Goal: Information Seeking & Learning: Compare options

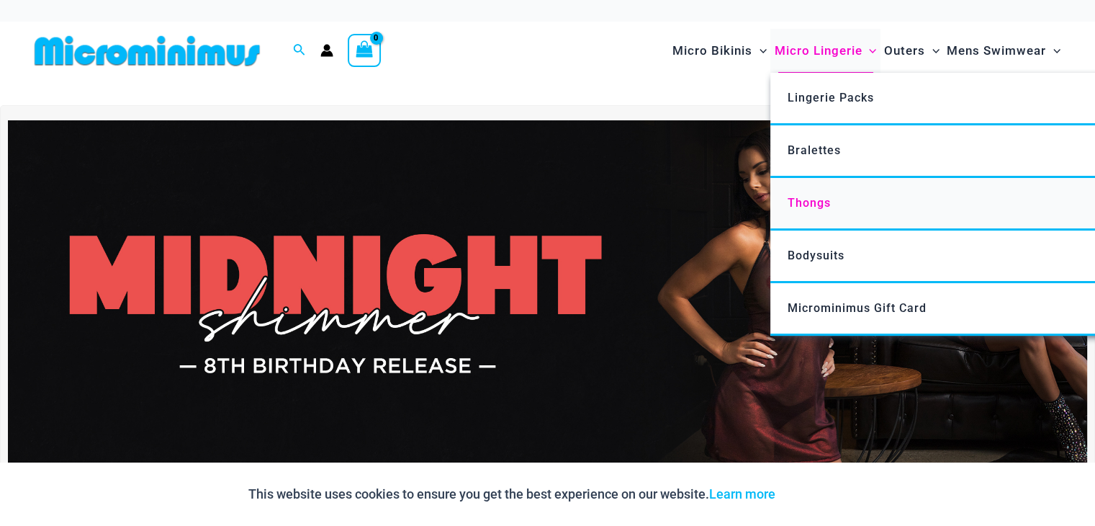
click at [864, 199] on link "Thongs" at bounding box center [984, 204] width 428 height 53
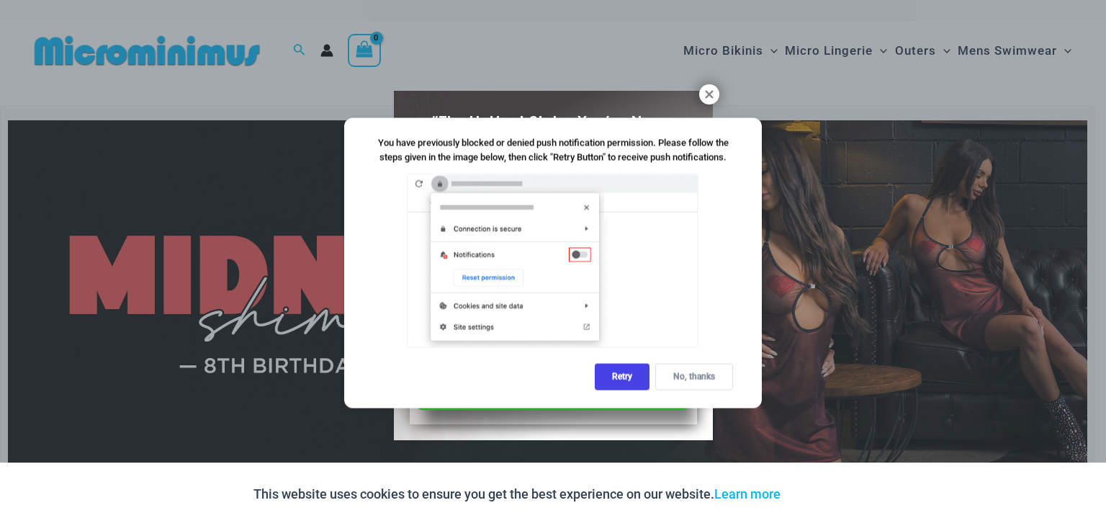
click at [699, 375] on div "No, thanks" at bounding box center [694, 377] width 78 height 27
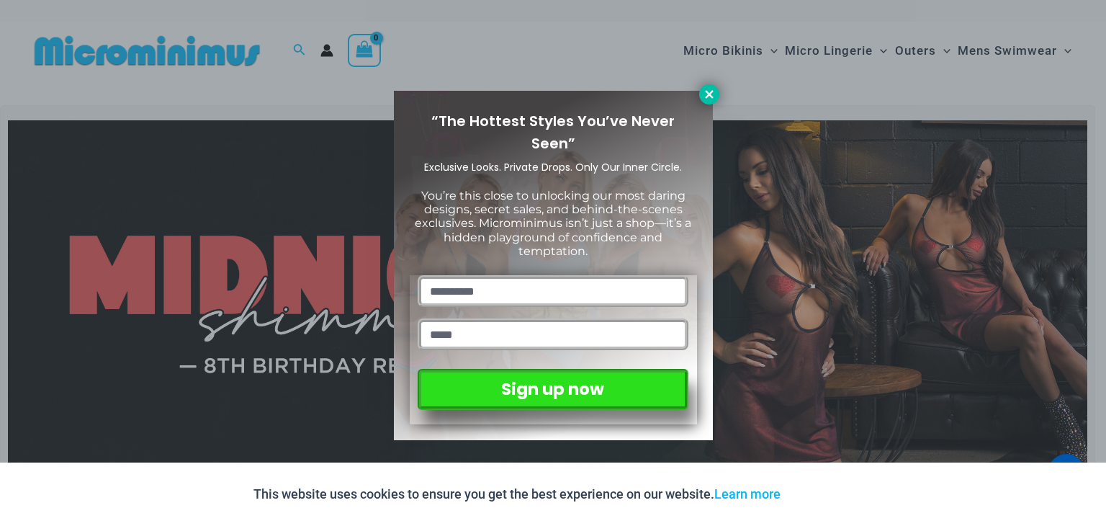
click at [704, 93] on icon at bounding box center [709, 94] width 13 height 13
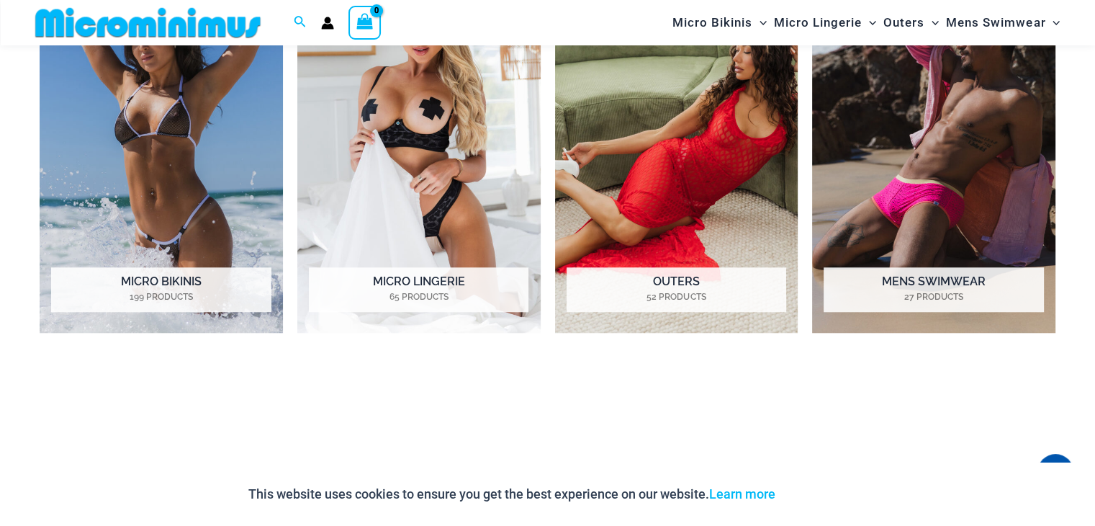
scroll to position [1155, 0]
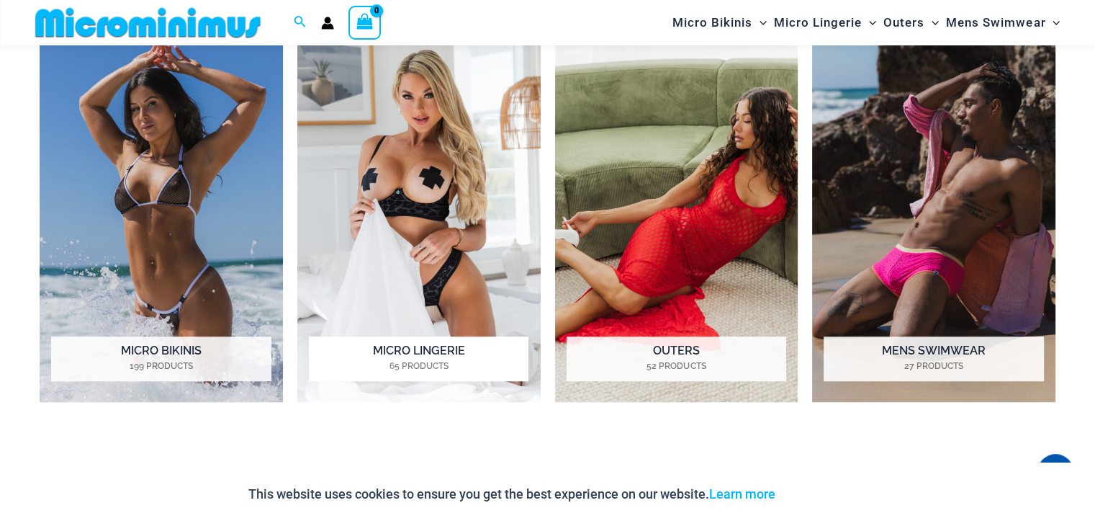
click at [424, 138] on img "Visit product category Micro Lingerie" at bounding box center [418, 214] width 243 height 375
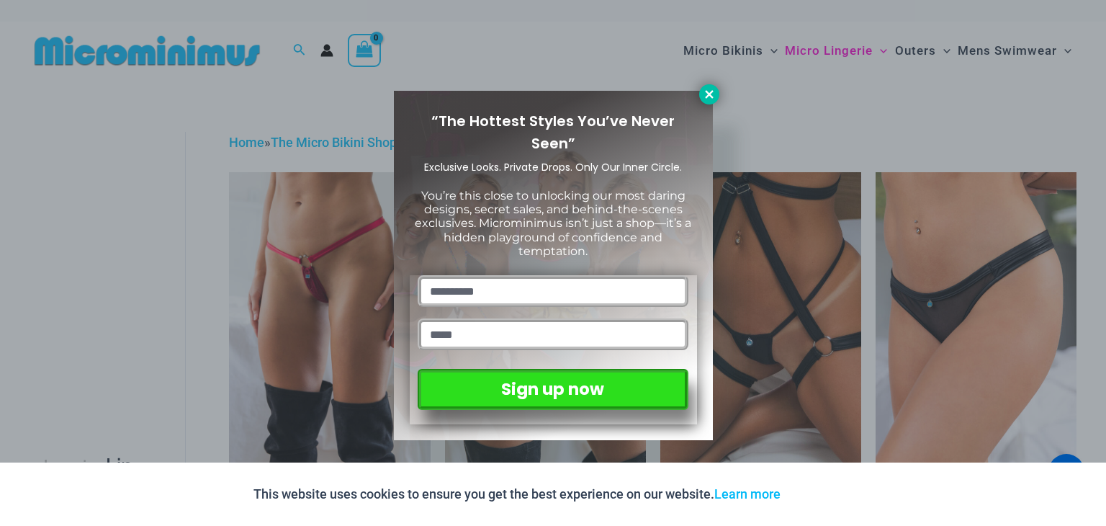
click at [703, 98] on icon at bounding box center [709, 94] width 13 height 13
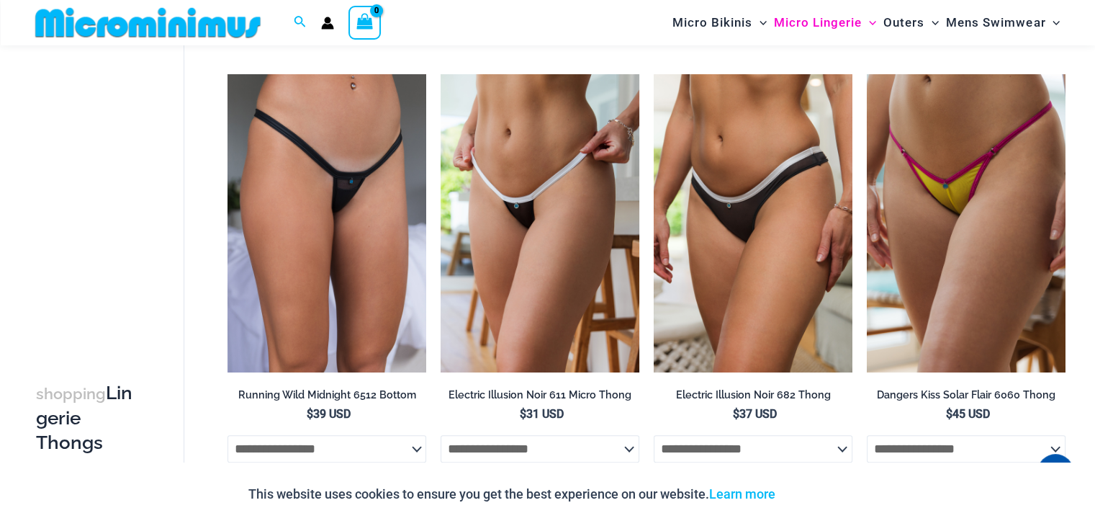
scroll to position [518, 0]
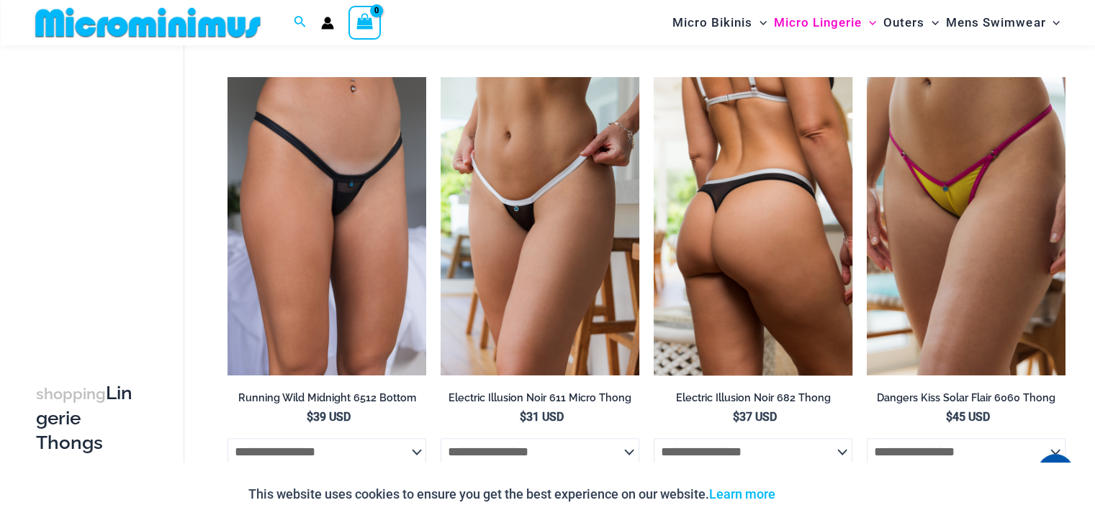
drag, startPoint x: 981, startPoint y: 175, endPoint x: 736, endPoint y: 263, distance: 260.0
click at [736, 263] on div at bounding box center [753, 226] width 199 height 298
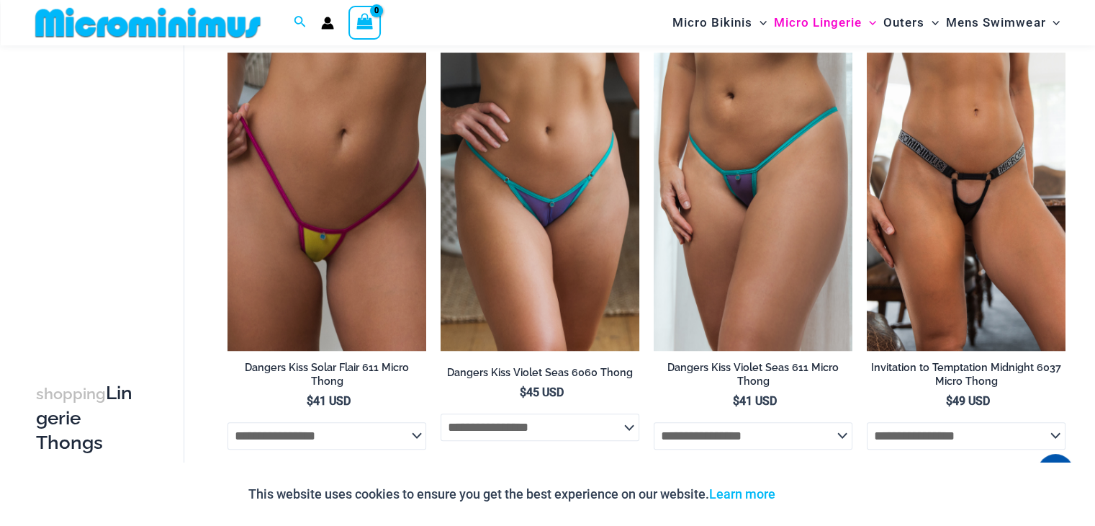
scroll to position [976, 0]
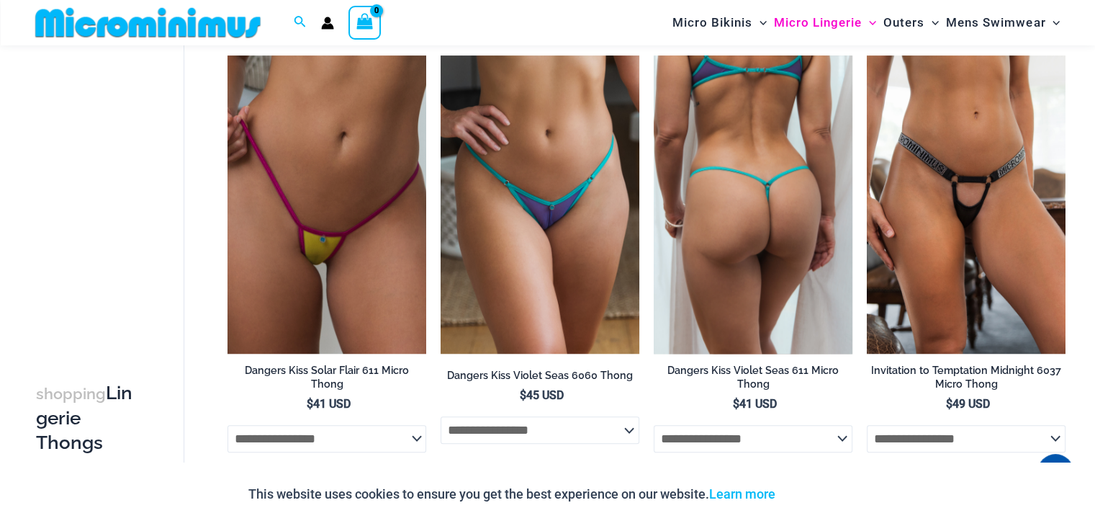
click at [762, 240] on img at bounding box center [753, 204] width 199 height 298
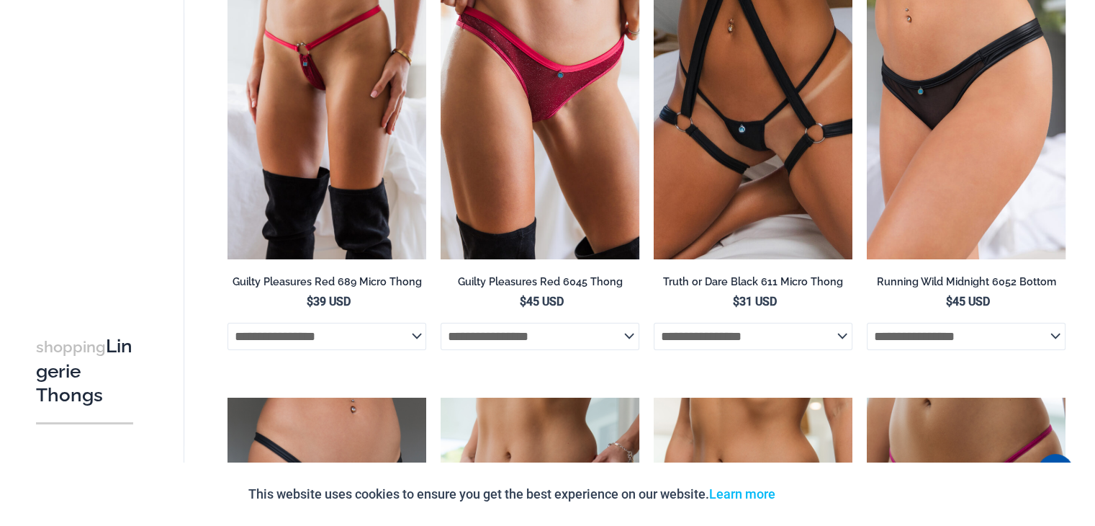
scroll to position [0, 0]
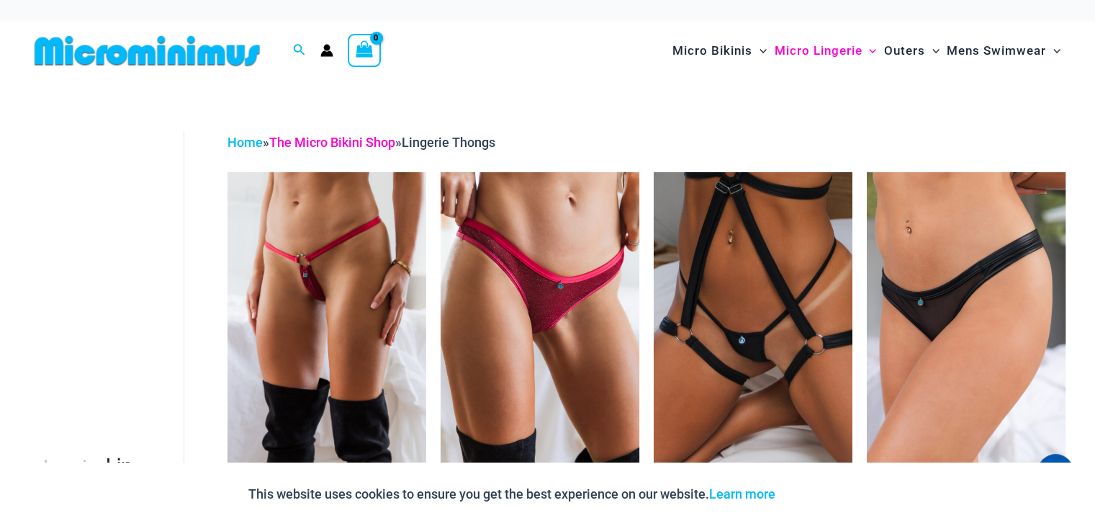
click at [369, 140] on link "The Micro Bikini Shop" at bounding box center [332, 142] width 126 height 15
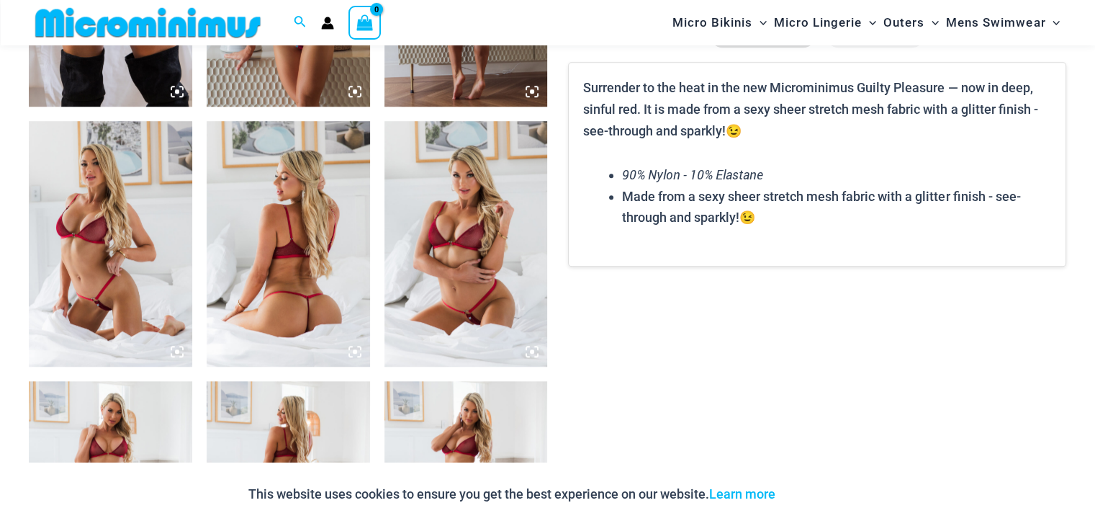
scroll to position [1074, 0]
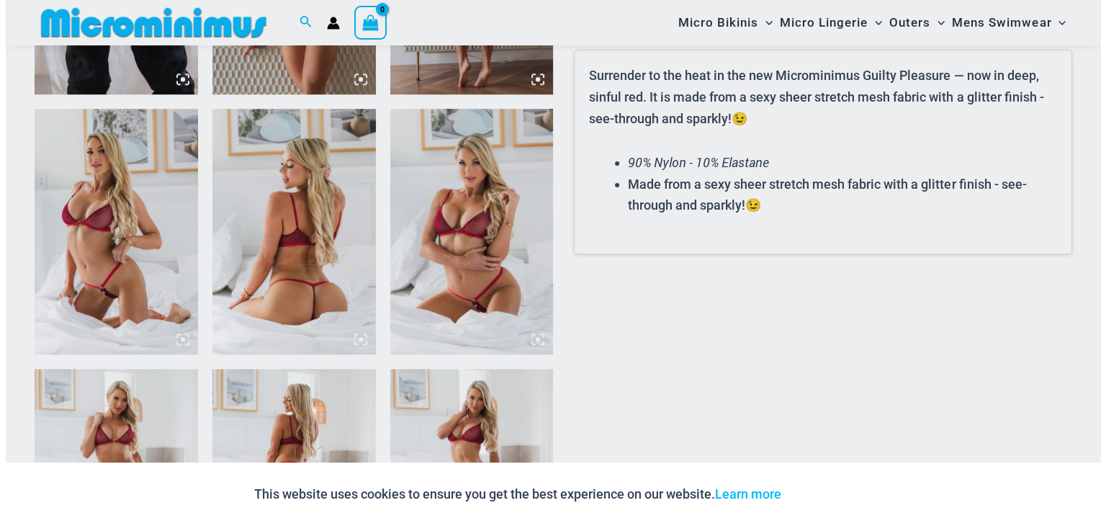
scroll to position [1082, 0]
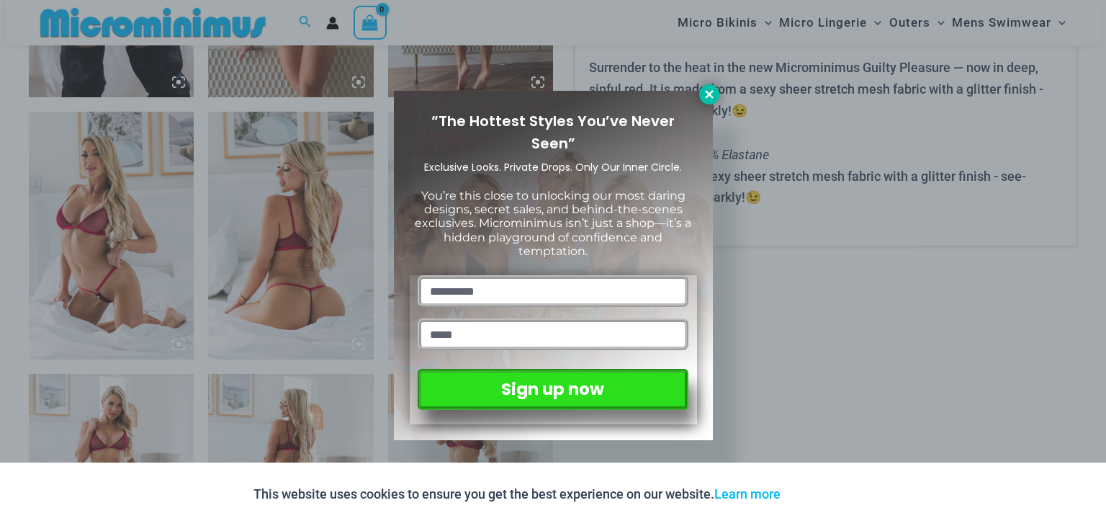
click at [711, 94] on icon at bounding box center [709, 94] width 13 height 13
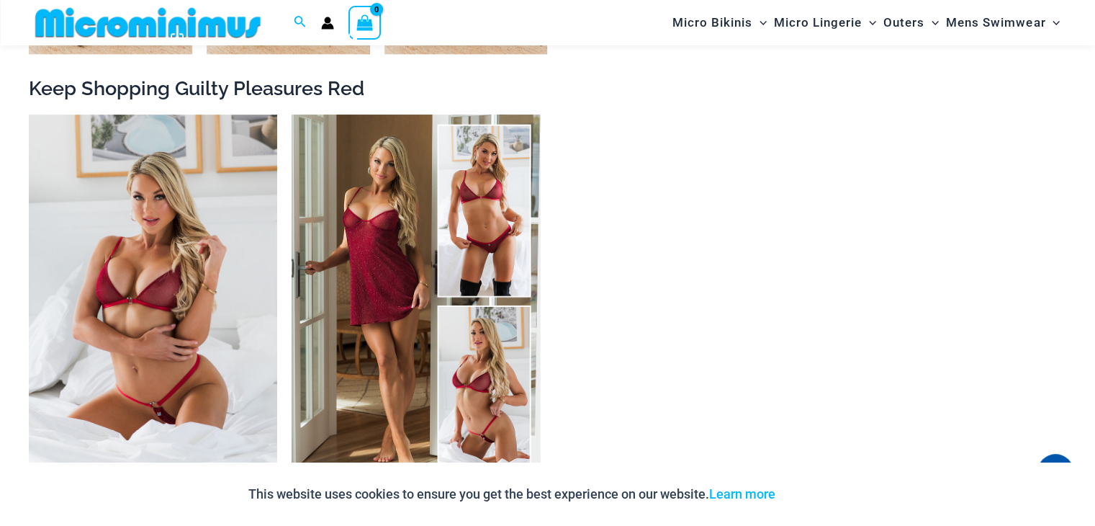
scroll to position [1628, 0]
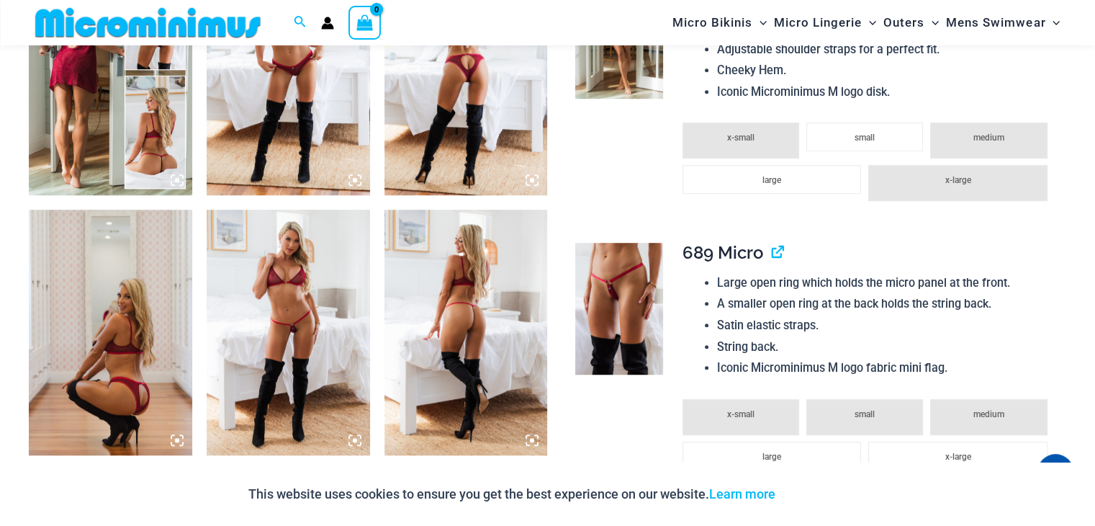
scroll to position [1001, 0]
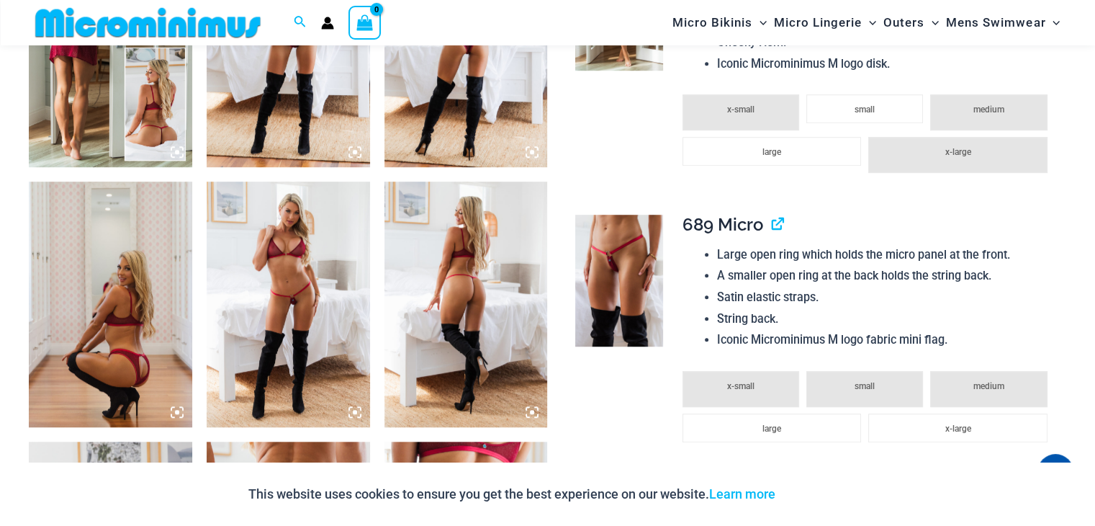
click at [283, 243] on img at bounding box center [288, 303] width 163 height 245
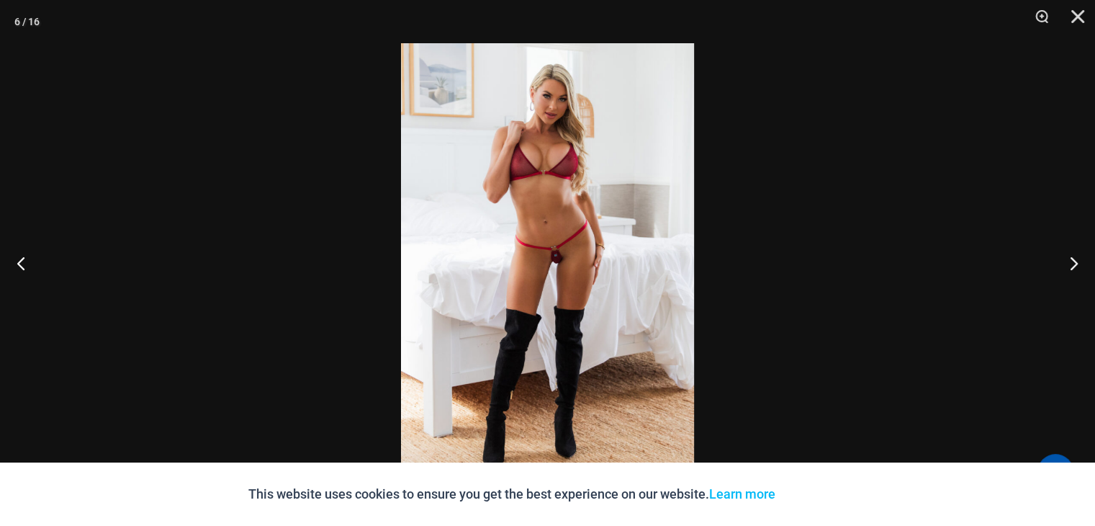
click at [498, 179] on img at bounding box center [547, 262] width 293 height 439
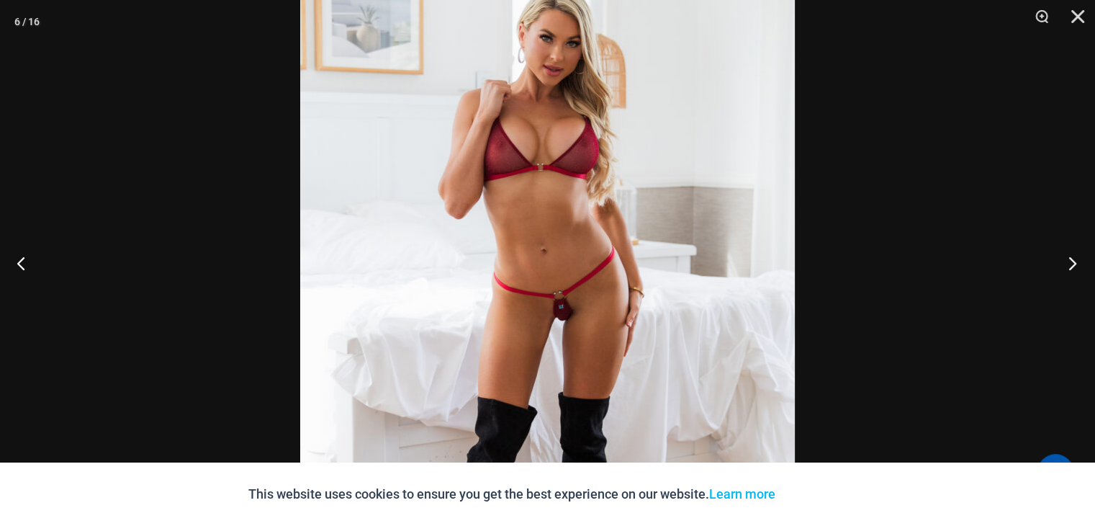
click at [1069, 263] on button "Next" at bounding box center [1068, 263] width 54 height 72
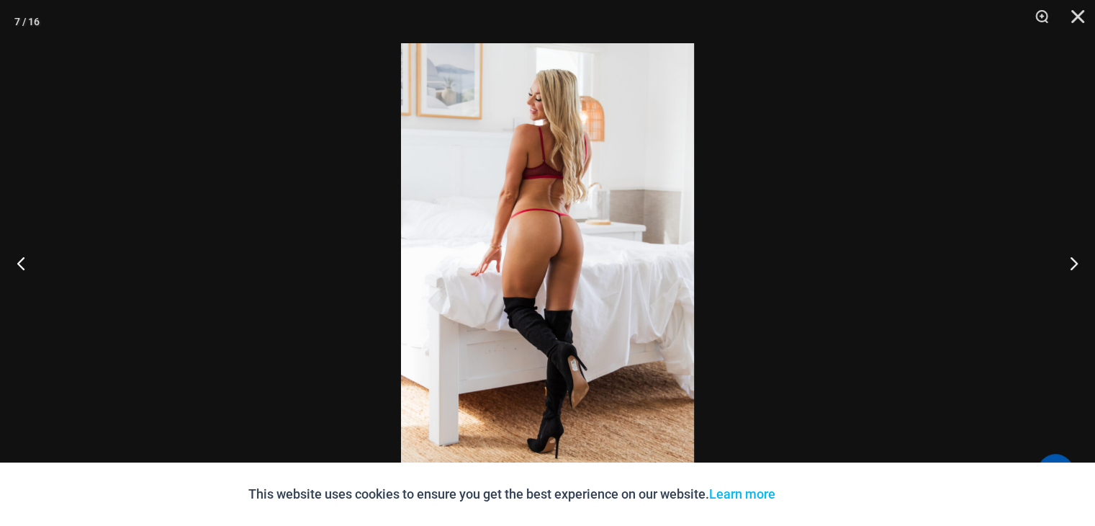
click at [559, 181] on img at bounding box center [547, 262] width 293 height 439
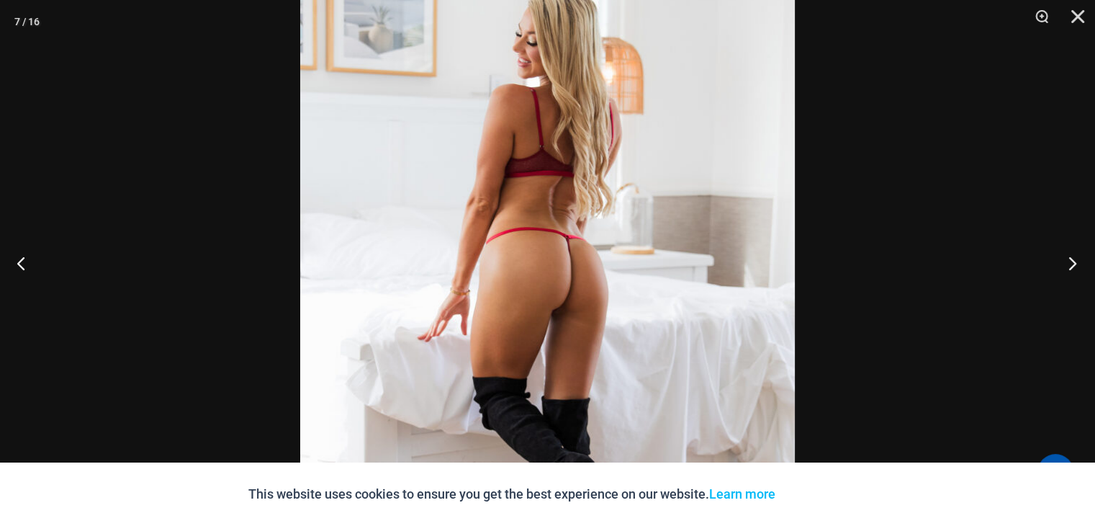
click at [1068, 263] on button "Next" at bounding box center [1068, 263] width 54 height 72
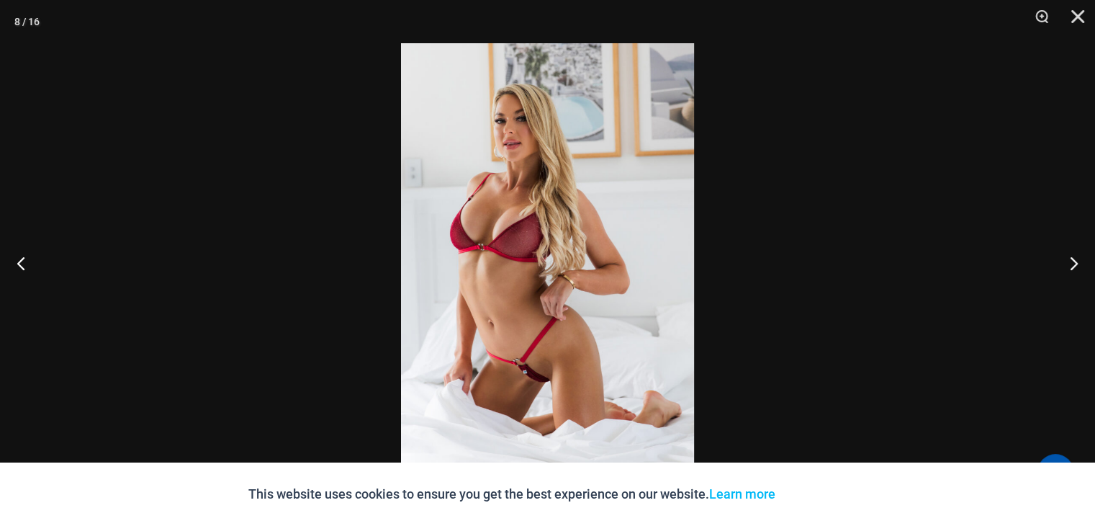
click at [518, 166] on img at bounding box center [547, 262] width 293 height 439
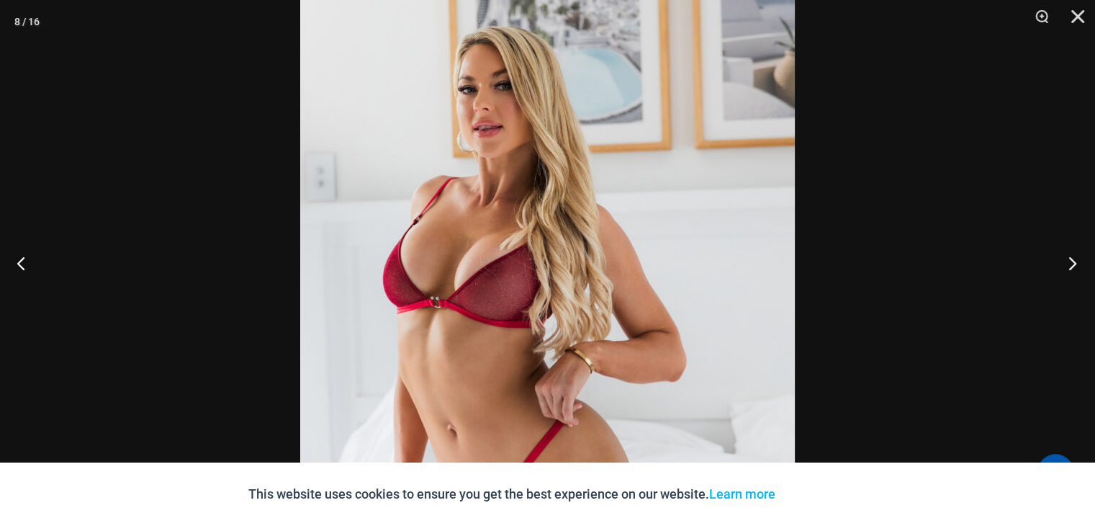
click at [1071, 261] on button "Next" at bounding box center [1068, 263] width 54 height 72
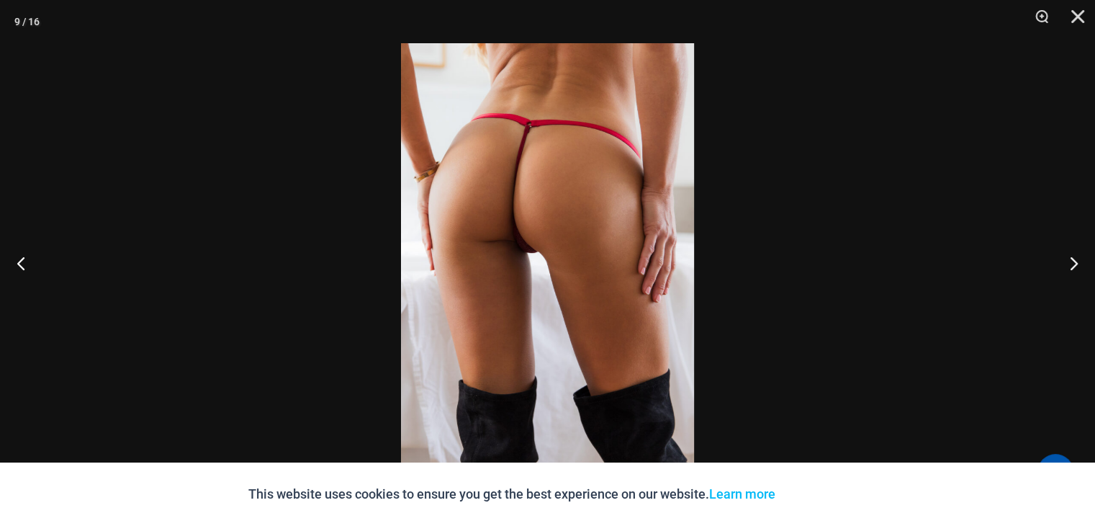
click at [562, 224] on img at bounding box center [547, 262] width 293 height 439
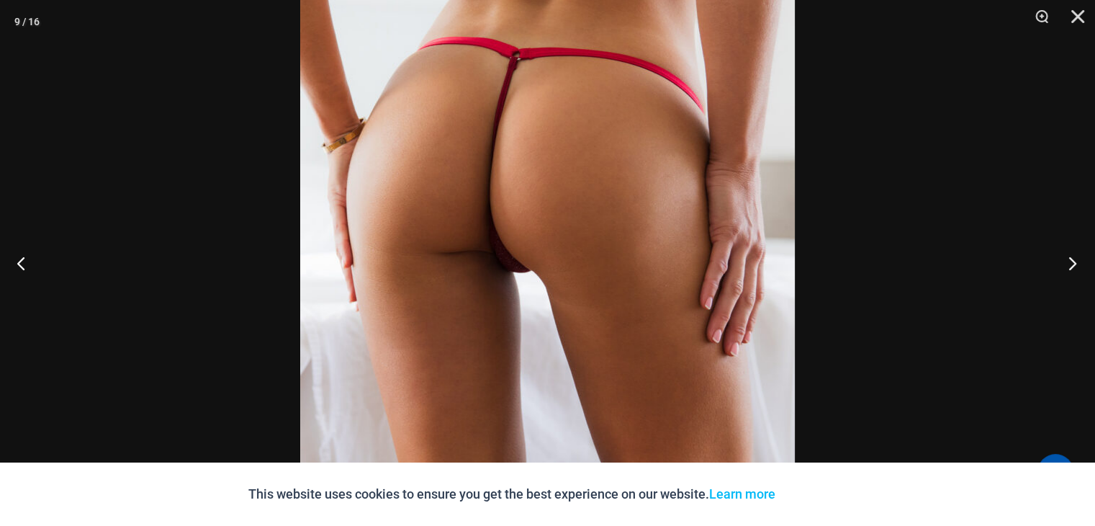
click at [1071, 263] on button "Next" at bounding box center [1068, 263] width 54 height 72
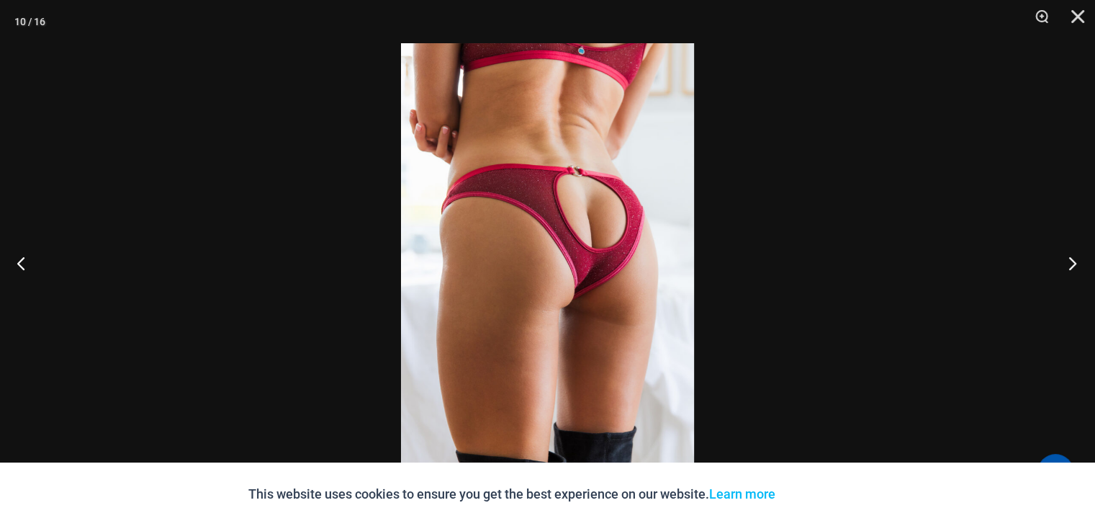
click at [1071, 263] on button "Next" at bounding box center [1068, 263] width 54 height 72
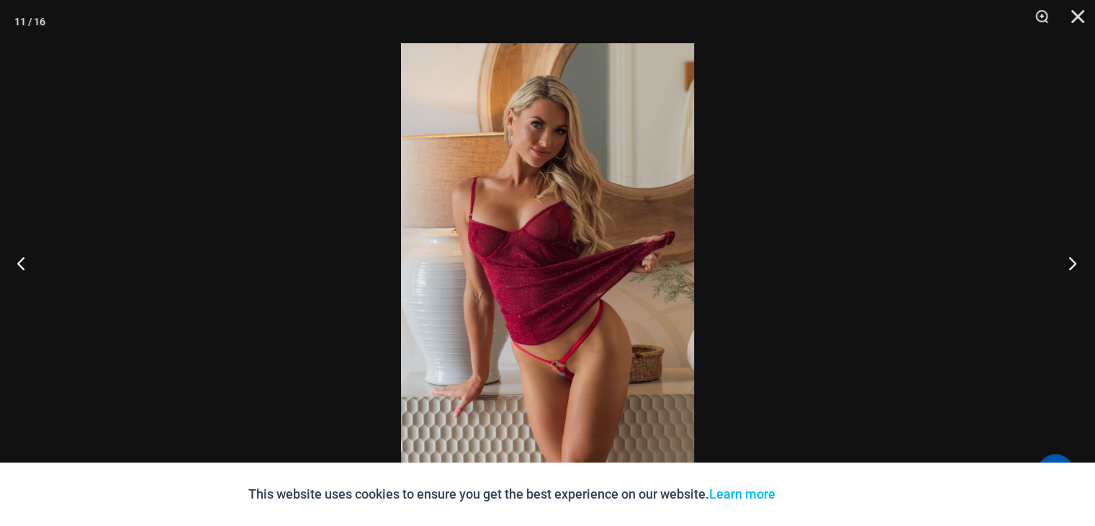
click at [1071, 263] on button "Next" at bounding box center [1068, 263] width 54 height 72
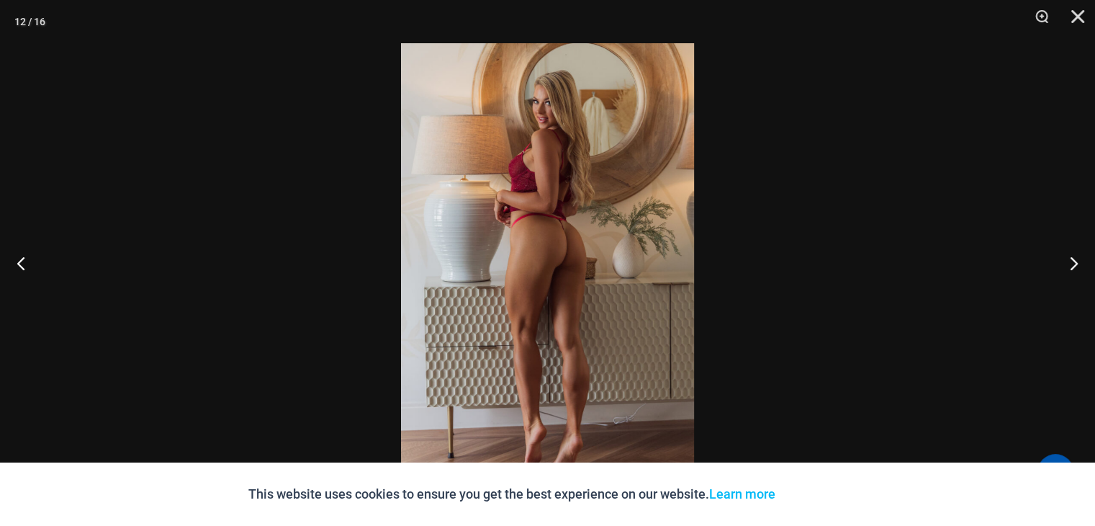
click at [536, 222] on img at bounding box center [547, 262] width 293 height 439
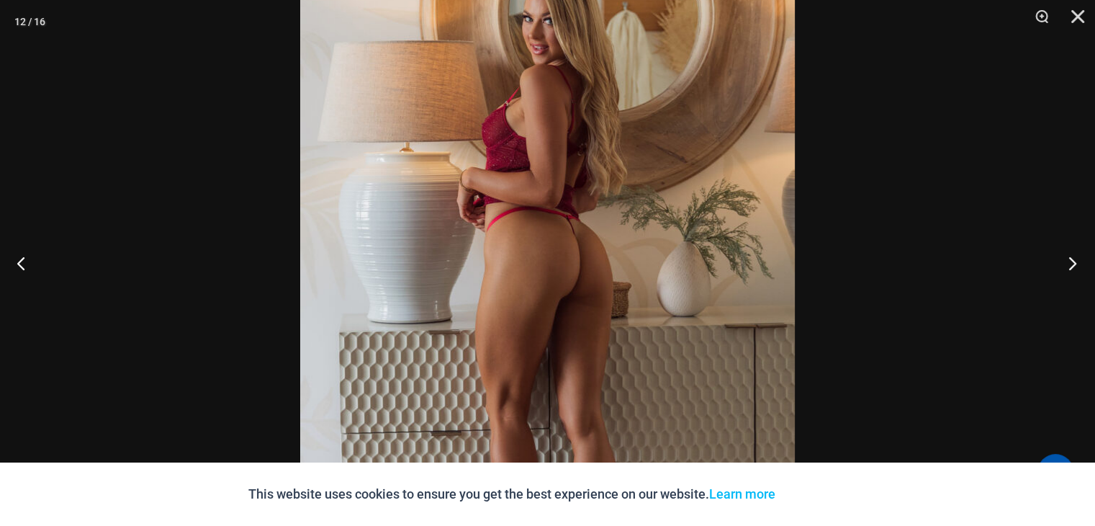
click at [1068, 261] on button "Next" at bounding box center [1068, 263] width 54 height 72
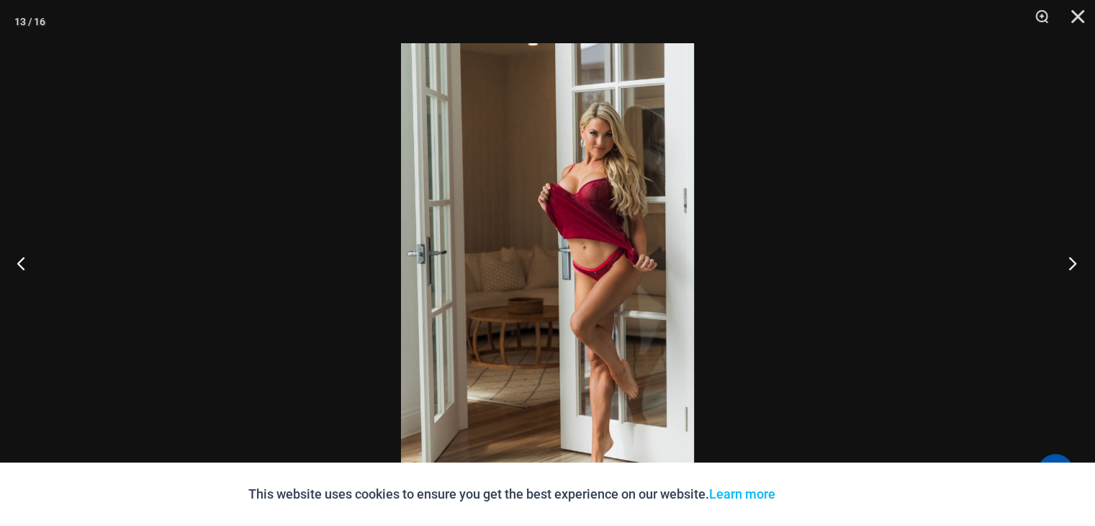
click at [1068, 261] on button "Next" at bounding box center [1068, 263] width 54 height 72
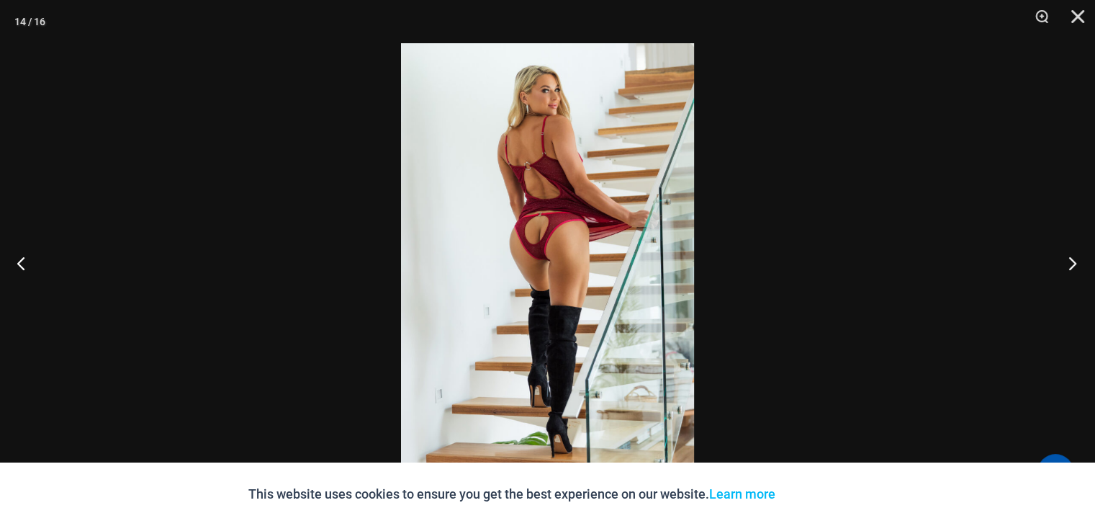
click at [1068, 261] on button "Next" at bounding box center [1068, 263] width 54 height 72
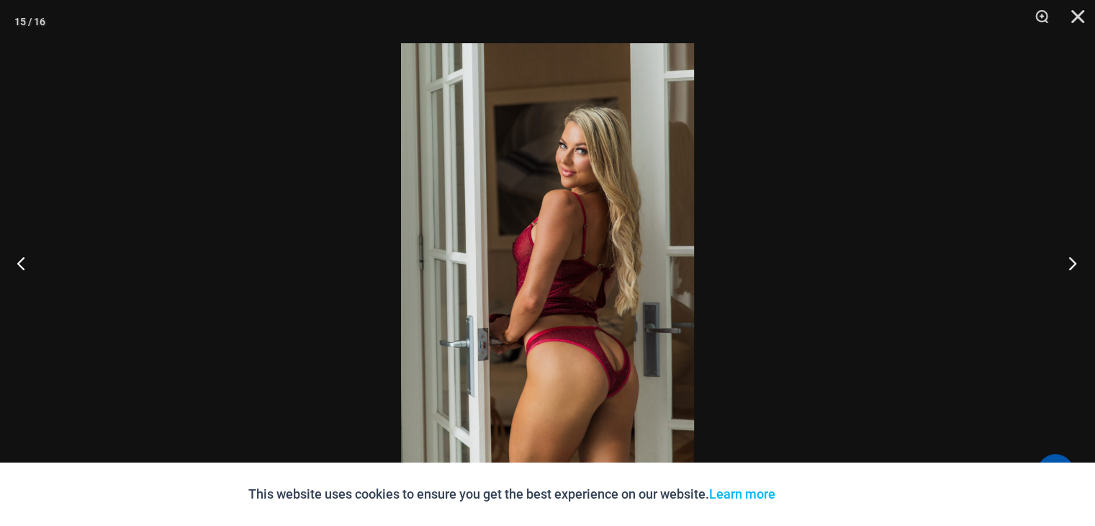
click at [1068, 261] on button "Next" at bounding box center [1068, 263] width 54 height 72
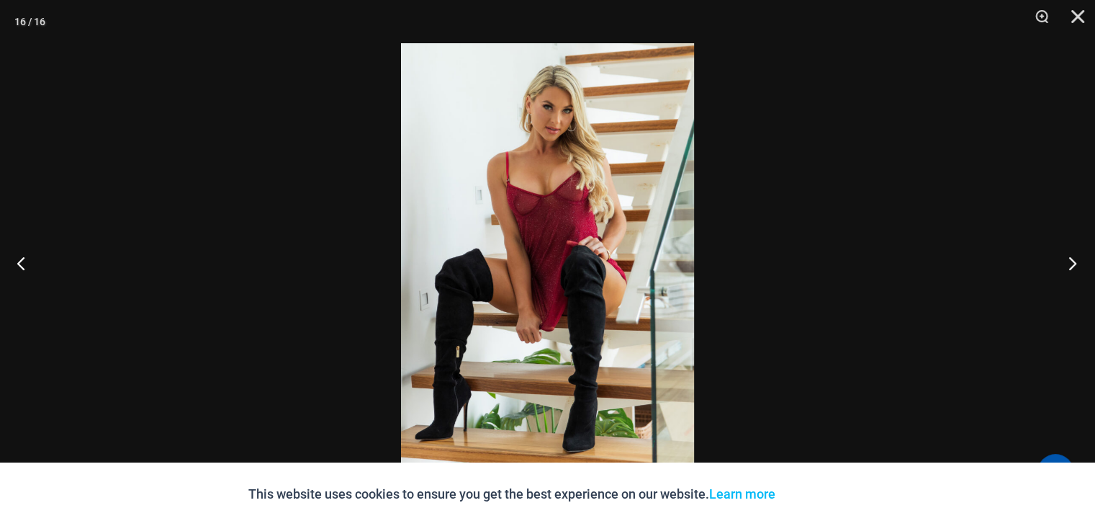
click at [1068, 261] on button "Next" at bounding box center [1068, 263] width 54 height 72
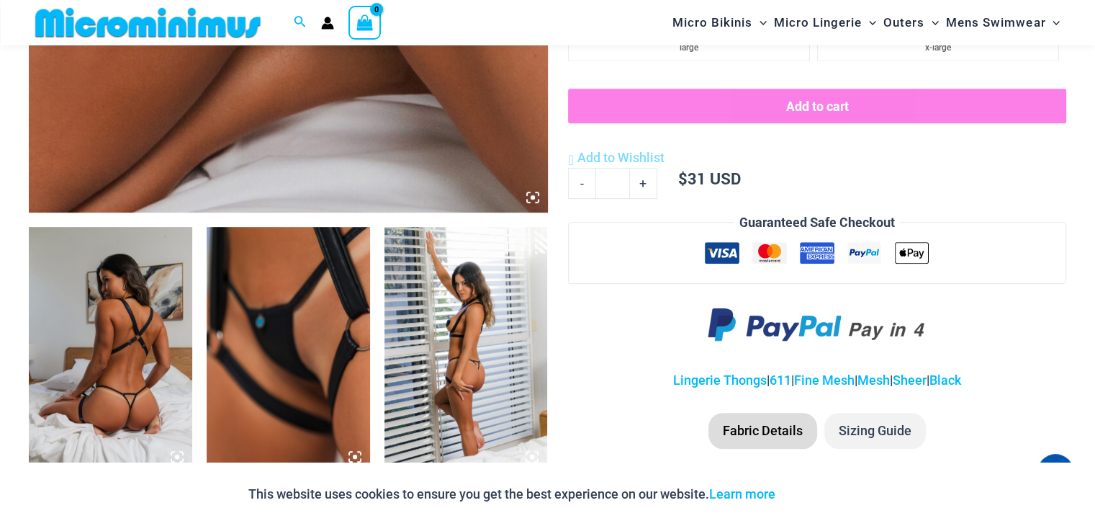
scroll to position [706, 0]
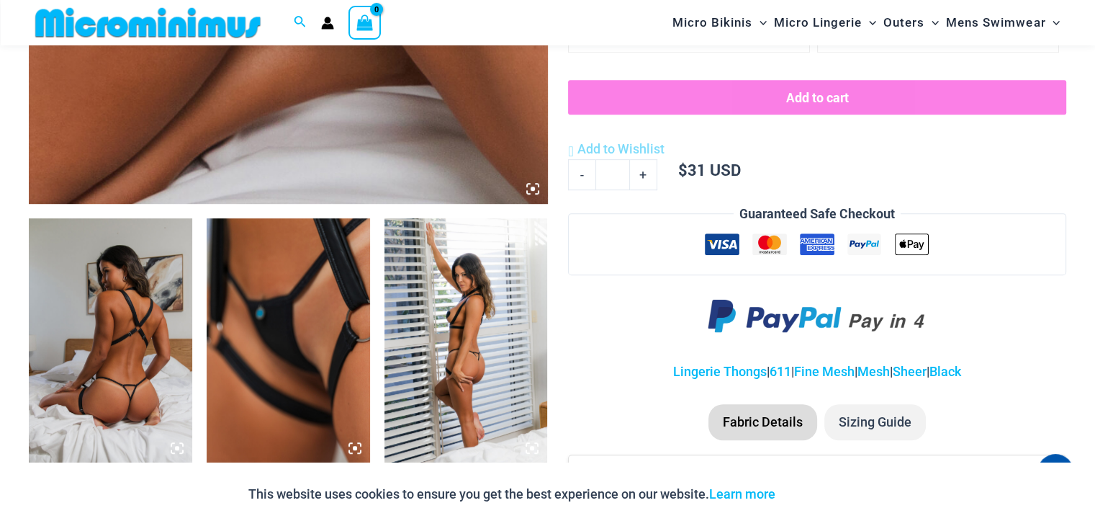
click at [112, 280] on img at bounding box center [110, 340] width 163 height 245
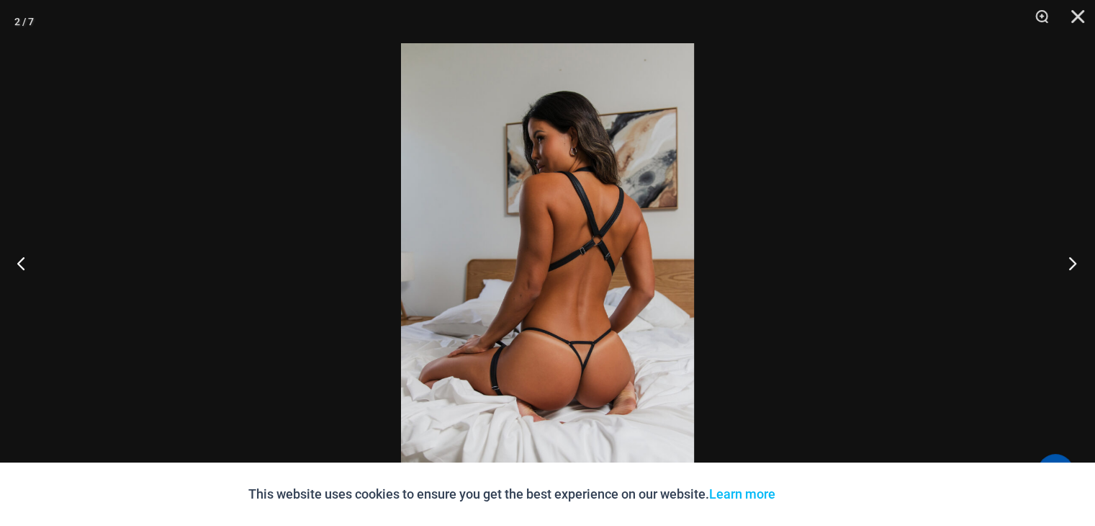
click at [1070, 266] on button "Next" at bounding box center [1068, 263] width 54 height 72
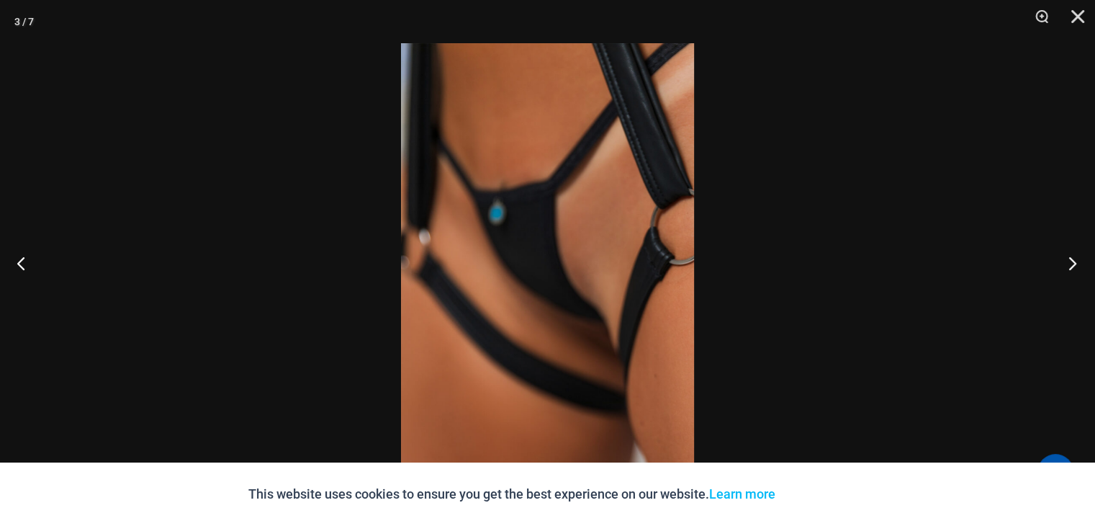
click at [1070, 266] on button "Next" at bounding box center [1068, 263] width 54 height 72
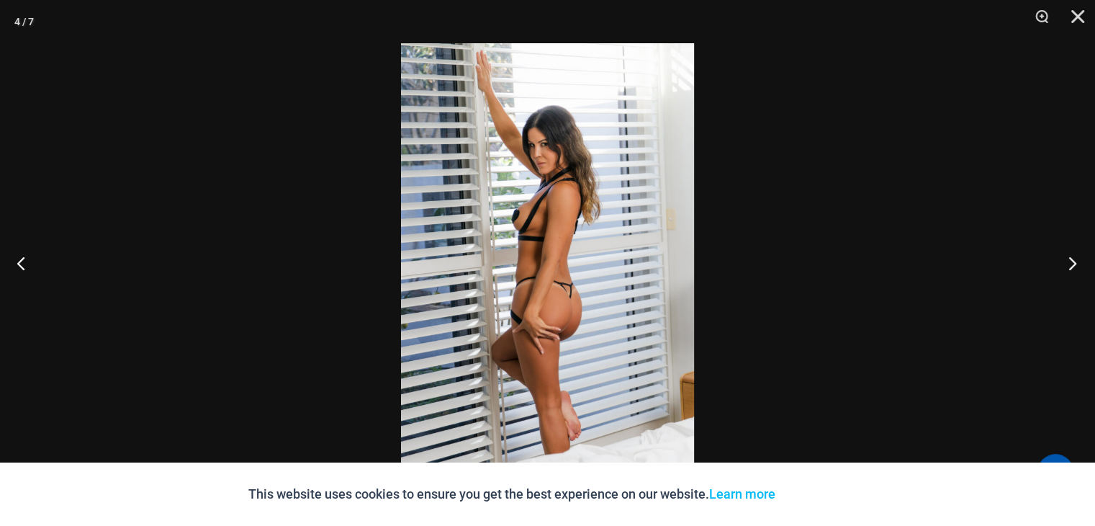
click at [1070, 266] on button "Next" at bounding box center [1068, 263] width 54 height 72
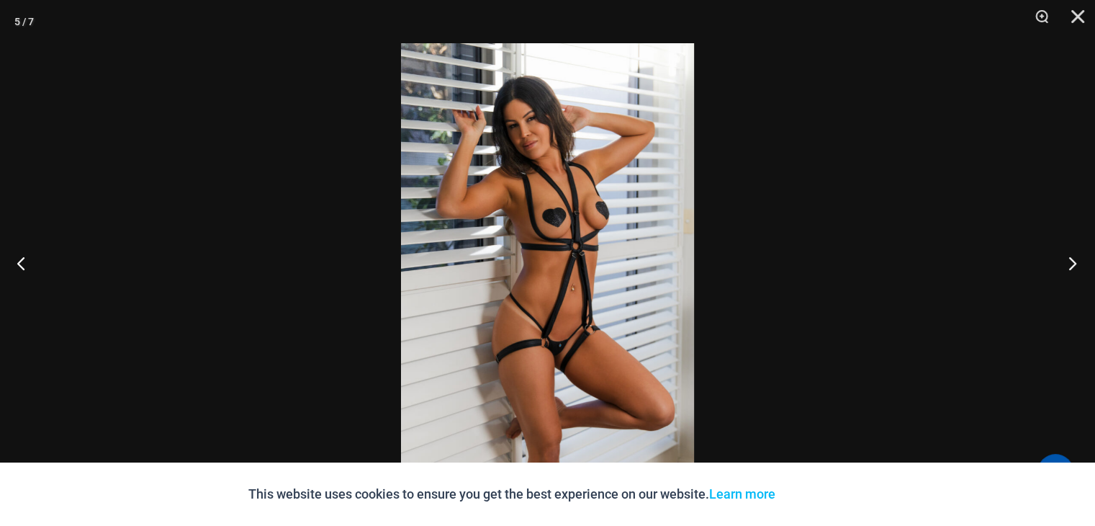
click at [1070, 266] on button "Next" at bounding box center [1068, 263] width 54 height 72
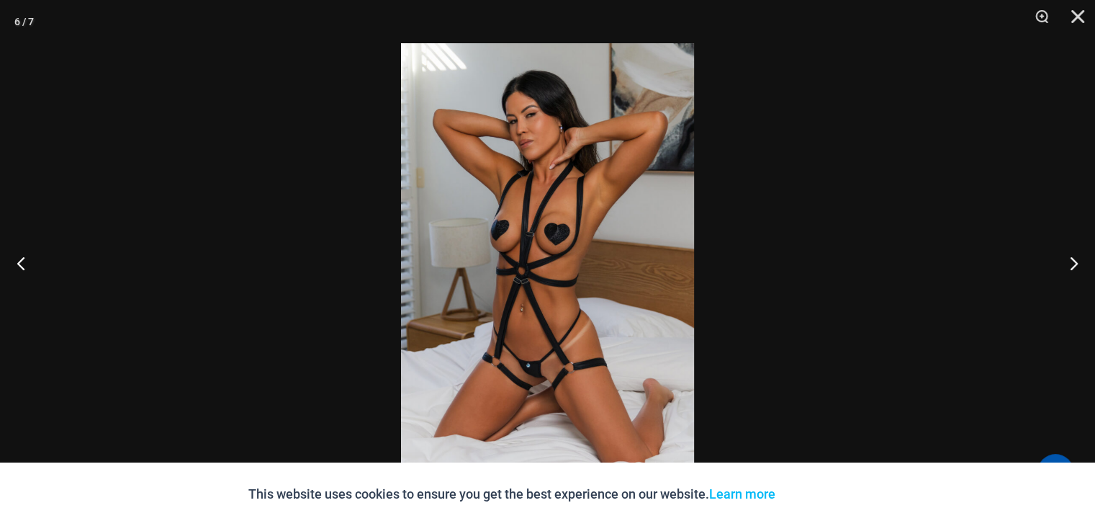
click at [551, 181] on img at bounding box center [547, 262] width 293 height 439
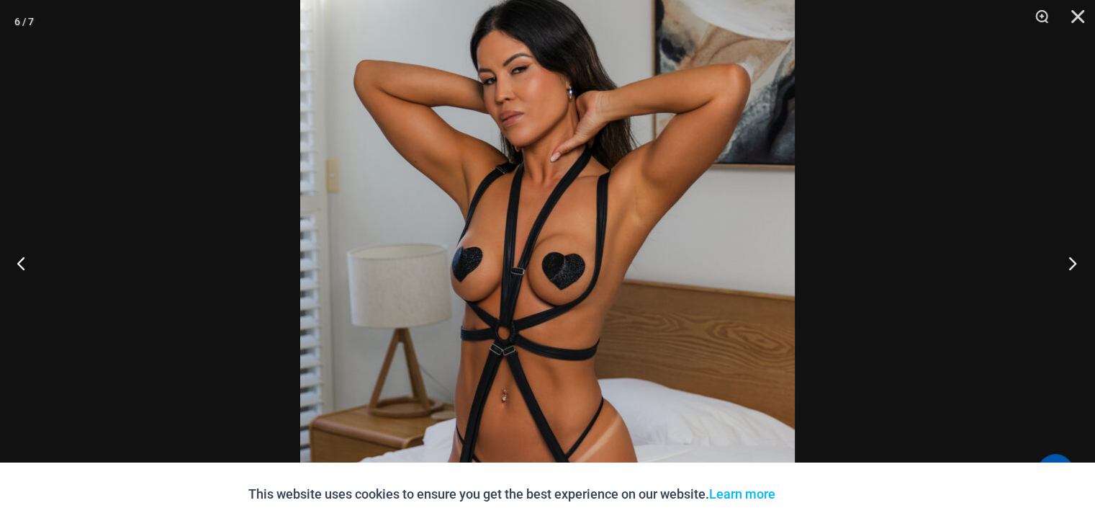
click at [1071, 260] on button "Next" at bounding box center [1068, 263] width 54 height 72
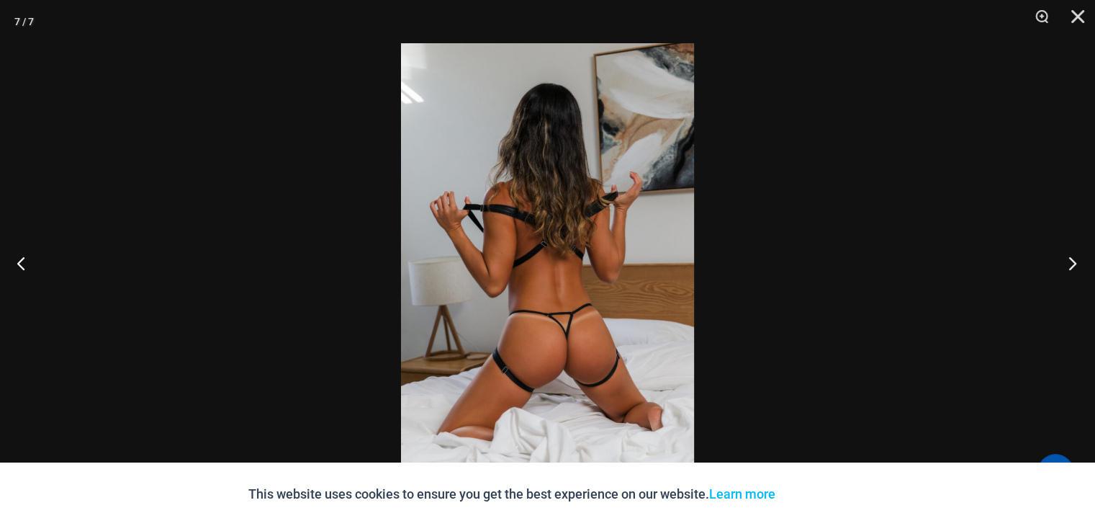
click at [1071, 260] on button "Next" at bounding box center [1068, 263] width 54 height 72
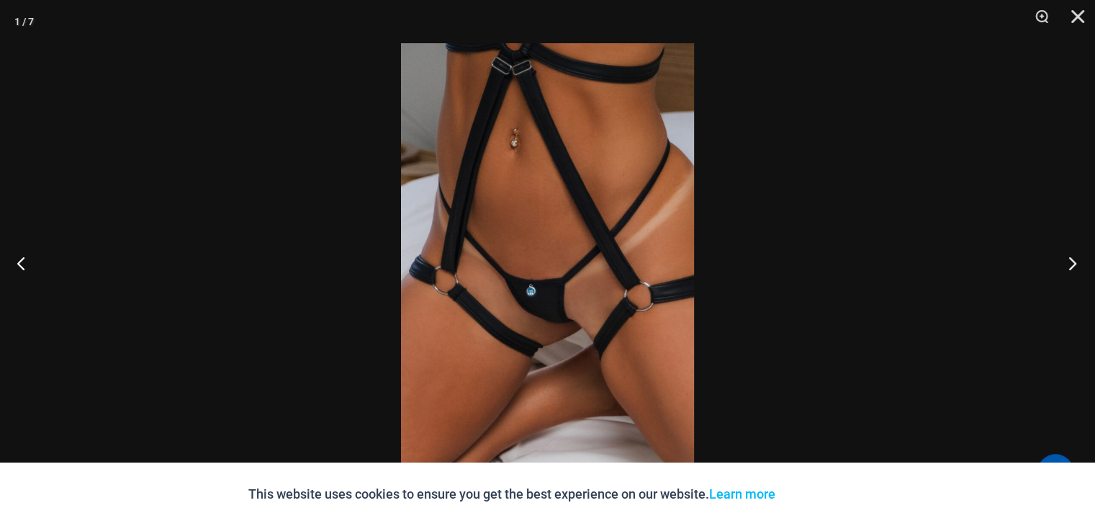
click at [1071, 260] on button "Next" at bounding box center [1068, 263] width 54 height 72
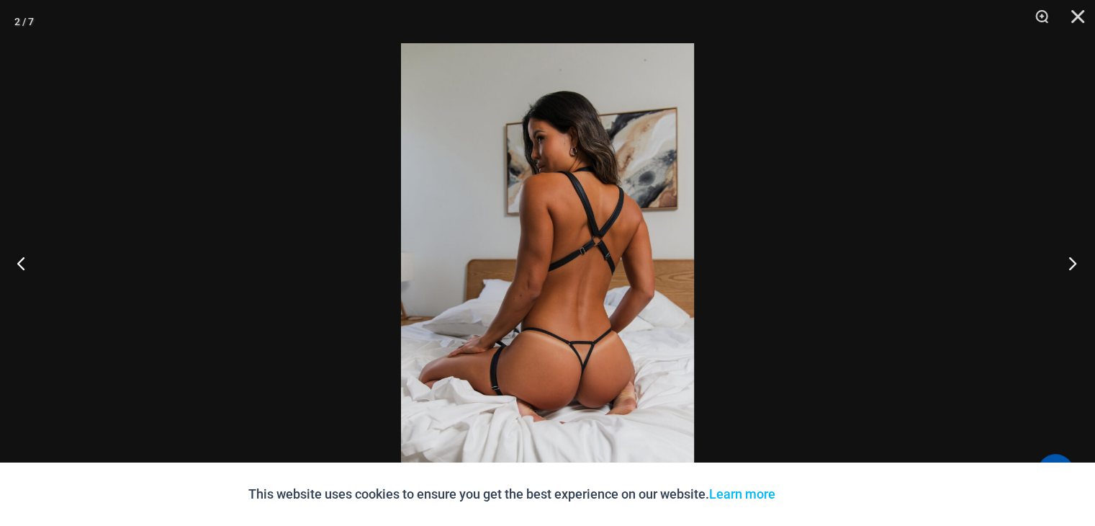
click at [1071, 260] on button "Next" at bounding box center [1068, 263] width 54 height 72
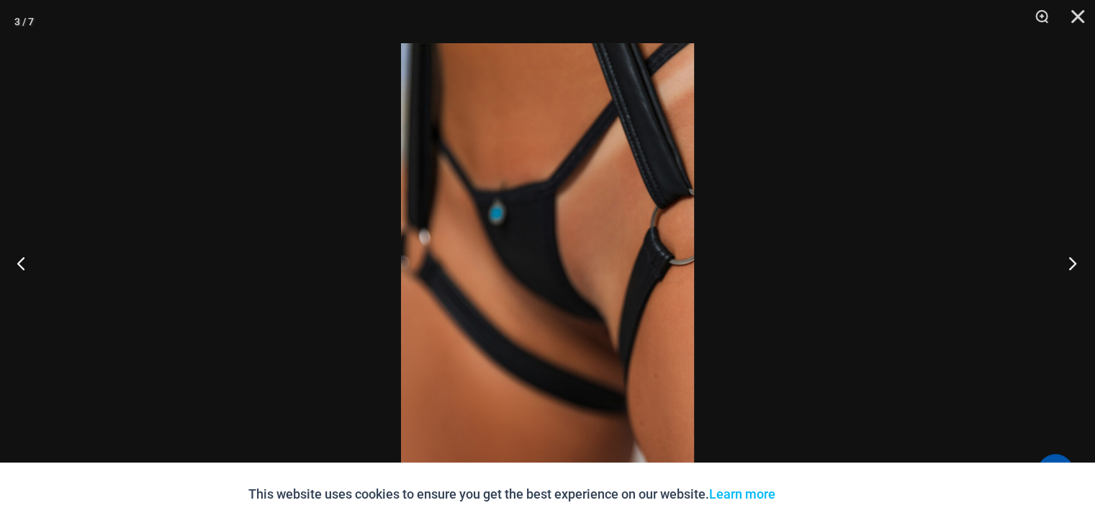
click at [1071, 260] on button "Next" at bounding box center [1068, 263] width 54 height 72
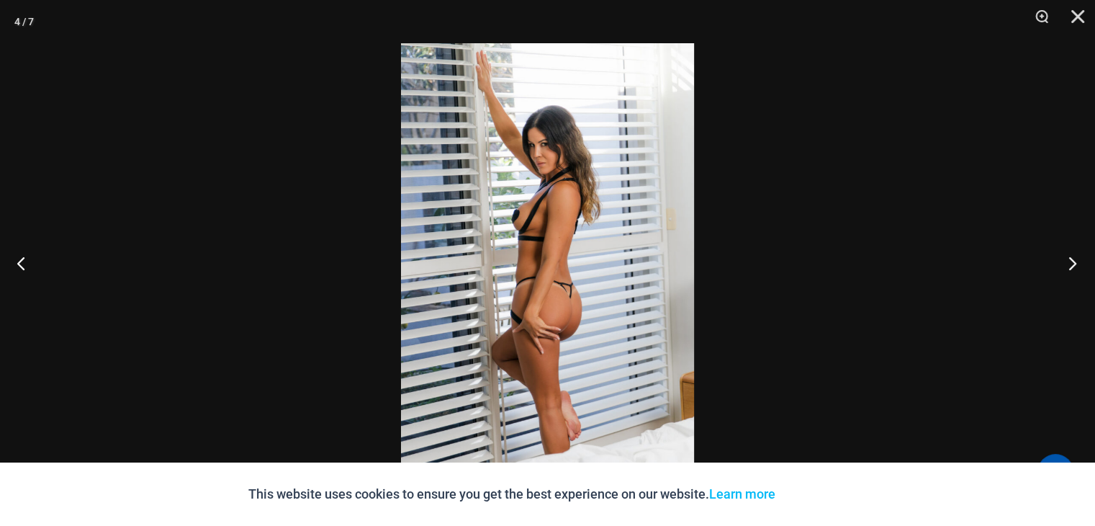
click at [1071, 260] on button "Next" at bounding box center [1068, 263] width 54 height 72
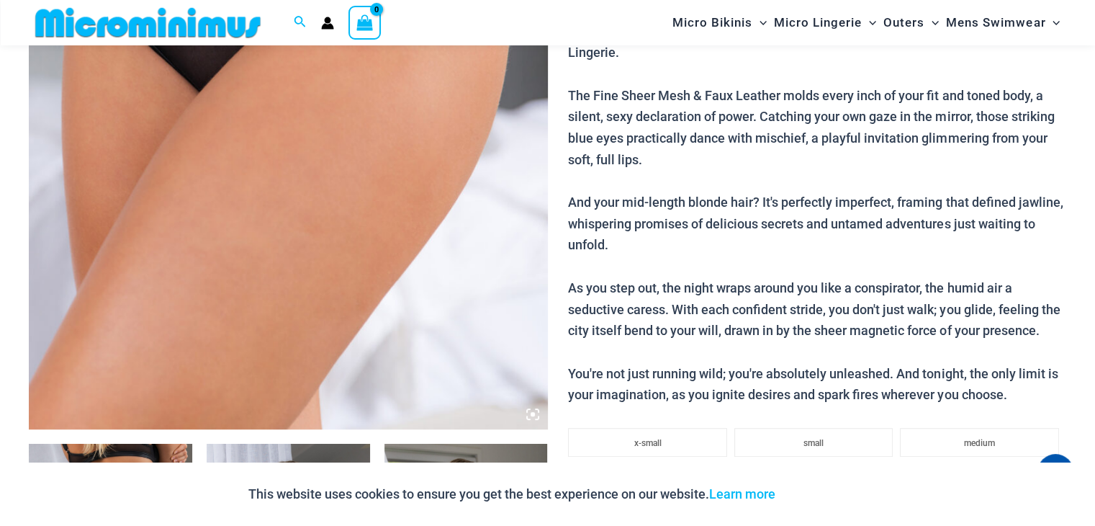
scroll to position [906, 0]
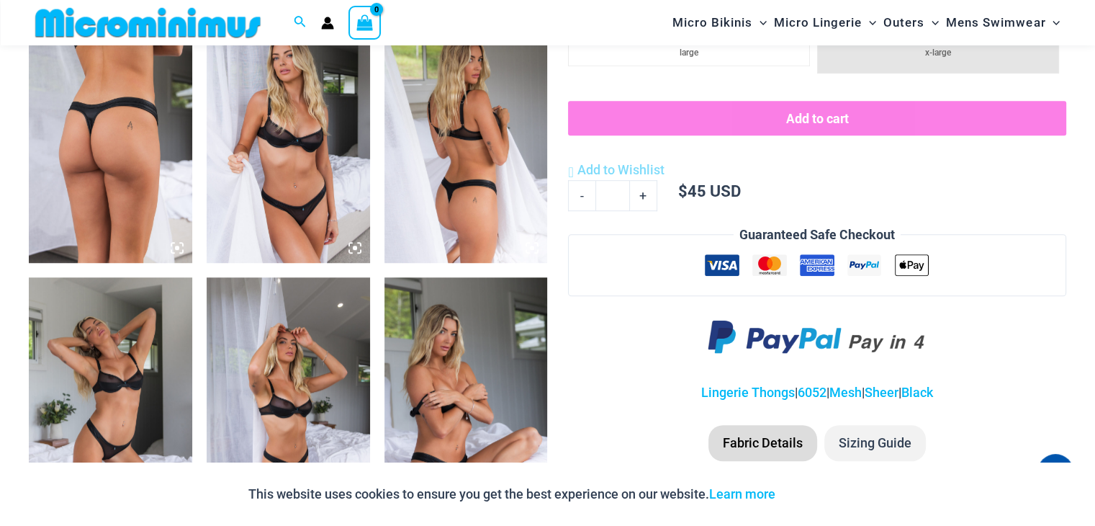
click at [87, 108] on img at bounding box center [110, 140] width 163 height 245
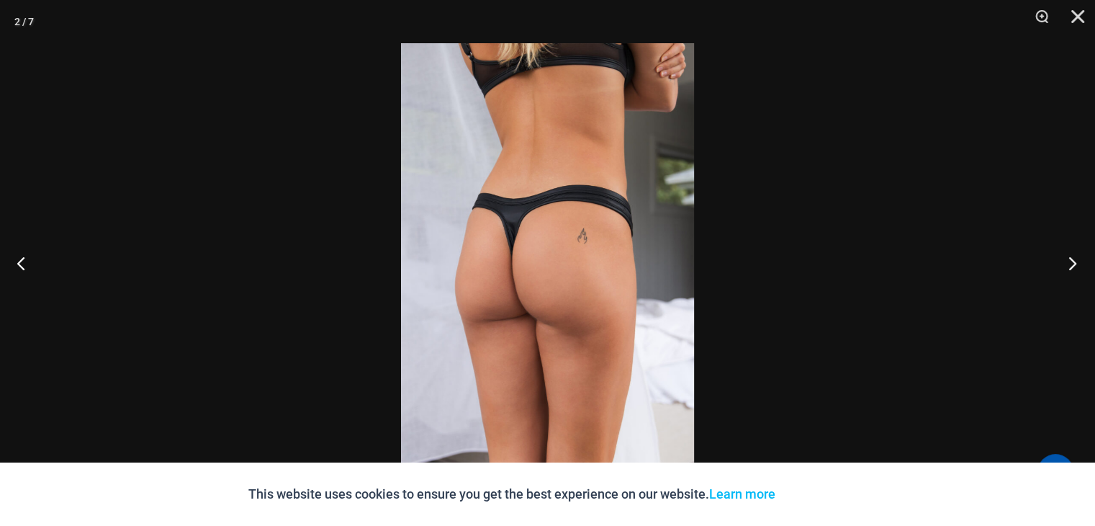
click at [1074, 261] on button "Next" at bounding box center [1068, 263] width 54 height 72
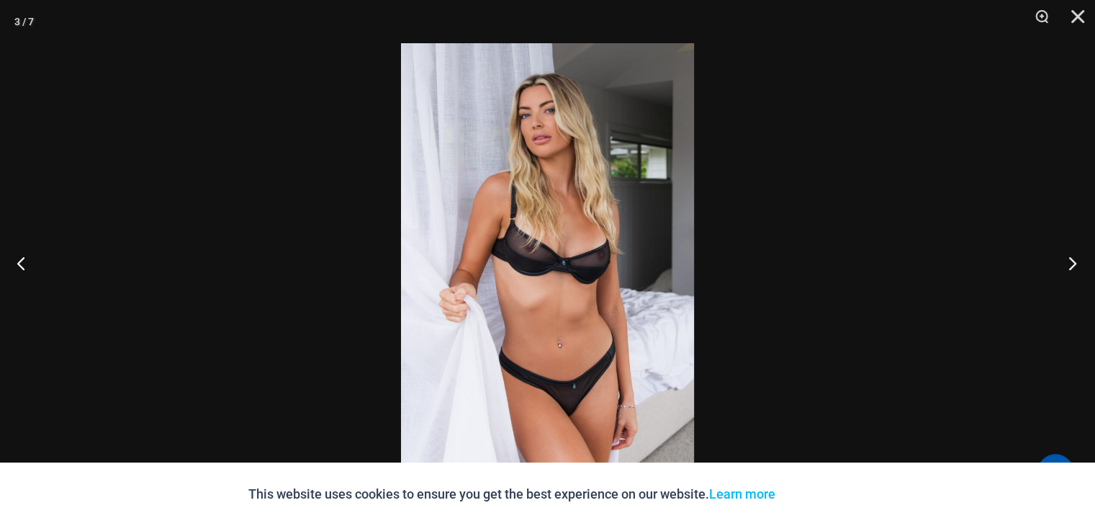
click at [1072, 261] on button "Next" at bounding box center [1068, 263] width 54 height 72
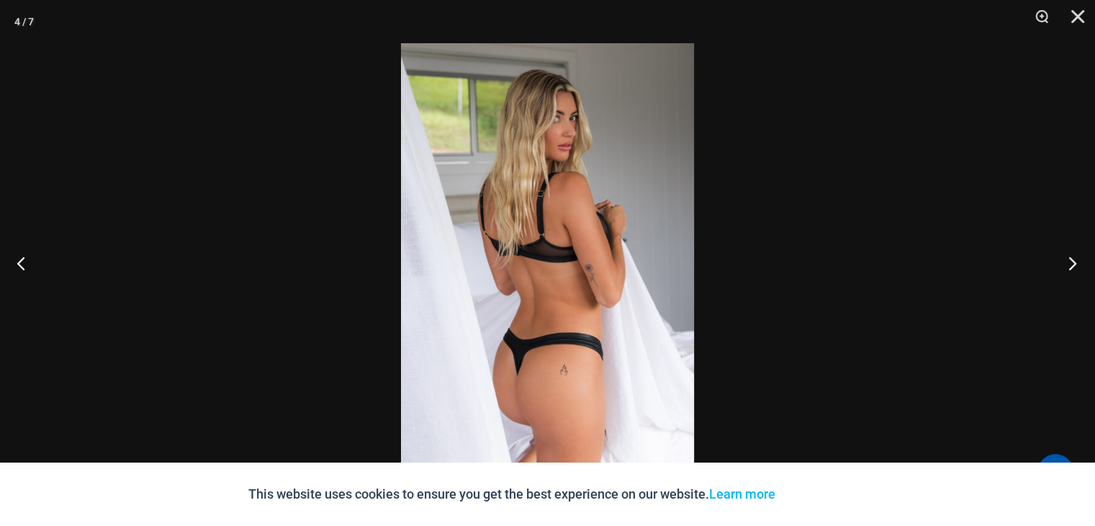
click at [1072, 261] on button "Next" at bounding box center [1068, 263] width 54 height 72
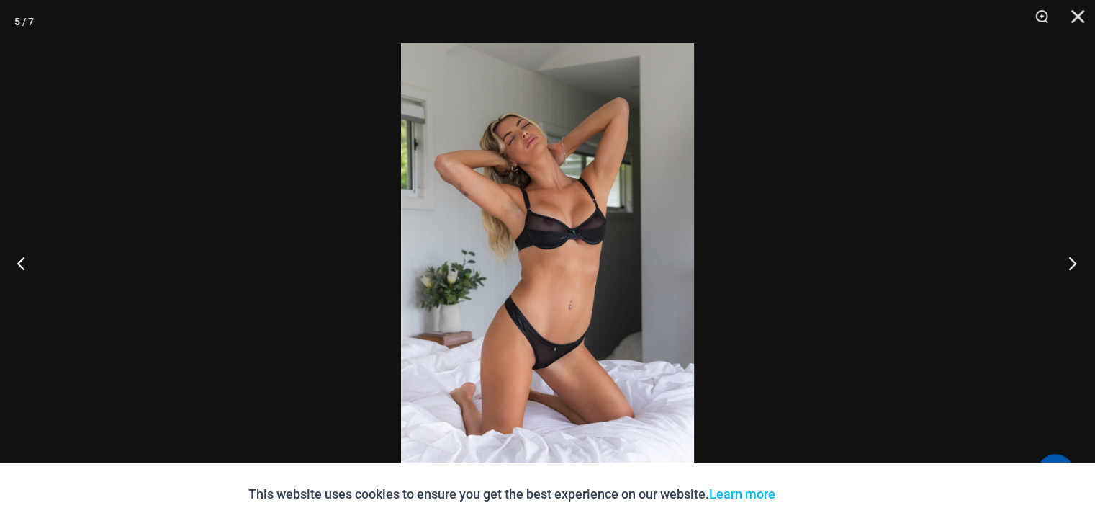
click at [1072, 261] on button "Next" at bounding box center [1068, 263] width 54 height 72
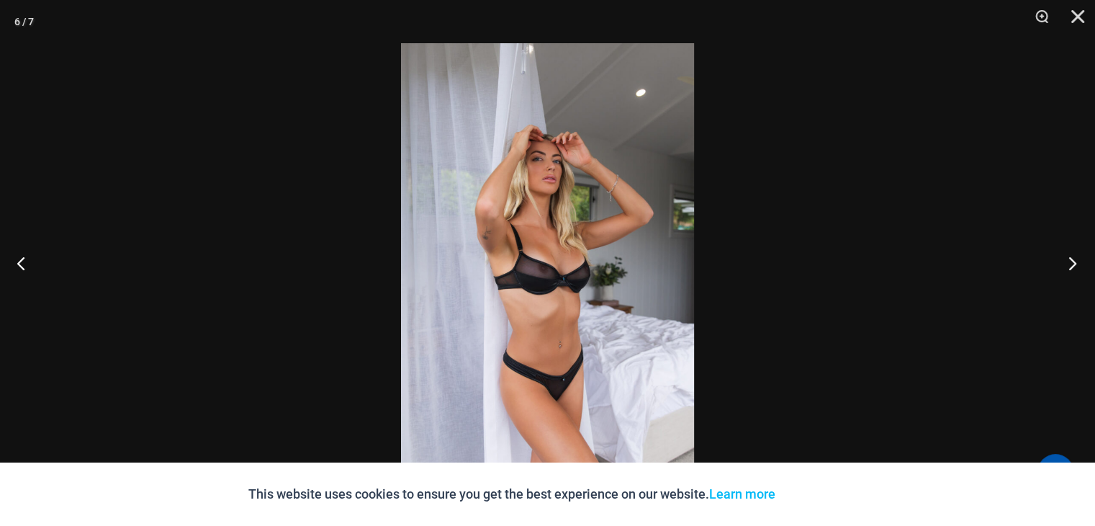
click at [1072, 261] on button "Next" at bounding box center [1068, 263] width 54 height 72
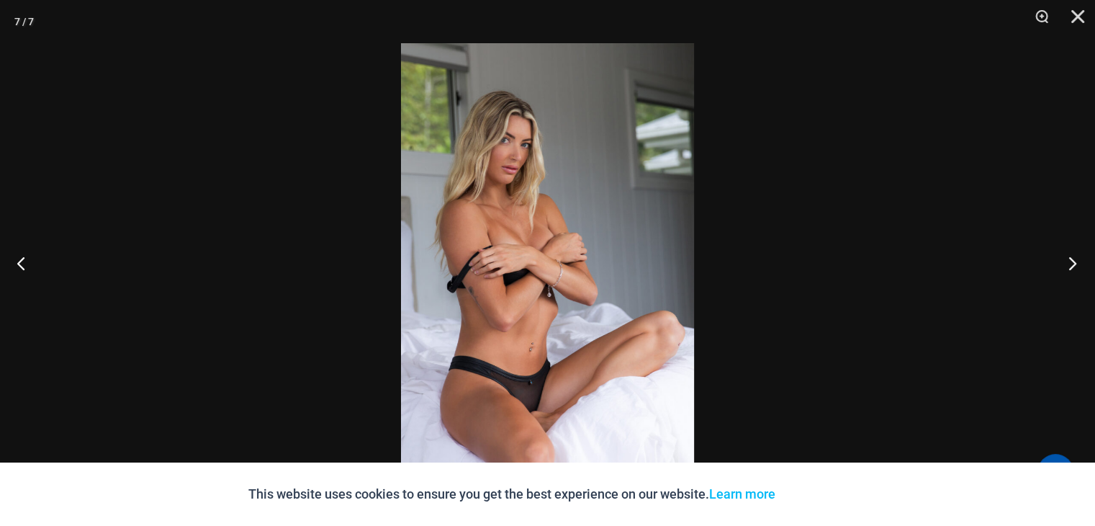
click at [1072, 261] on button "Next" at bounding box center [1068, 263] width 54 height 72
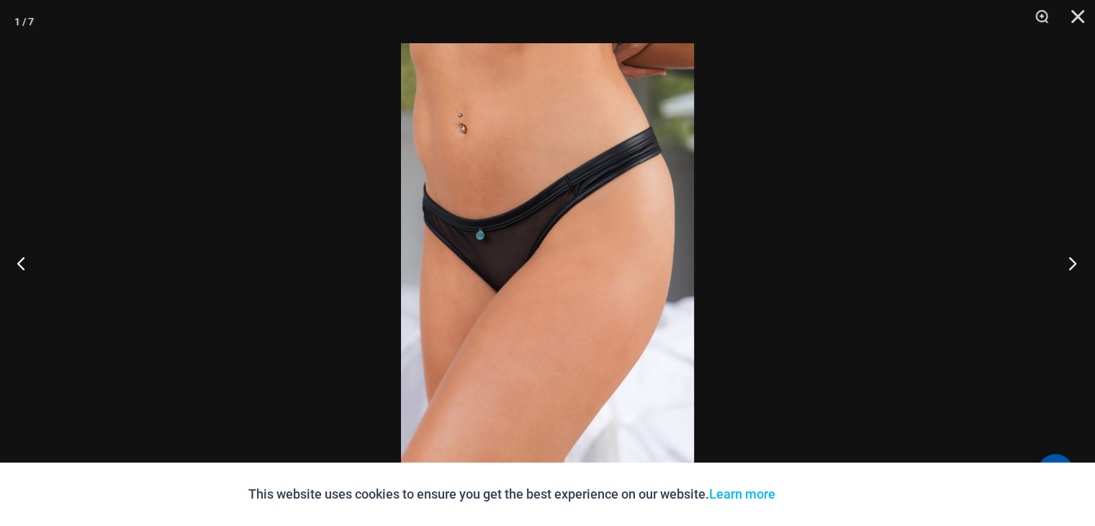
click at [1072, 261] on button "Next" at bounding box center [1068, 263] width 54 height 72
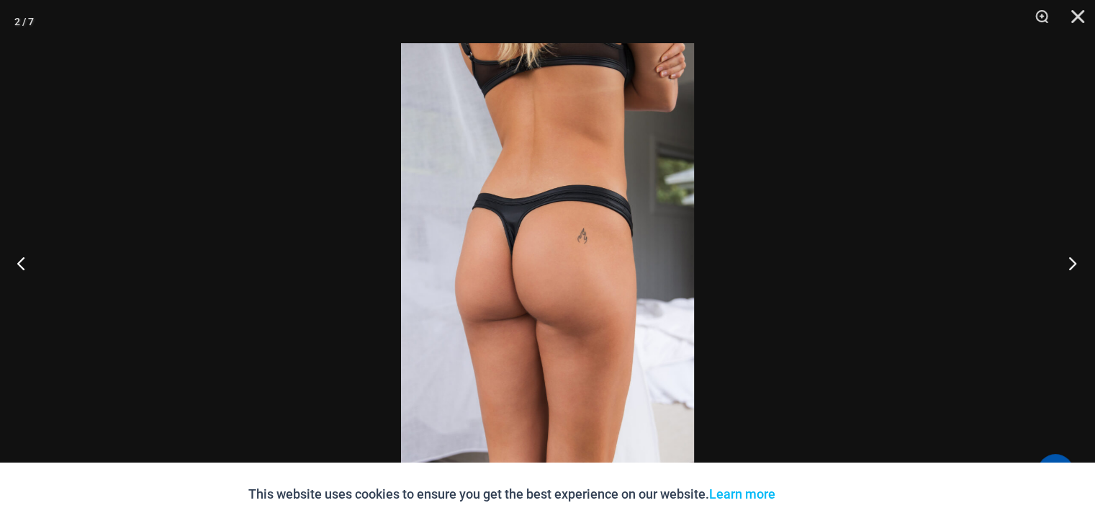
click at [1072, 261] on button "Next" at bounding box center [1068, 263] width 54 height 72
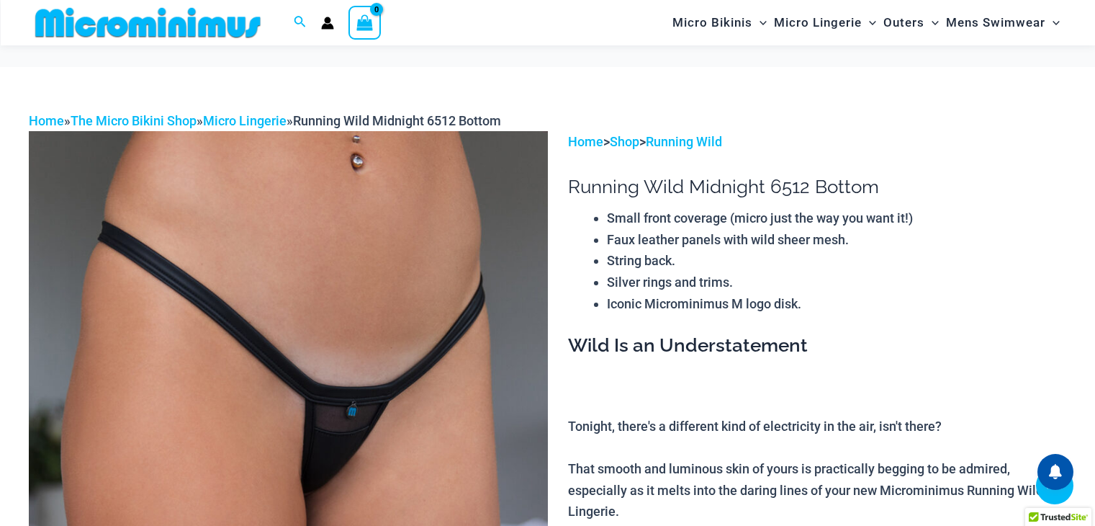
scroll to position [723, 0]
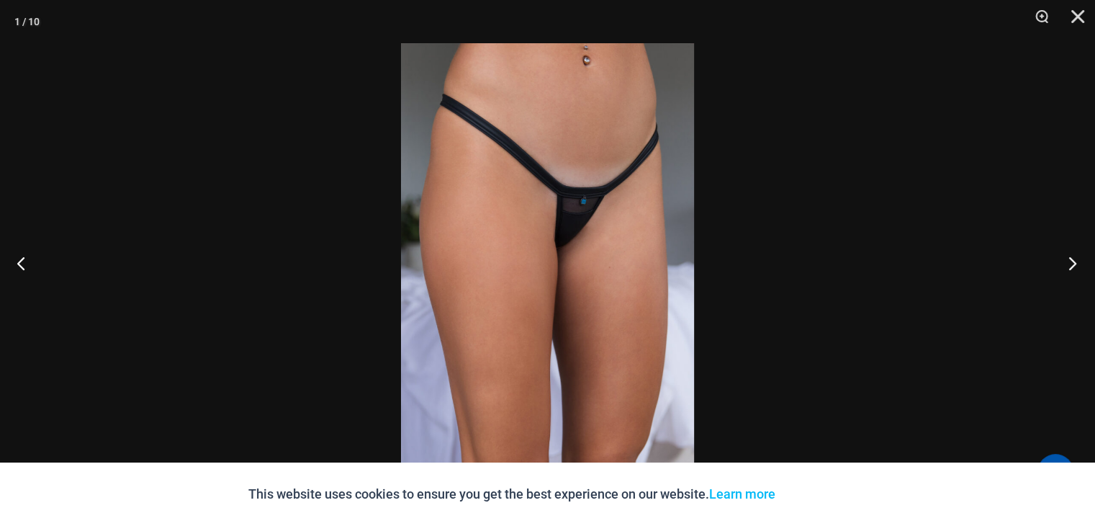
click at [1070, 260] on button "Next" at bounding box center [1068, 263] width 54 height 72
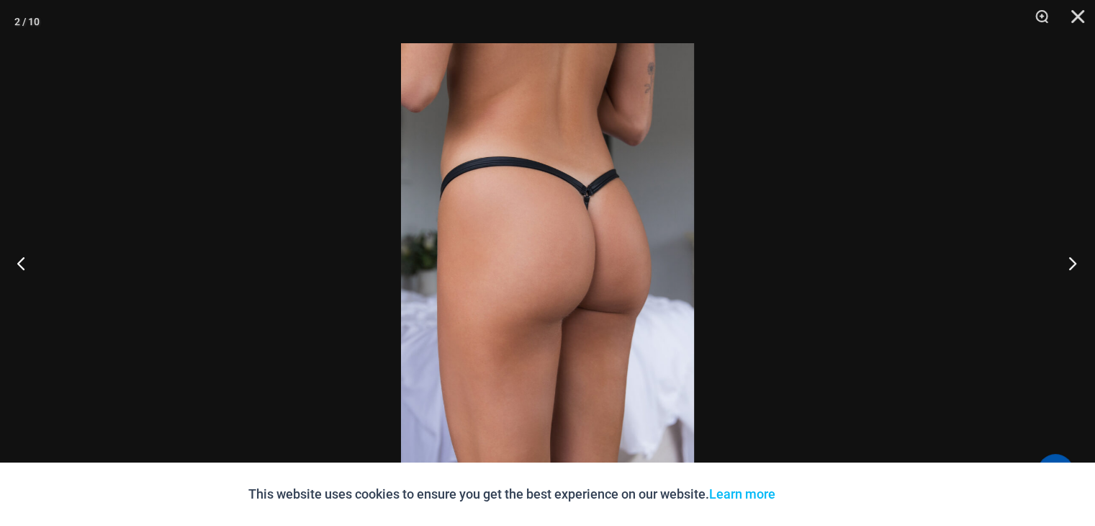
click at [1070, 260] on button "Next" at bounding box center [1068, 263] width 54 height 72
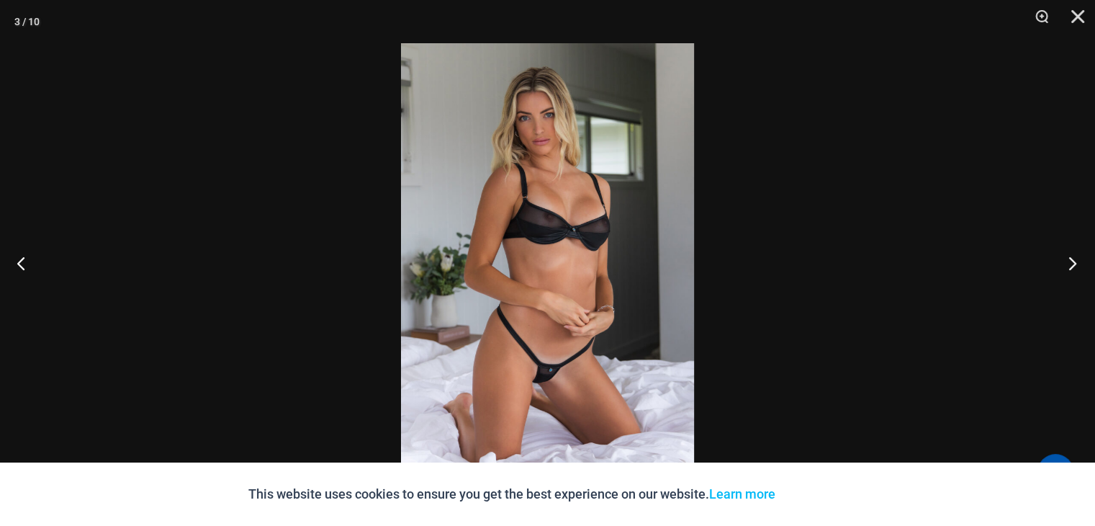
click at [1072, 260] on button "Next" at bounding box center [1068, 263] width 54 height 72
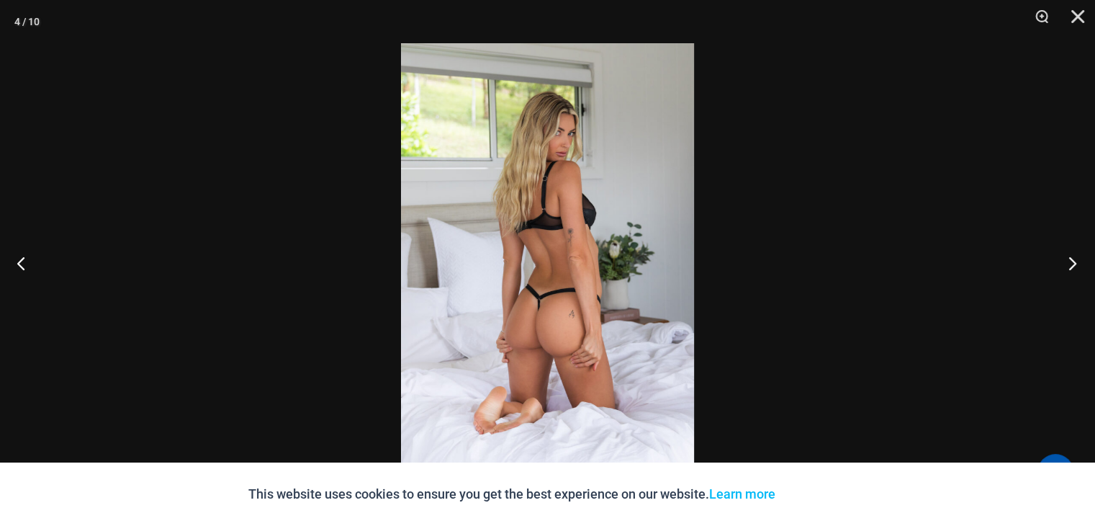
click at [1072, 260] on button "Next" at bounding box center [1068, 263] width 54 height 72
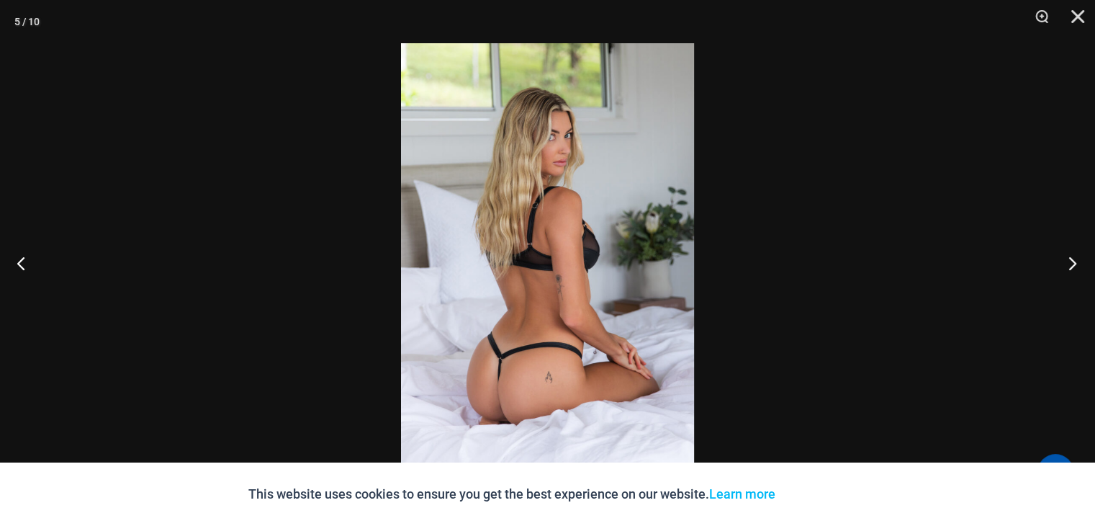
click at [1072, 257] on button "Next" at bounding box center [1068, 263] width 54 height 72
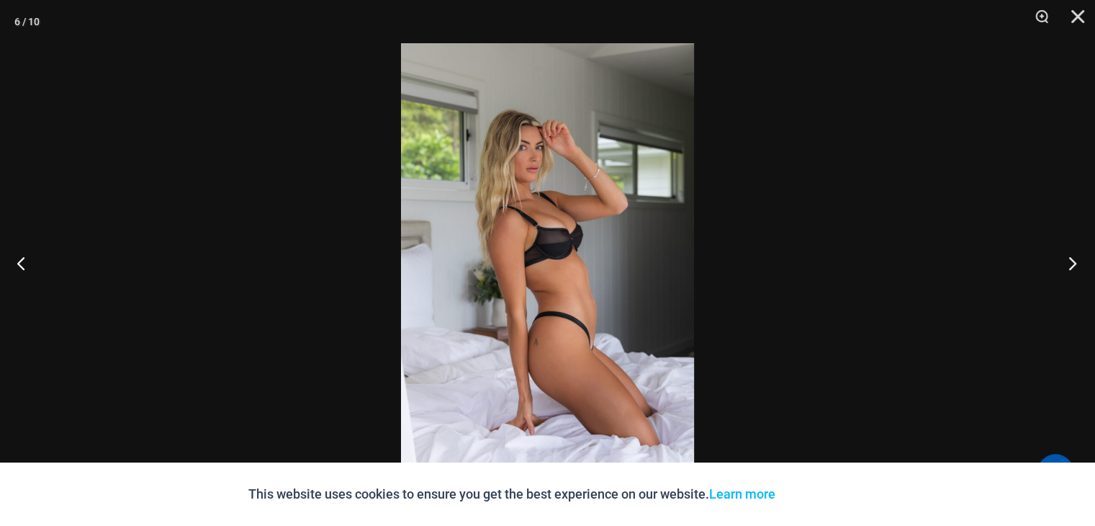
click at [1072, 257] on button "Next" at bounding box center [1068, 263] width 54 height 72
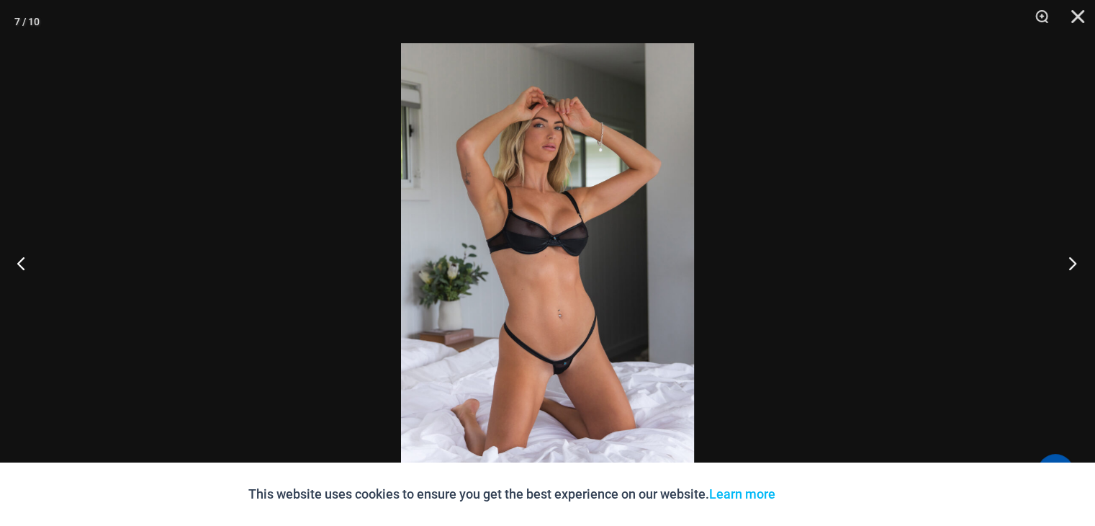
click at [1072, 257] on button "Next" at bounding box center [1068, 263] width 54 height 72
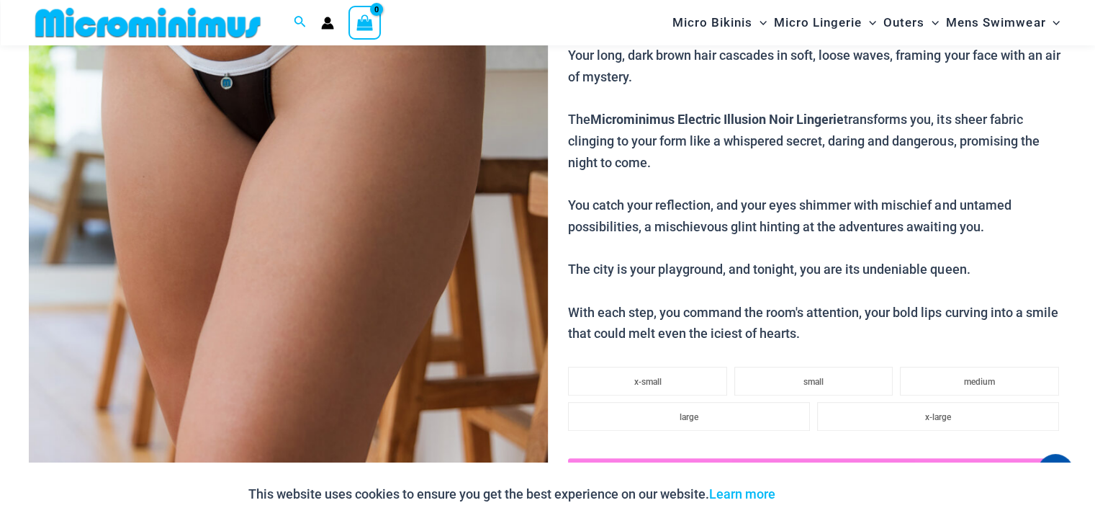
scroll to position [356, 0]
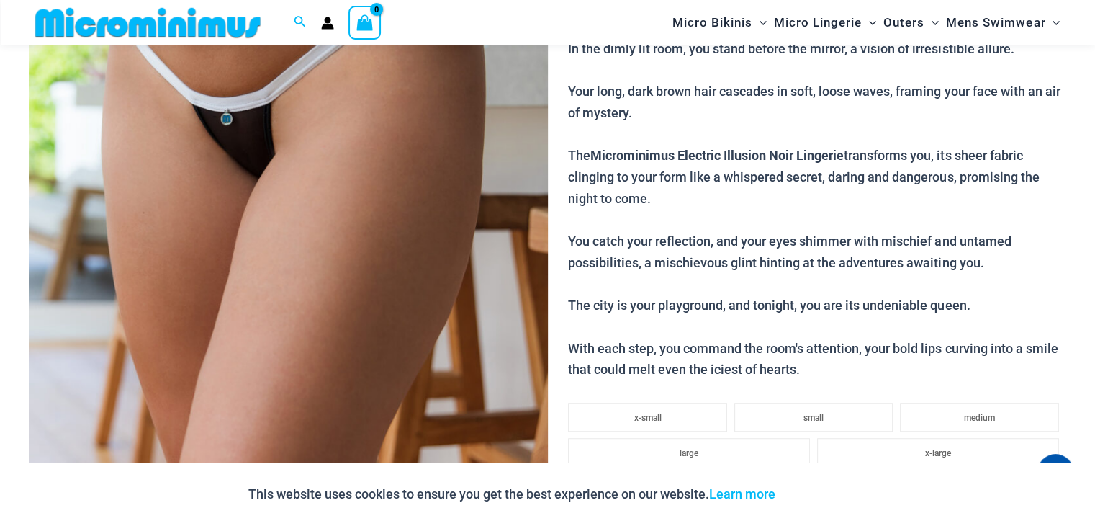
click at [276, 172] on img at bounding box center [288, 164] width 519 height 778
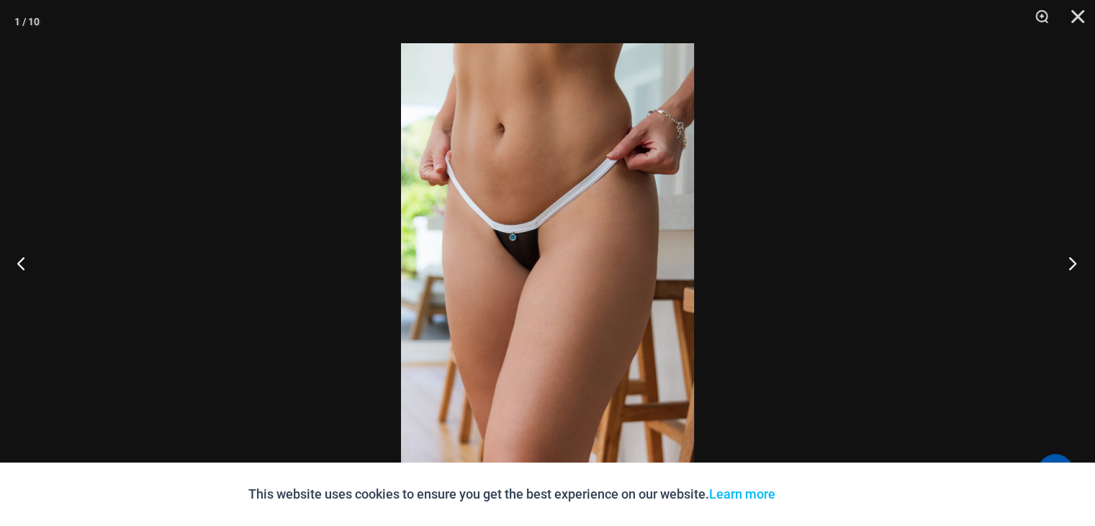
click at [1070, 265] on button "Next" at bounding box center [1068, 263] width 54 height 72
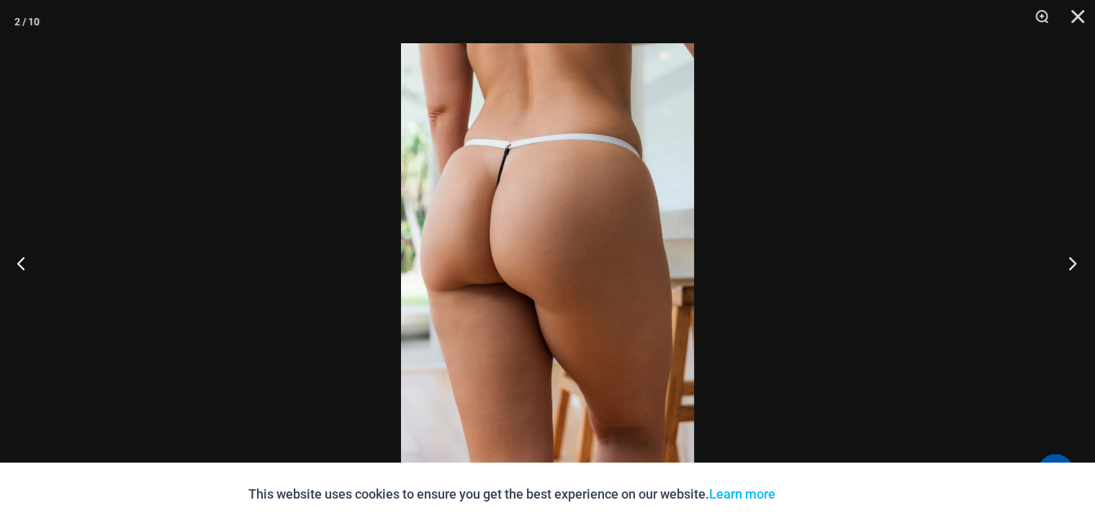
click at [1070, 265] on button "Next" at bounding box center [1068, 263] width 54 height 72
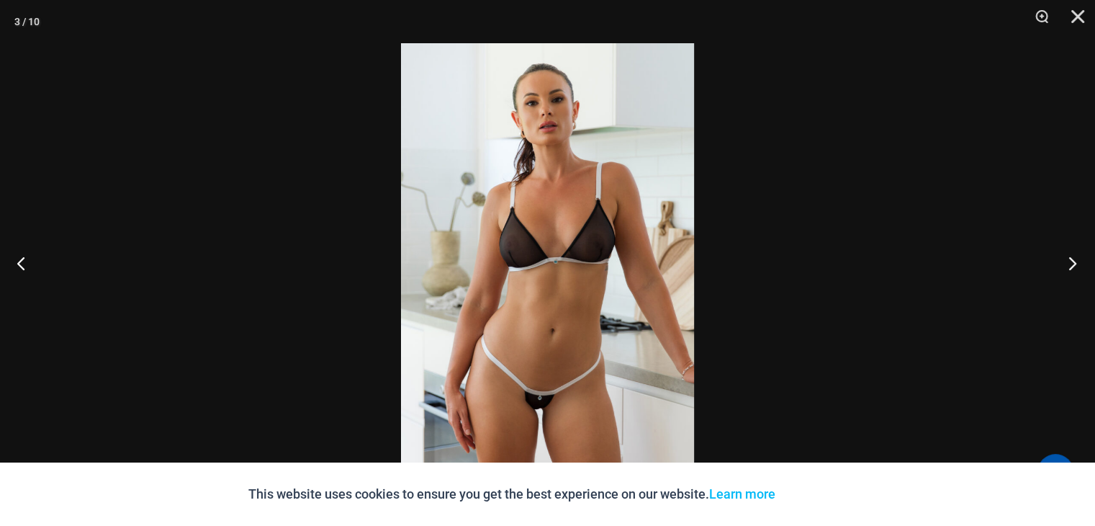
click at [1073, 266] on button "Next" at bounding box center [1068, 263] width 54 height 72
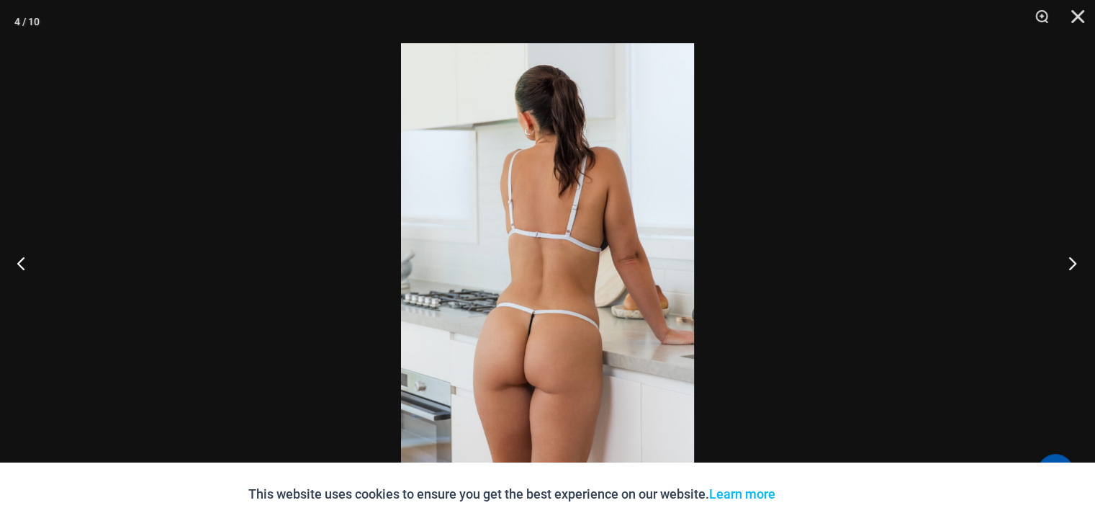
click at [1073, 266] on button "Next" at bounding box center [1068, 263] width 54 height 72
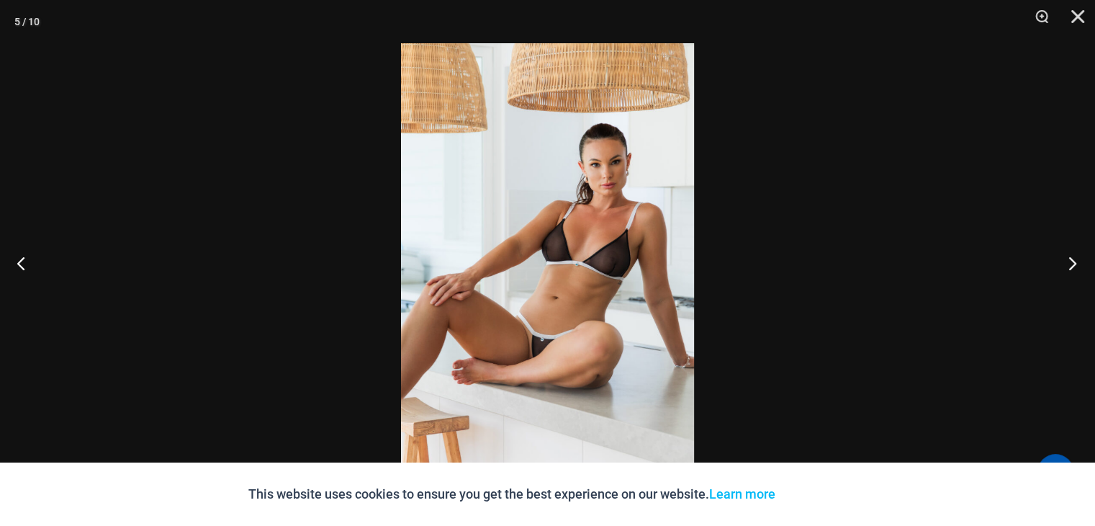
click at [1073, 266] on button "Next" at bounding box center [1068, 263] width 54 height 72
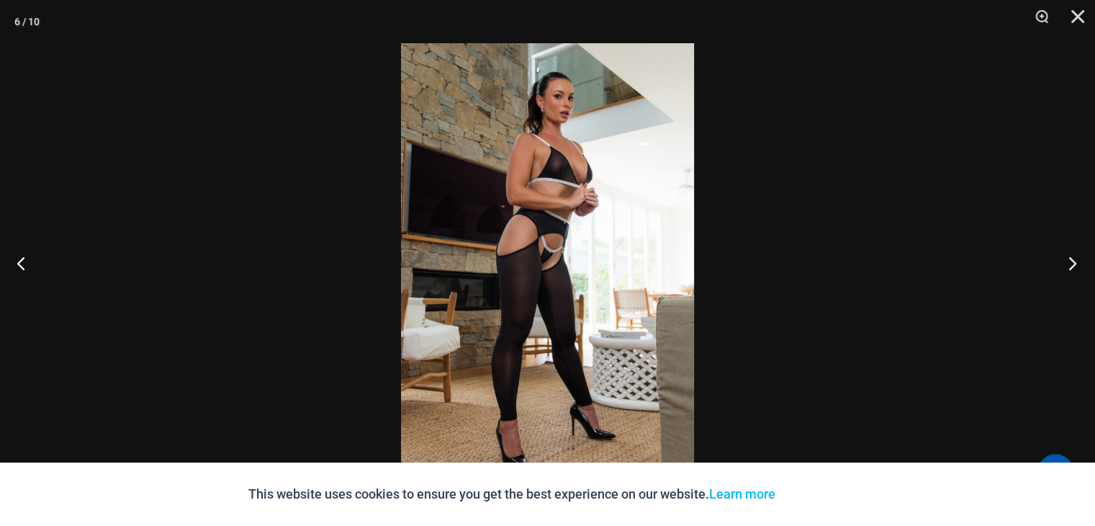
click at [1073, 266] on button "Next" at bounding box center [1068, 263] width 54 height 72
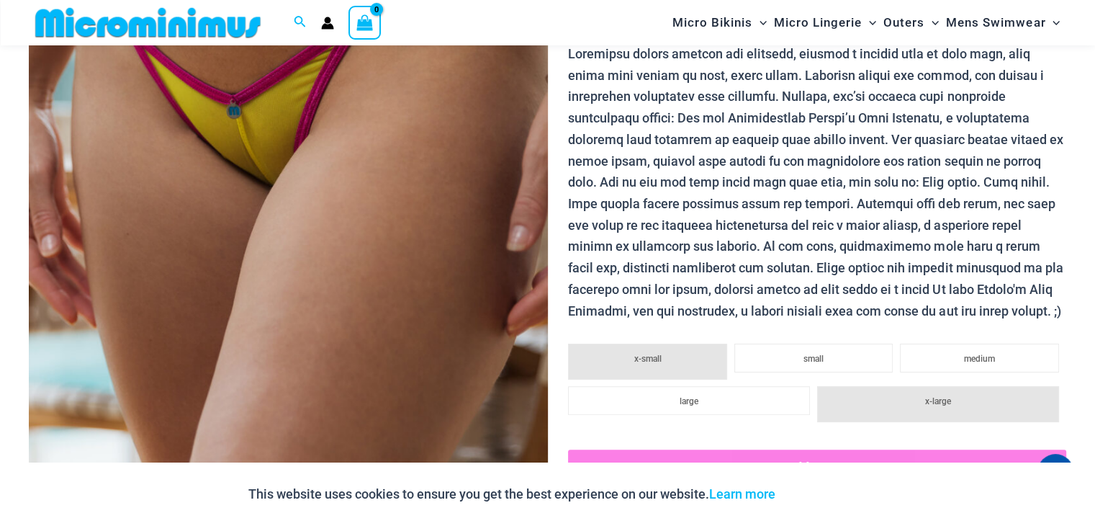
scroll to position [299, 0]
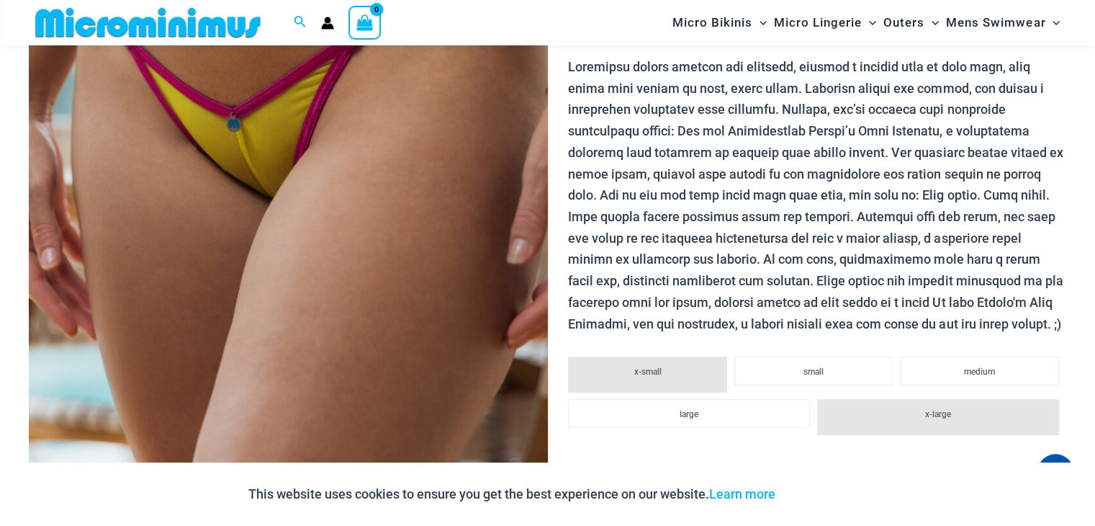
drag, startPoint x: 1100, startPoint y: 32, endPoint x: 1105, endPoint y: 61, distance: 29.9
click at [356, 225] on img at bounding box center [288, 221] width 519 height 778
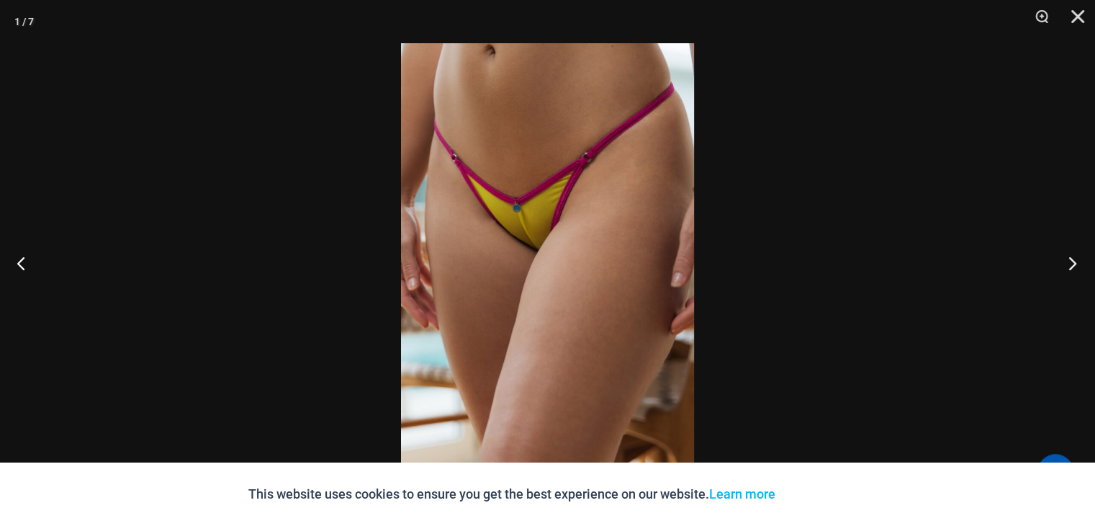
click at [1071, 263] on button "Next" at bounding box center [1068, 263] width 54 height 72
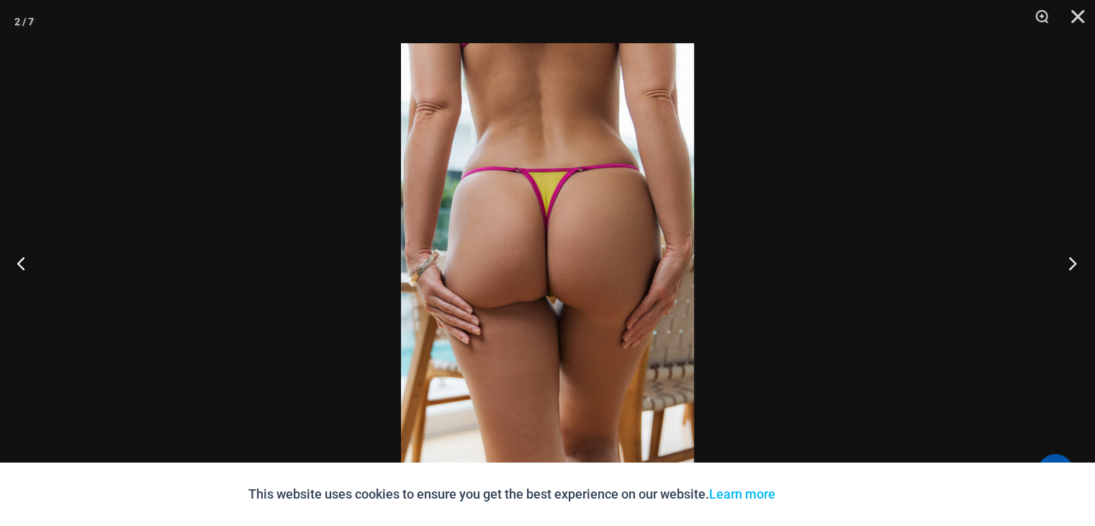
click at [1071, 263] on button "Next" at bounding box center [1068, 263] width 54 height 72
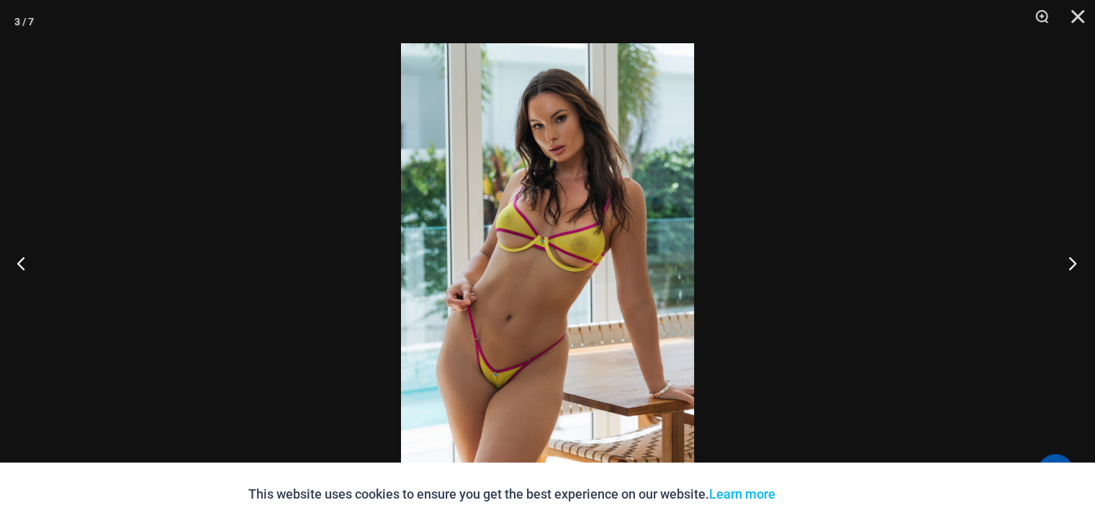
click at [1071, 263] on button "Next" at bounding box center [1068, 263] width 54 height 72
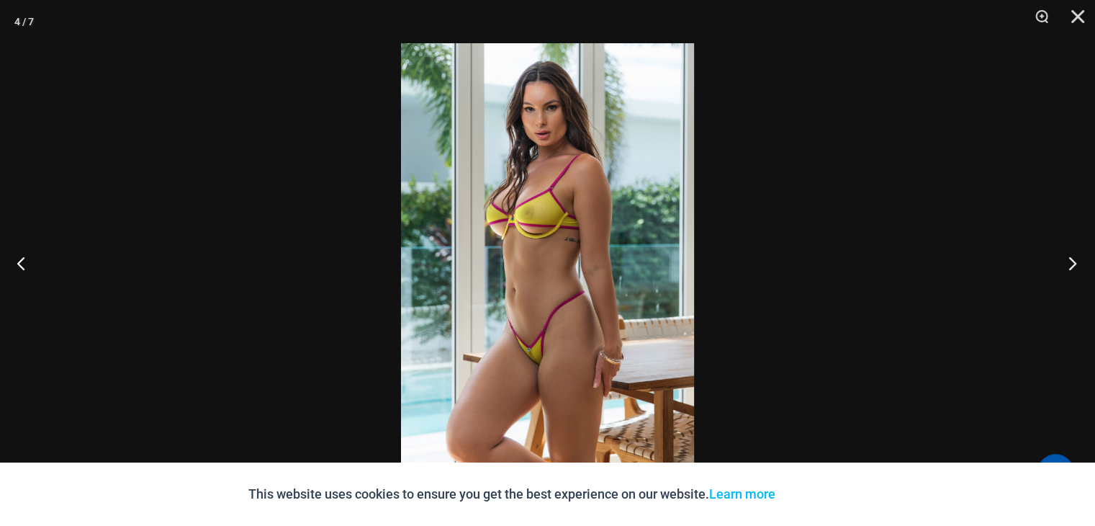
click at [1071, 263] on button "Next" at bounding box center [1068, 263] width 54 height 72
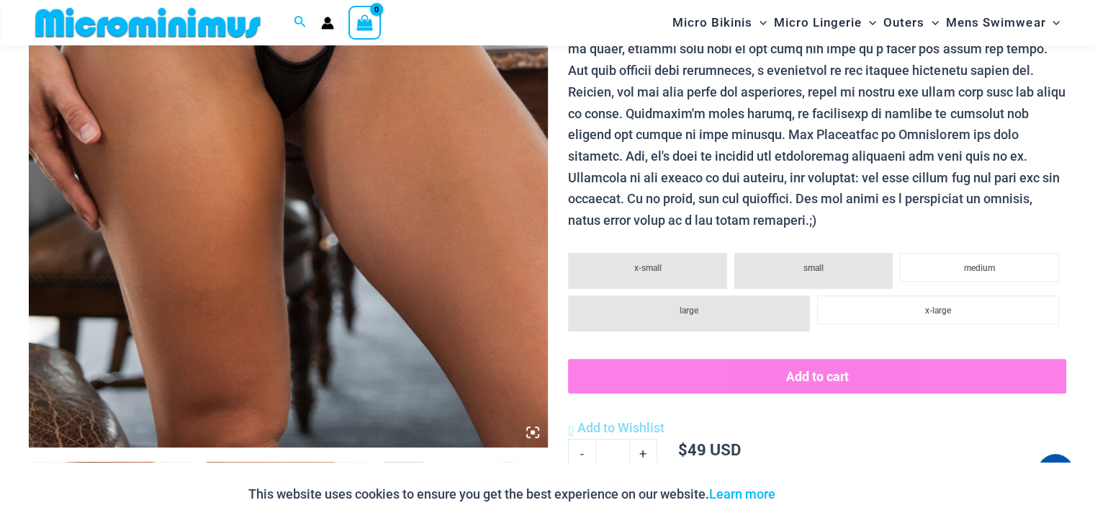
click at [387, 136] on img at bounding box center [288, 58] width 519 height 778
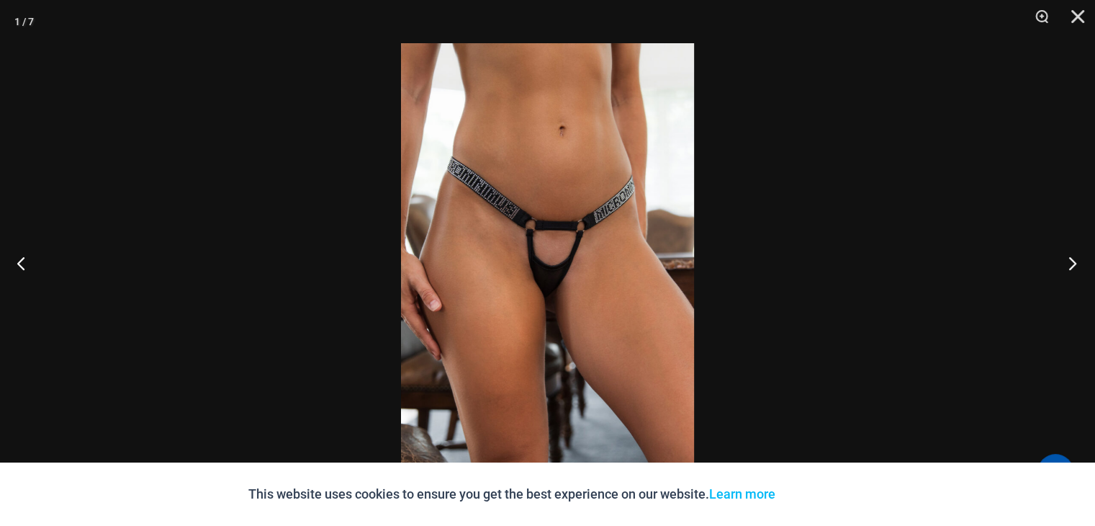
click at [1070, 261] on button "Next" at bounding box center [1068, 263] width 54 height 72
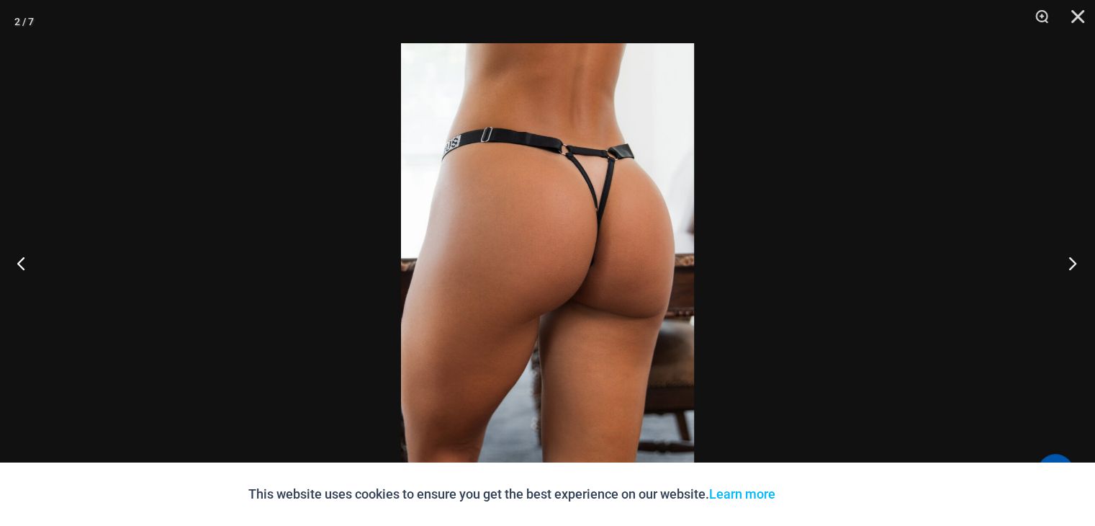
click at [1070, 261] on button "Next" at bounding box center [1068, 263] width 54 height 72
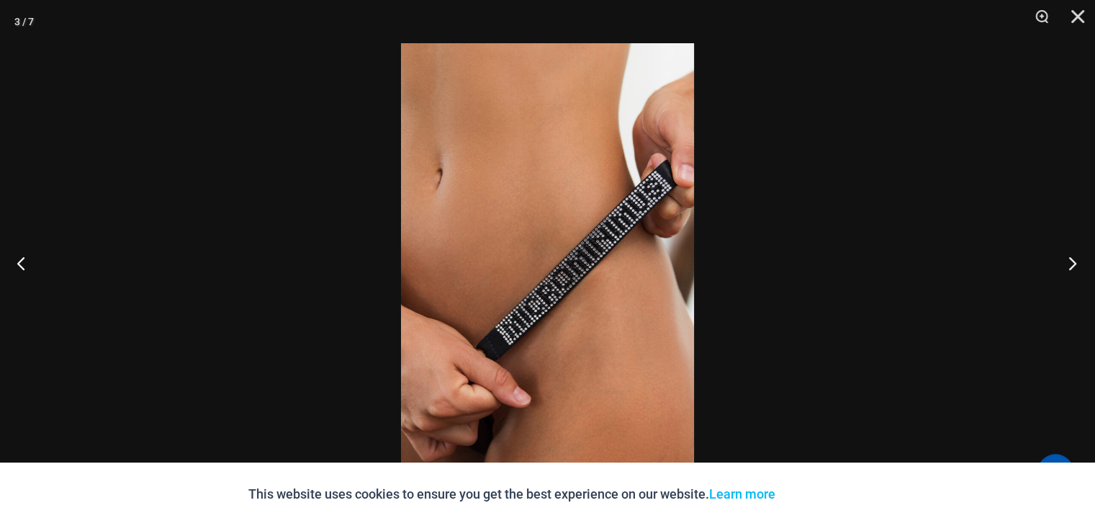
click at [1070, 261] on button "Next" at bounding box center [1068, 263] width 54 height 72
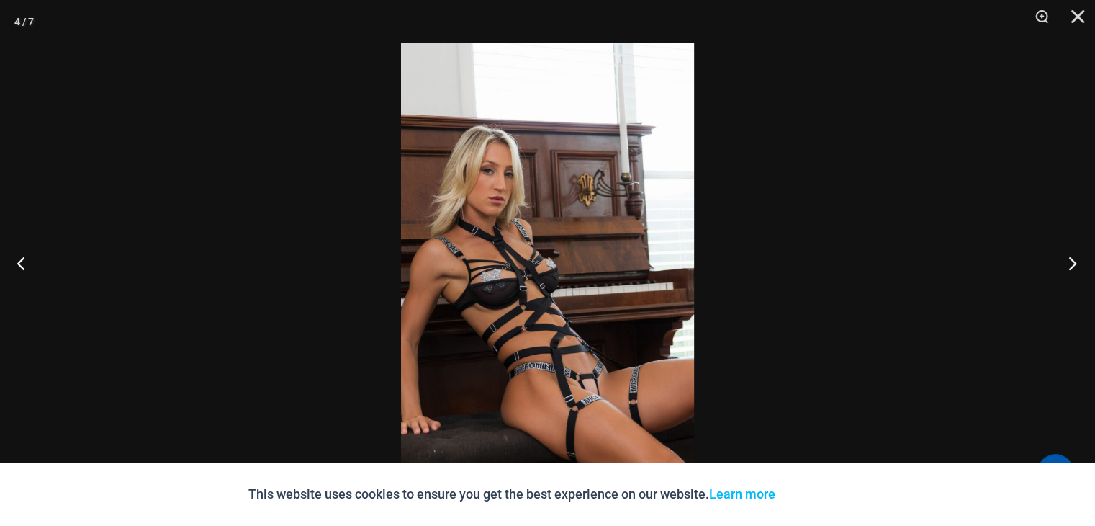
click at [1070, 262] on button "Next" at bounding box center [1068, 263] width 54 height 72
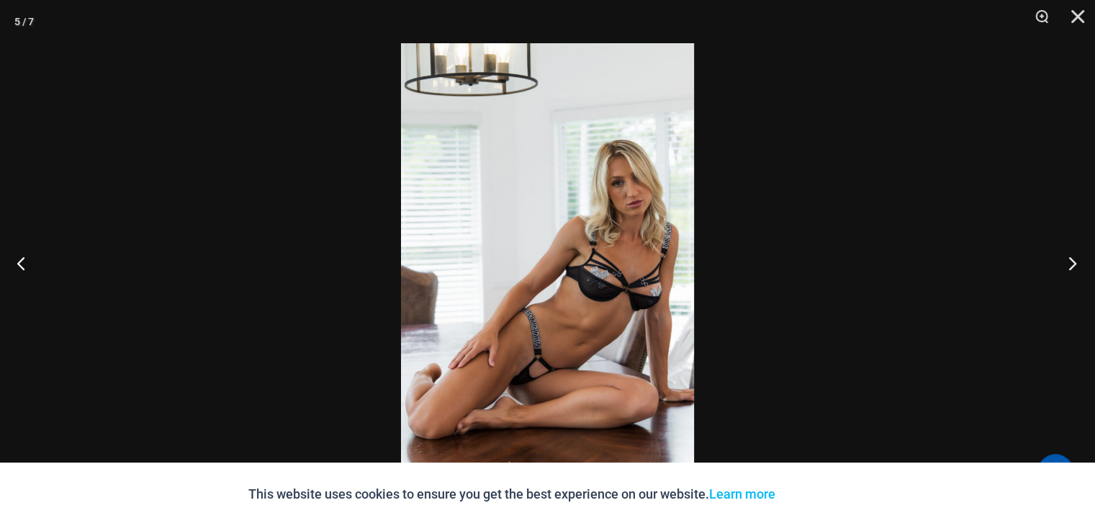
click at [1070, 262] on button "Next" at bounding box center [1068, 263] width 54 height 72
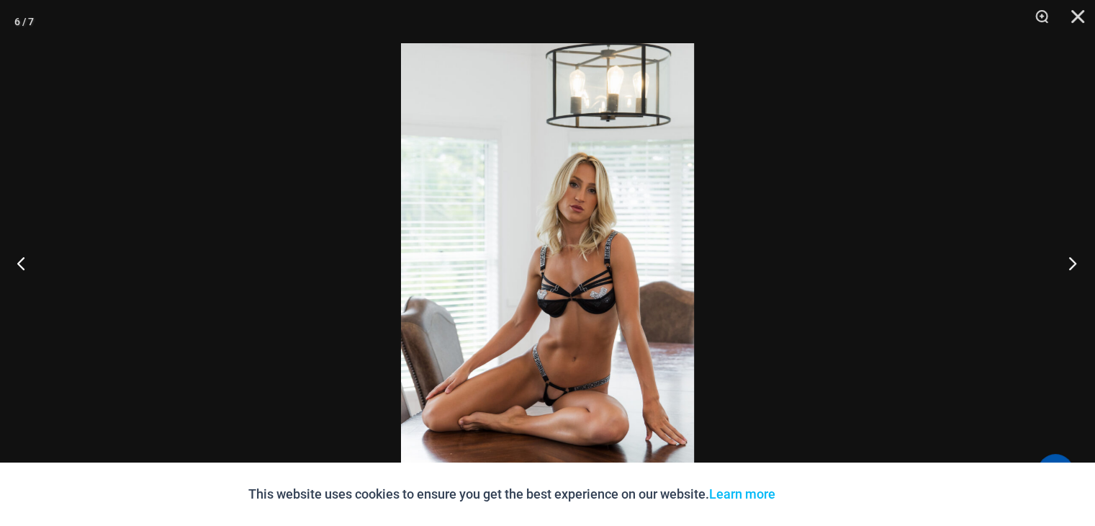
click at [1070, 262] on button "Next" at bounding box center [1068, 263] width 54 height 72
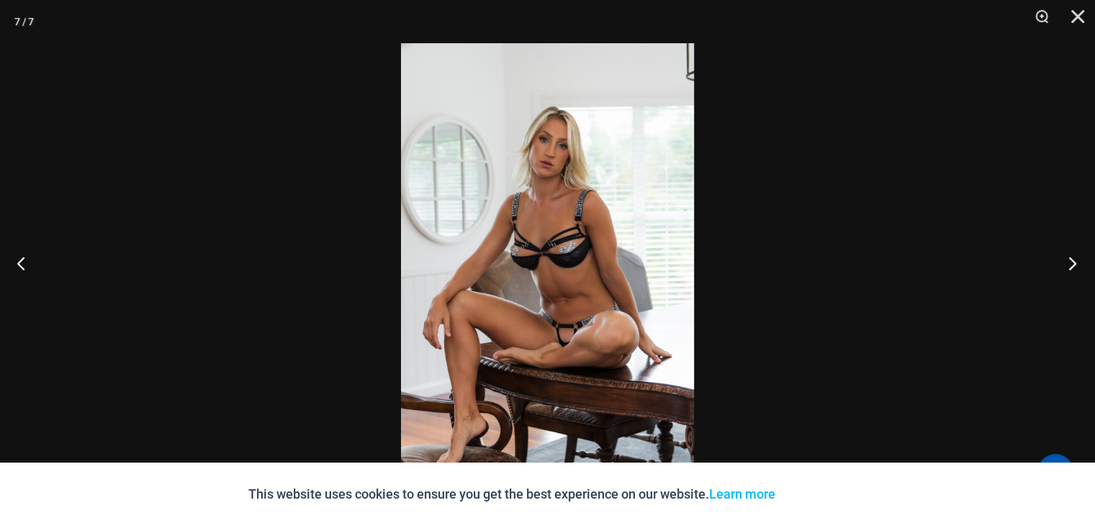
click at [1070, 262] on button "Next" at bounding box center [1068, 263] width 54 height 72
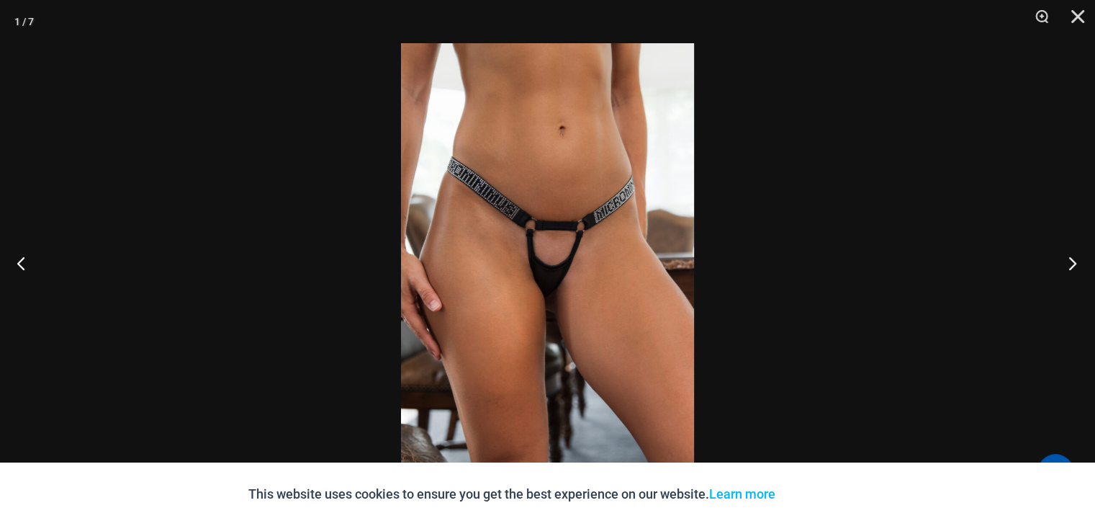
click at [1070, 262] on button "Next" at bounding box center [1068, 263] width 54 height 72
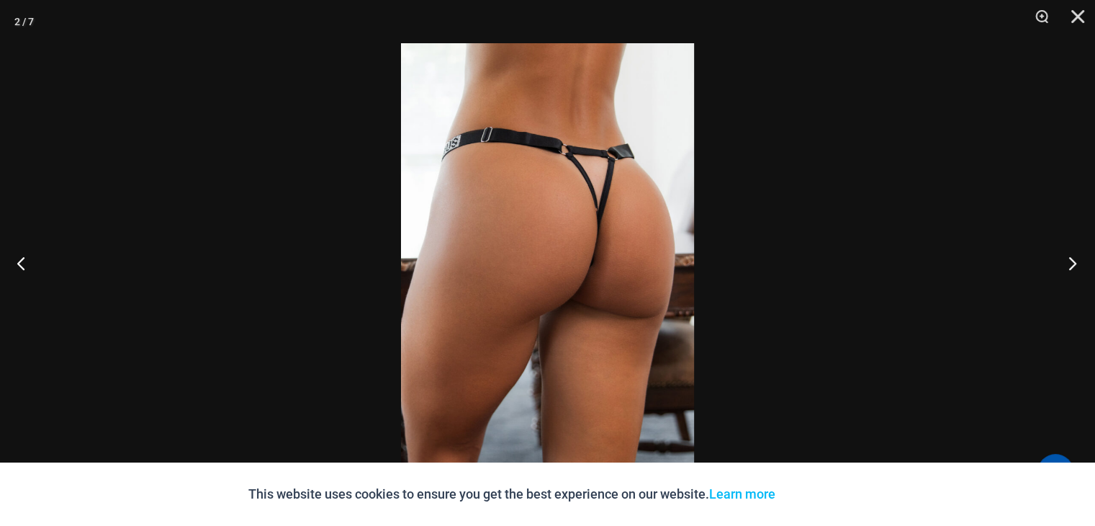
click at [1070, 262] on button "Next" at bounding box center [1068, 263] width 54 height 72
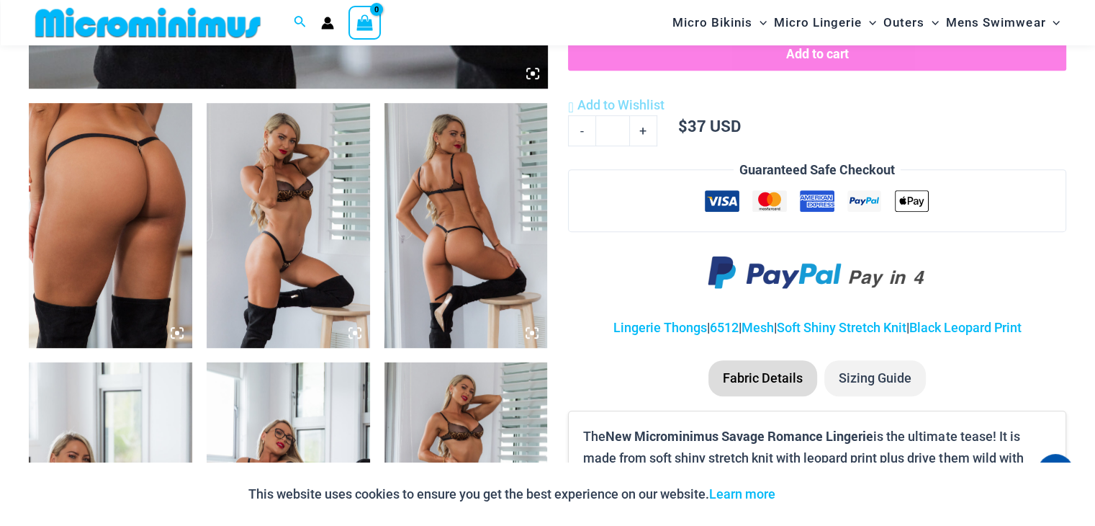
scroll to position [792, 0]
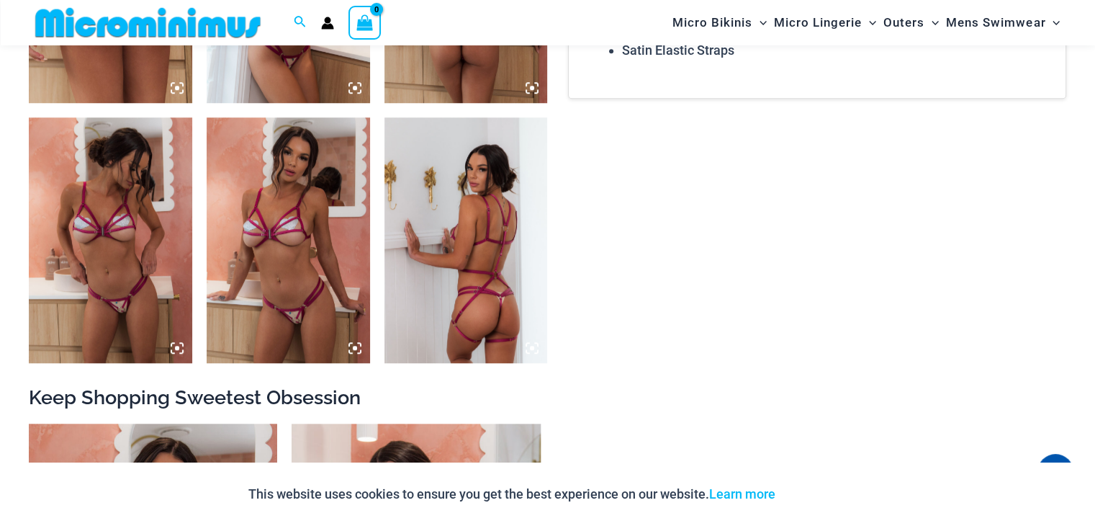
scroll to position [1071, 0]
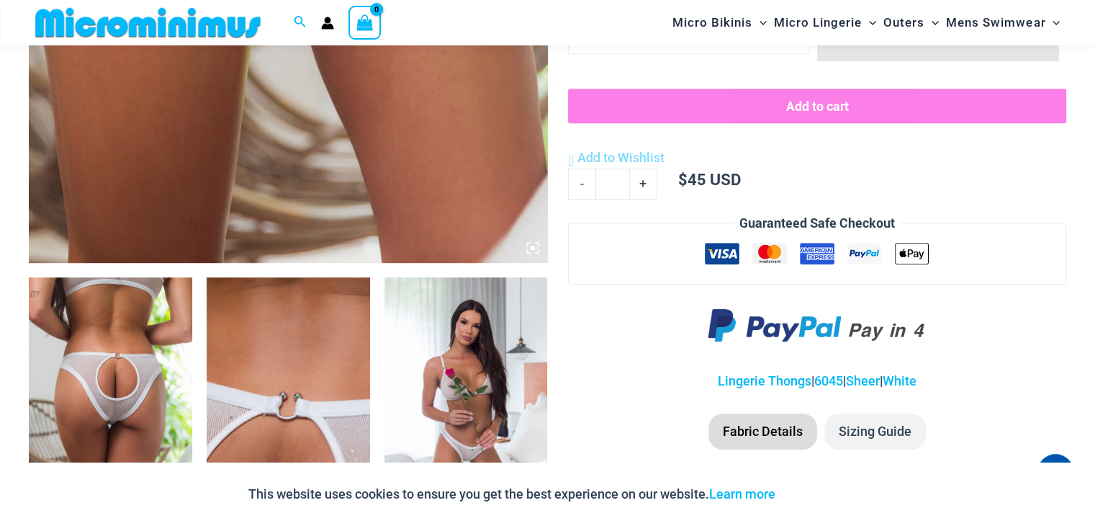
click at [482, 374] on img at bounding box center [465, 399] width 163 height 245
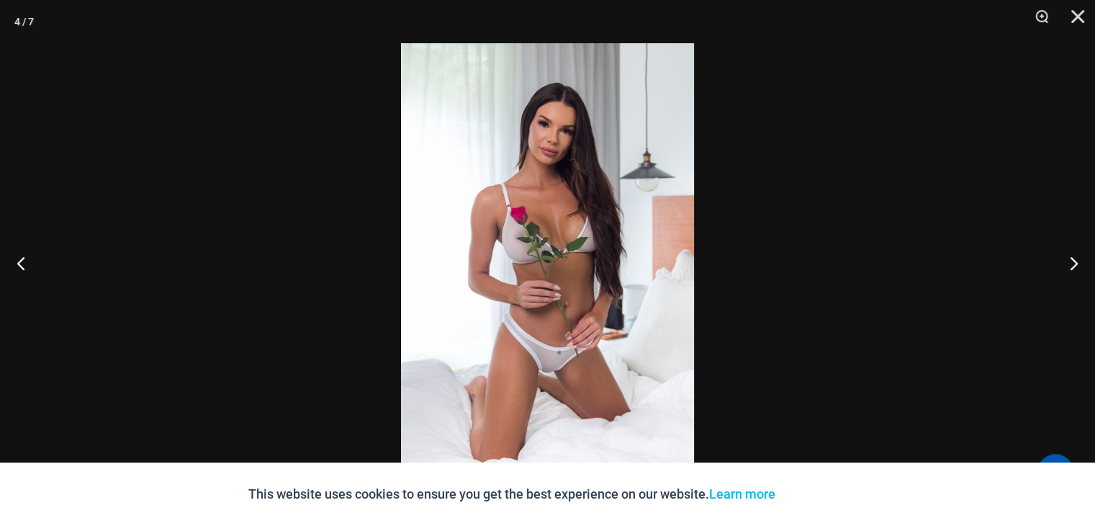
click at [541, 254] on img at bounding box center [547, 262] width 293 height 439
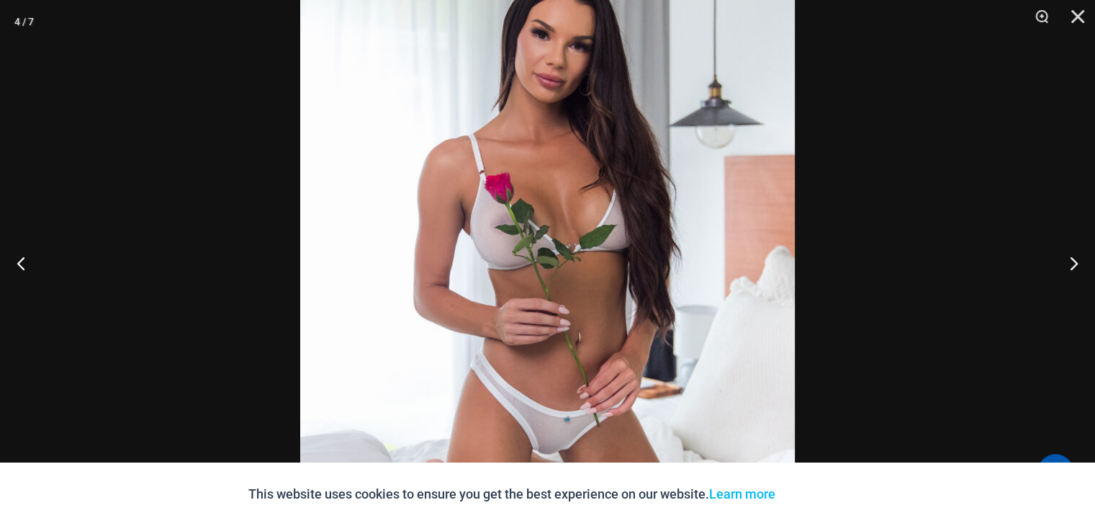
click at [541, 254] on img at bounding box center [547, 269] width 495 height 742
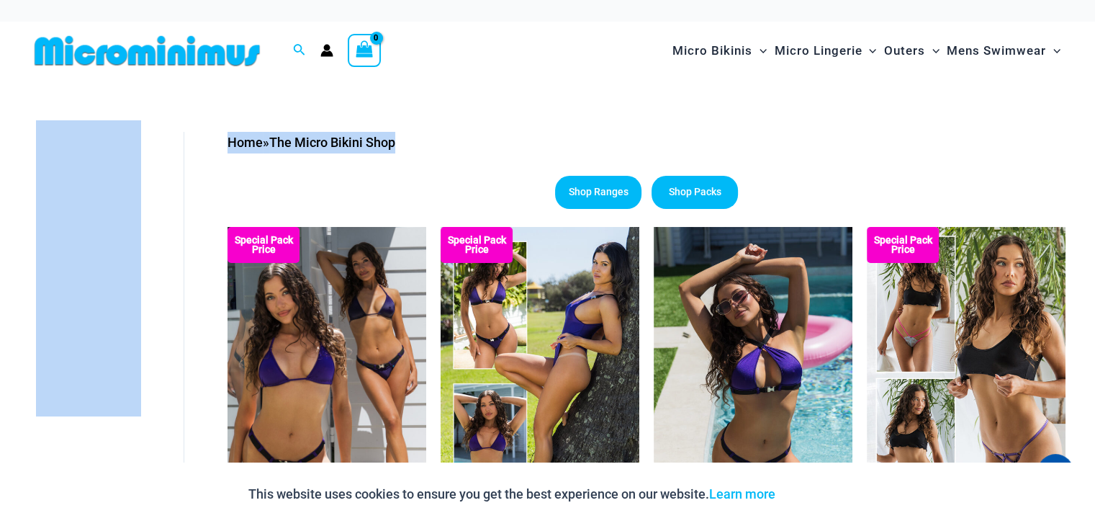
drag, startPoint x: 1094, startPoint y: 53, endPoint x: 1096, endPoint y: 113, distance: 60.5
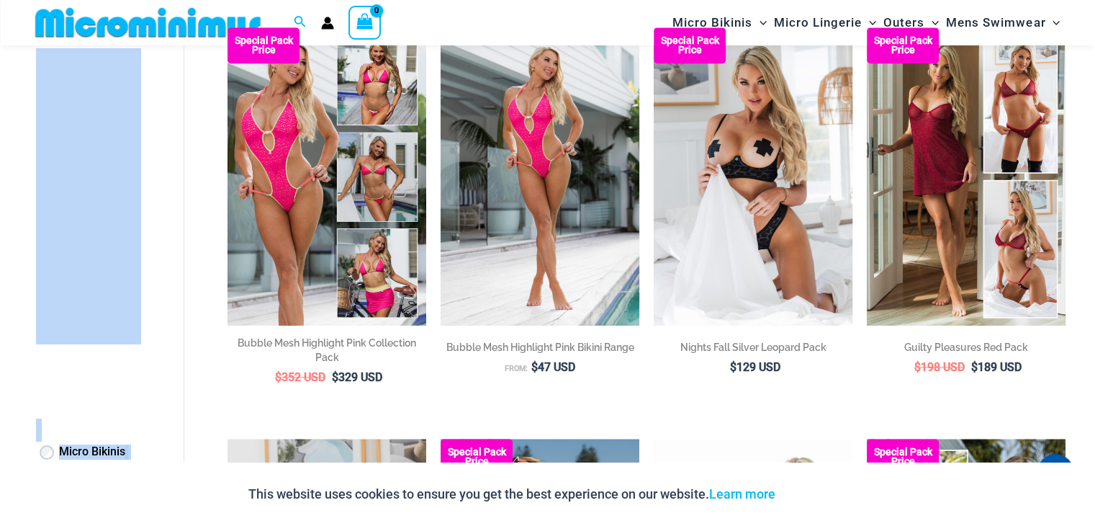
scroll to position [1418, 0]
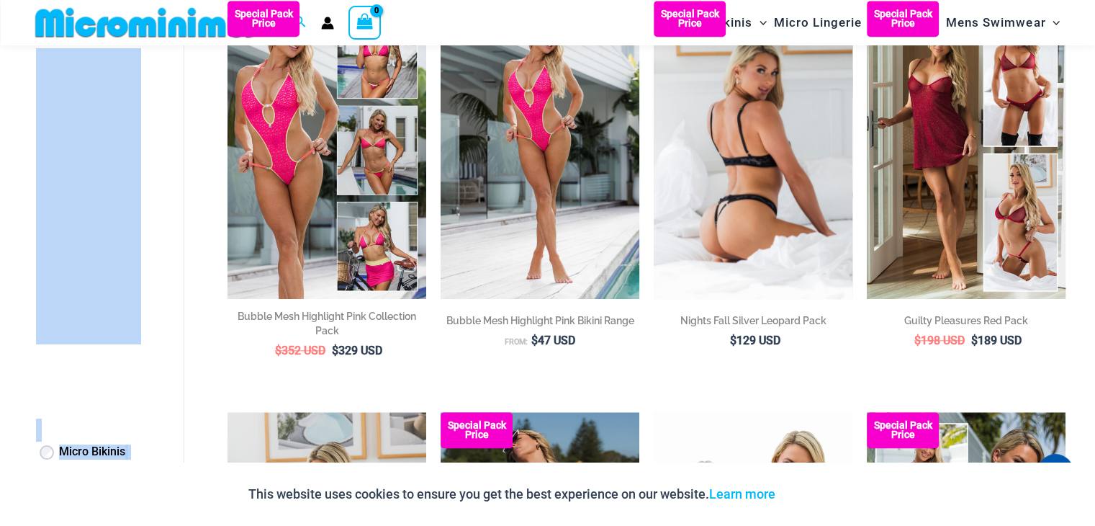
click at [744, 127] on img at bounding box center [753, 150] width 199 height 298
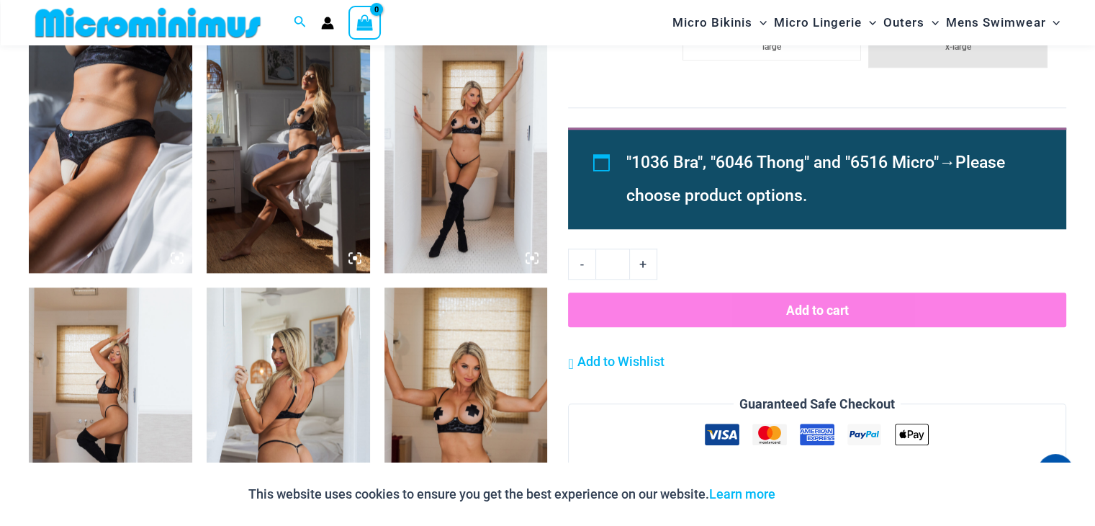
scroll to position [1404, 0]
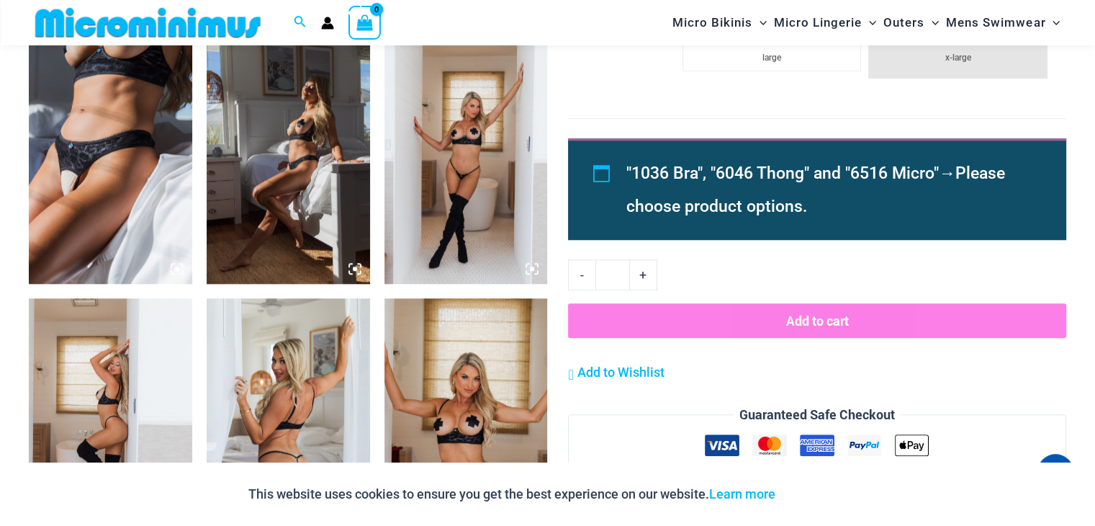
click at [466, 181] on img at bounding box center [465, 161] width 163 height 245
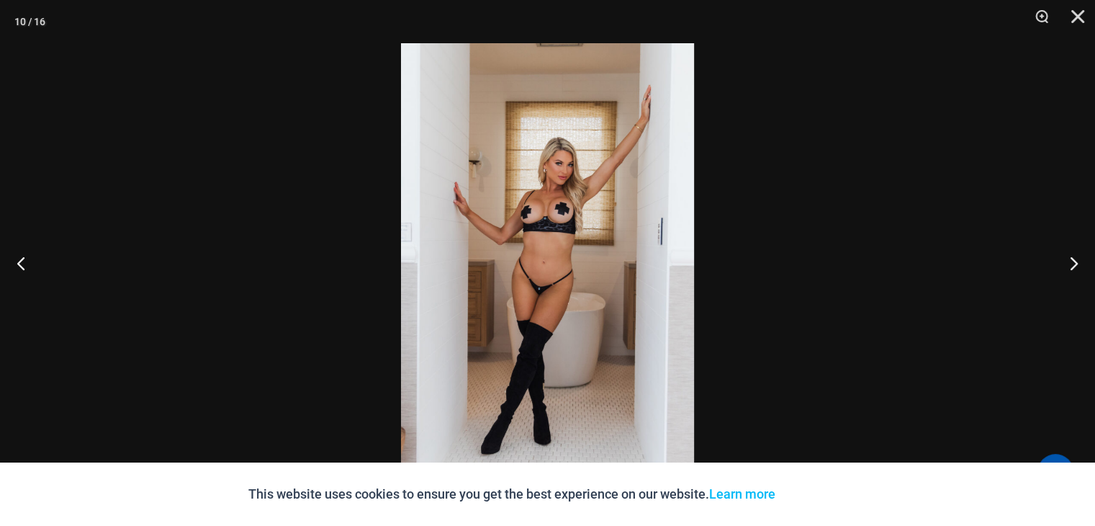
click at [556, 211] on img at bounding box center [547, 262] width 293 height 439
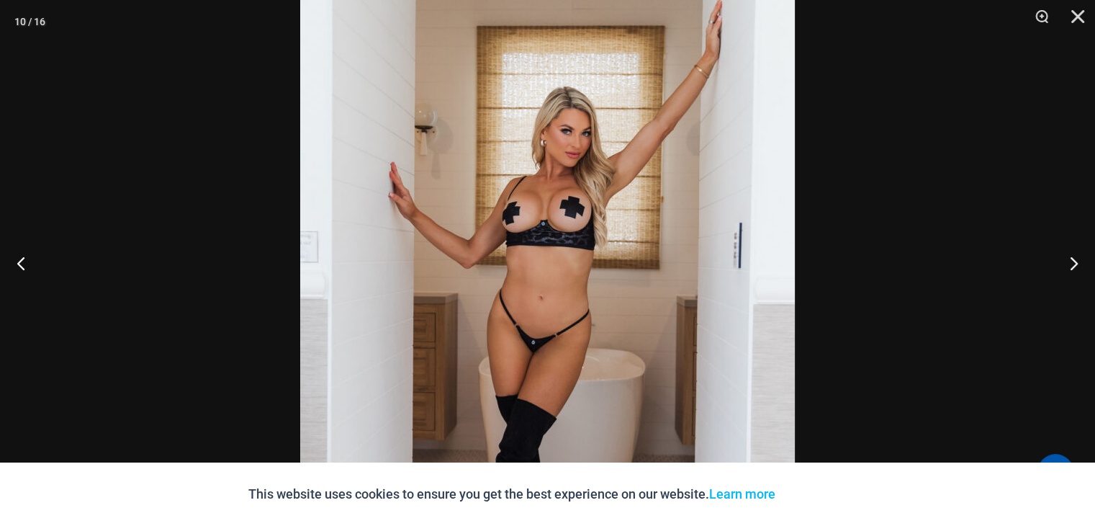
click at [556, 211] on img at bounding box center [547, 299] width 495 height 742
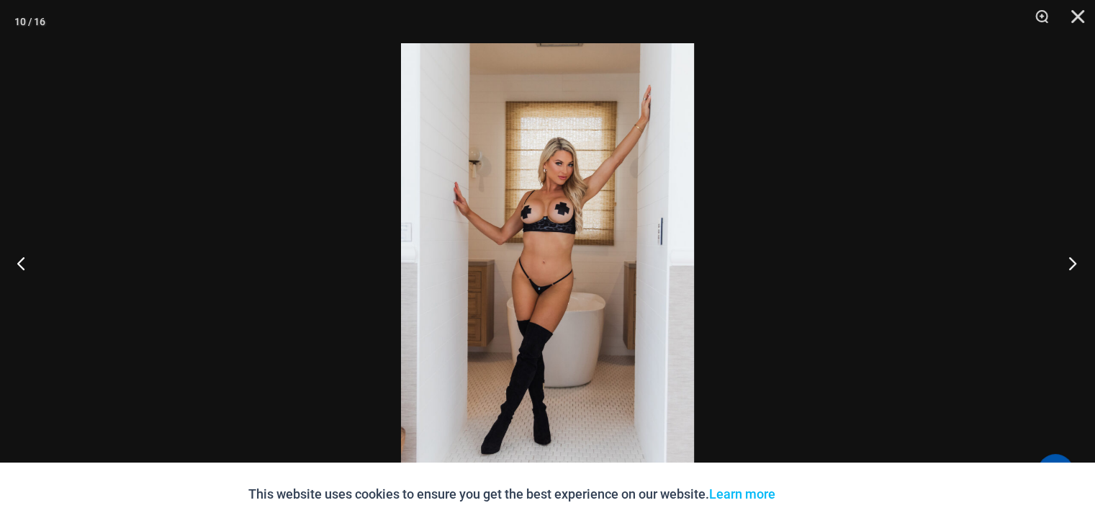
click at [1082, 259] on button "Next" at bounding box center [1068, 263] width 54 height 72
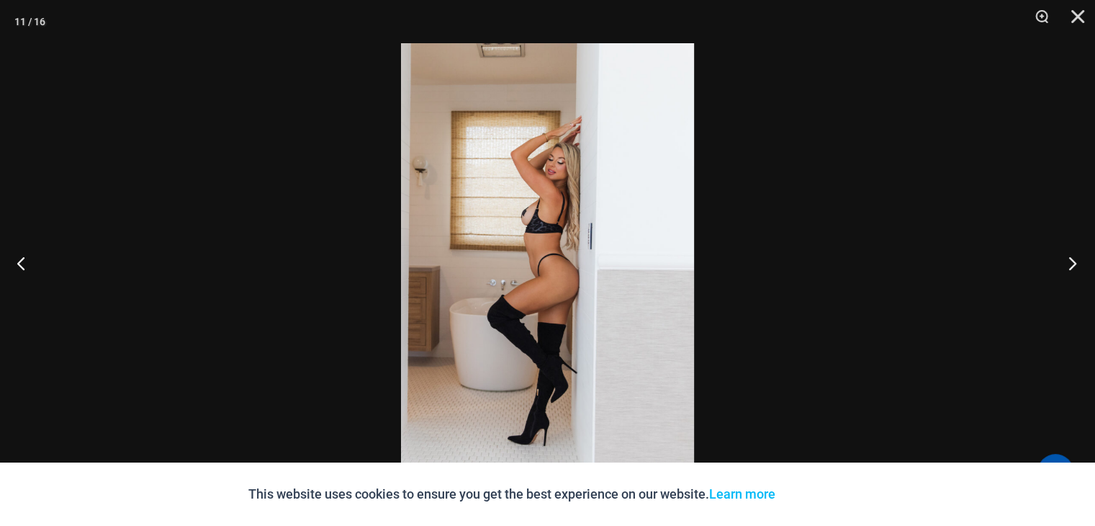
click at [1082, 259] on button "Next" at bounding box center [1068, 263] width 54 height 72
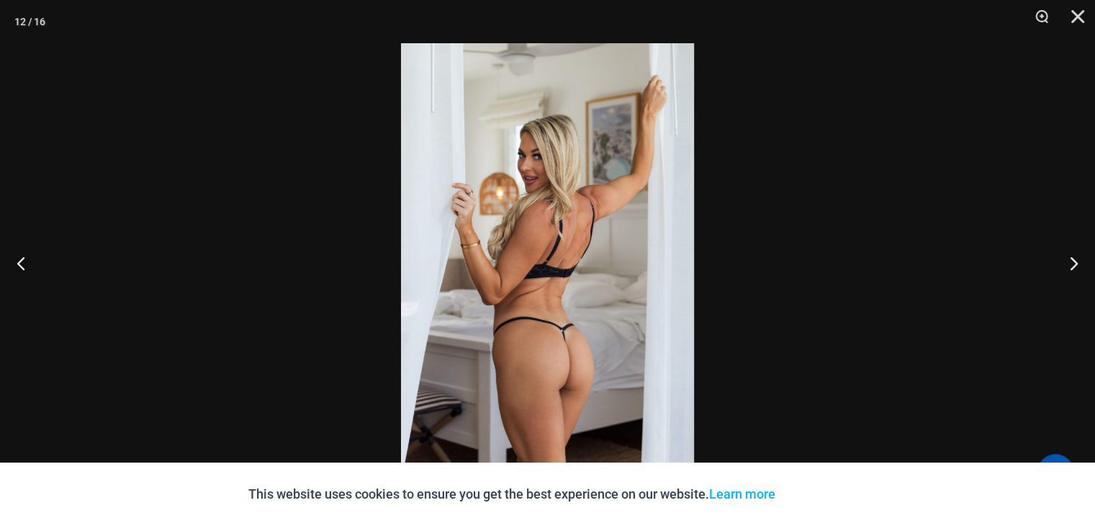
scroll to position [1871, 0]
click at [548, 197] on img at bounding box center [547, 262] width 293 height 439
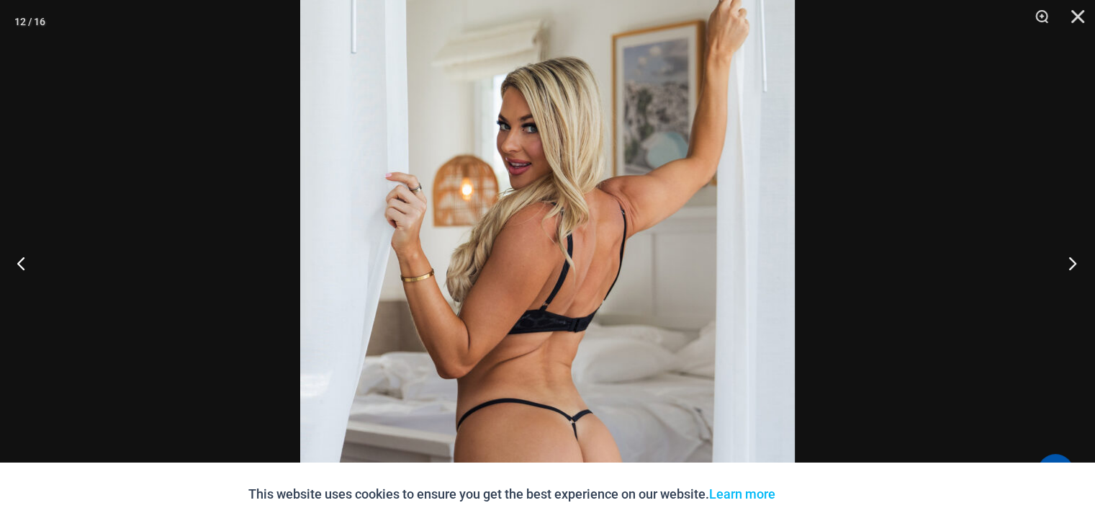
click at [1070, 263] on button "Next" at bounding box center [1068, 263] width 54 height 72
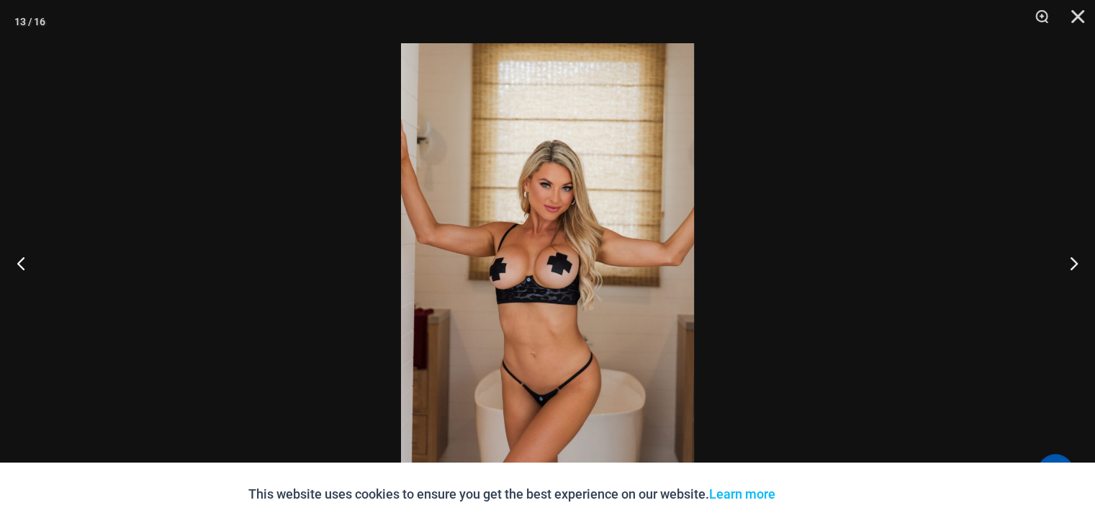
scroll to position [2898, 0]
click at [576, 223] on img at bounding box center [547, 262] width 293 height 439
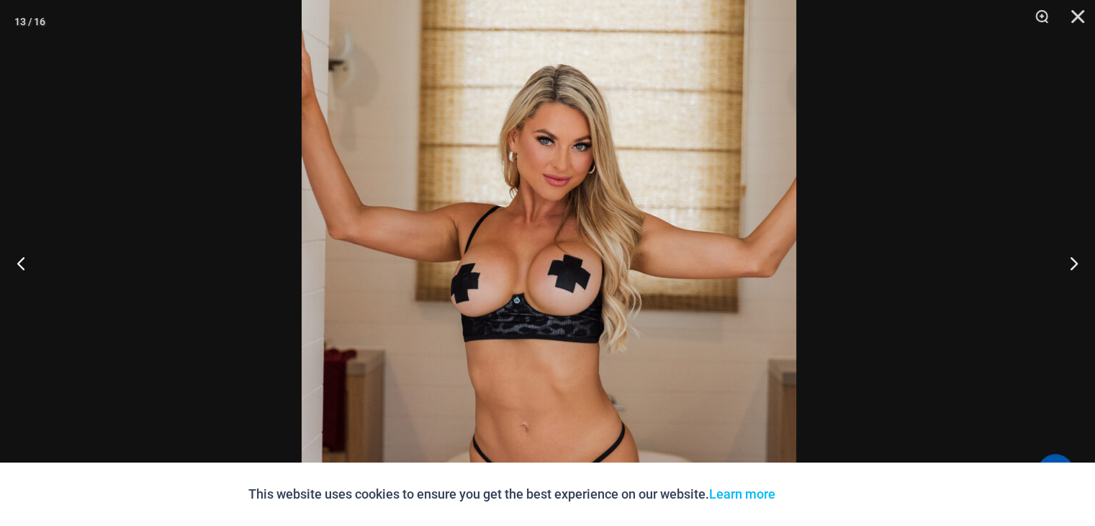
click at [566, 139] on img at bounding box center [549, 272] width 495 height 742
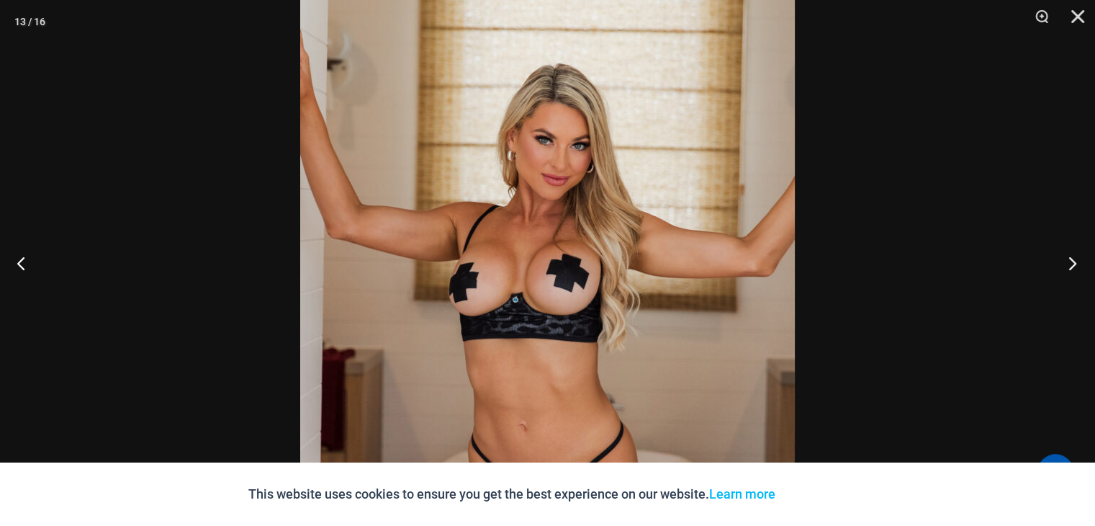
click at [1071, 263] on button "Next" at bounding box center [1068, 263] width 54 height 72
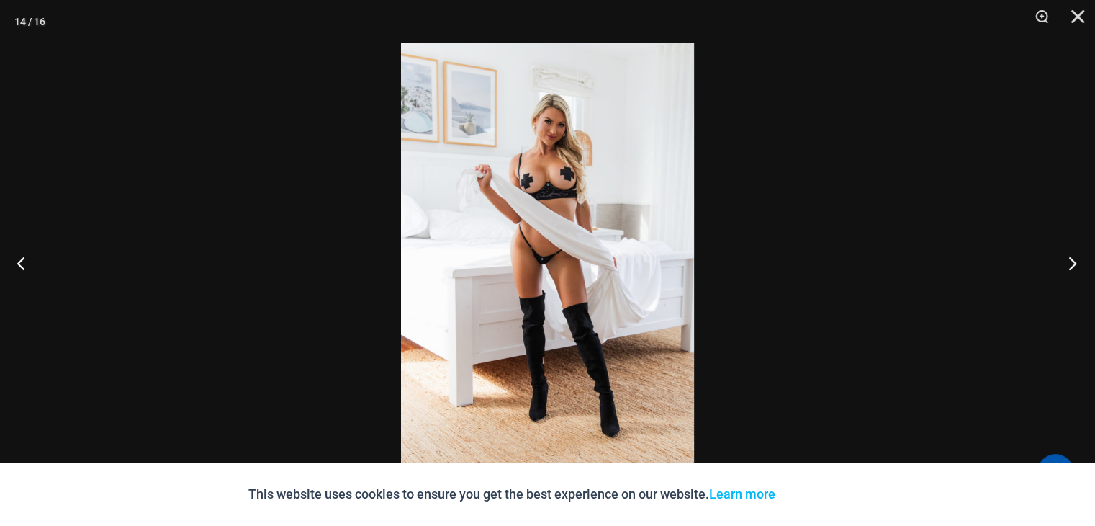
click at [1071, 263] on button "Next" at bounding box center [1068, 263] width 54 height 72
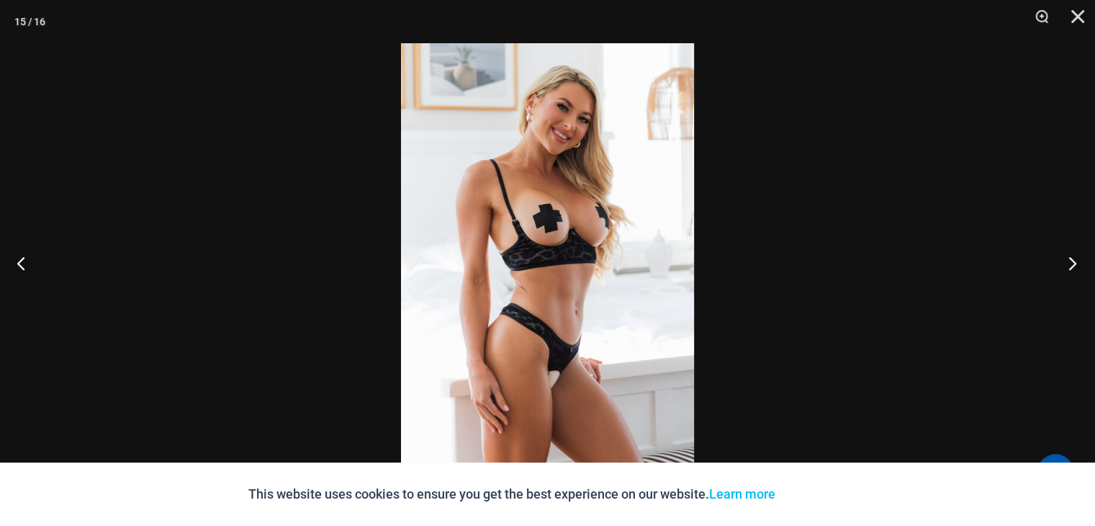
click at [1073, 266] on button "Next" at bounding box center [1068, 263] width 54 height 72
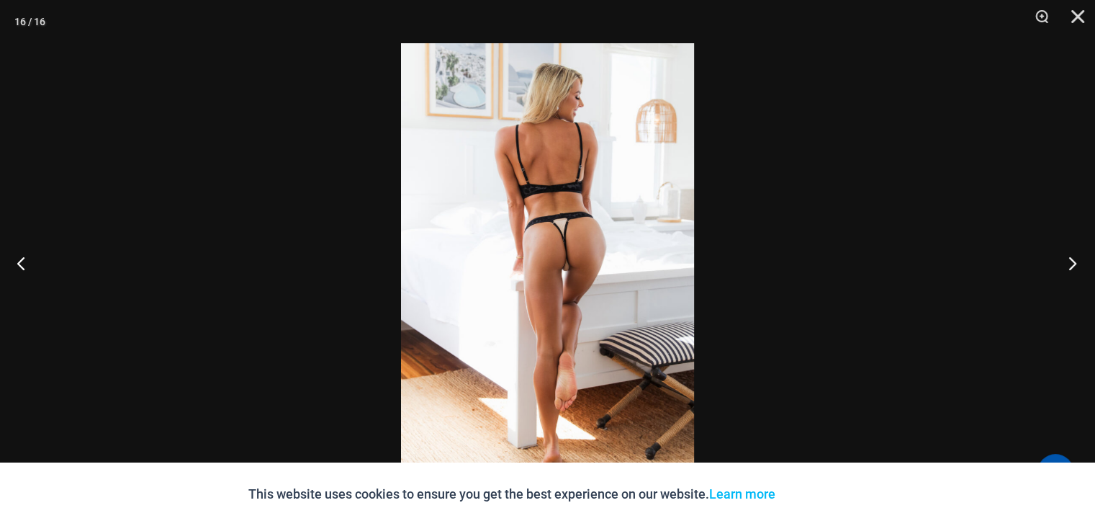
click at [1073, 266] on button "Next" at bounding box center [1068, 263] width 54 height 72
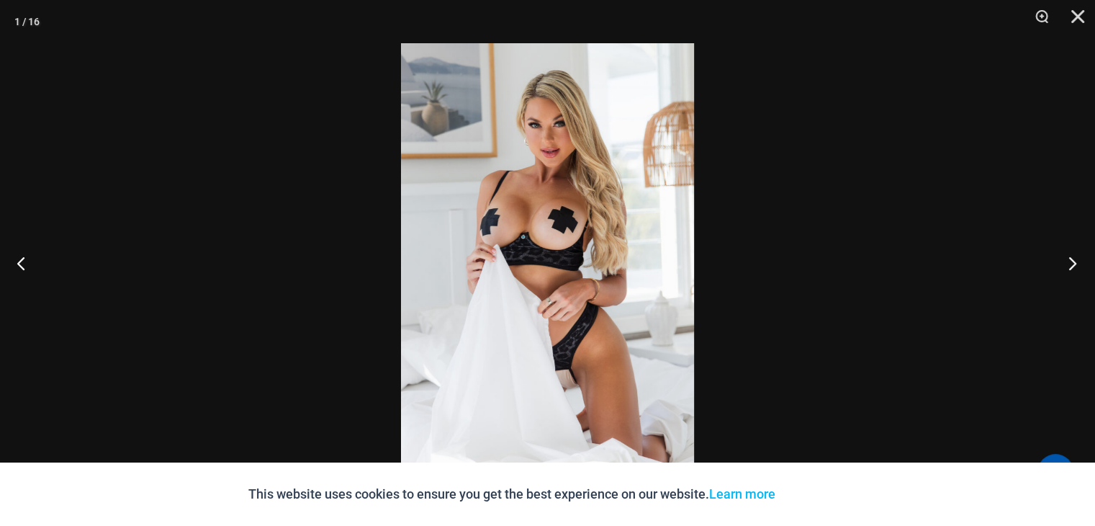
click at [1073, 266] on button "Next" at bounding box center [1068, 263] width 54 height 72
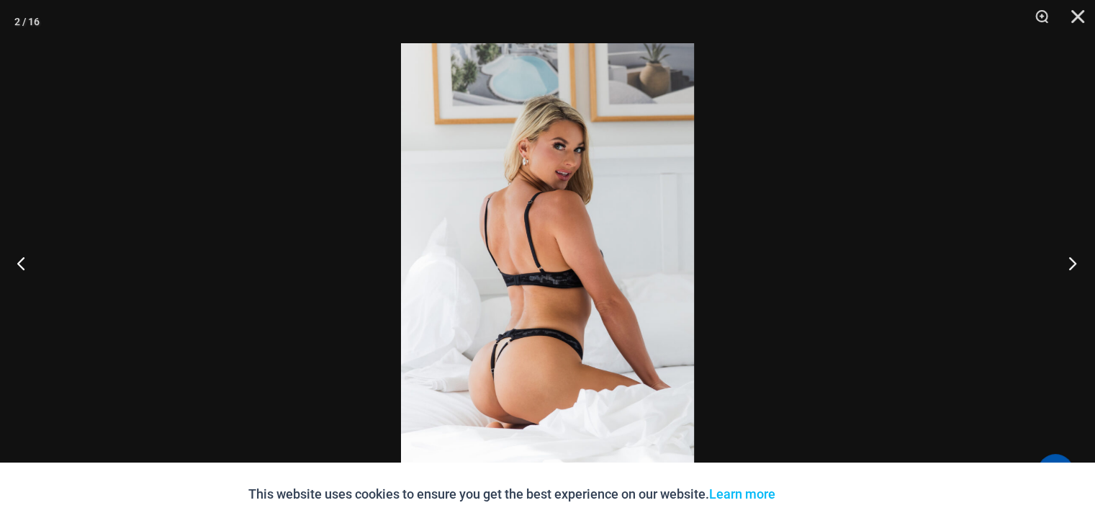
click at [1073, 266] on button "Next" at bounding box center [1068, 263] width 54 height 72
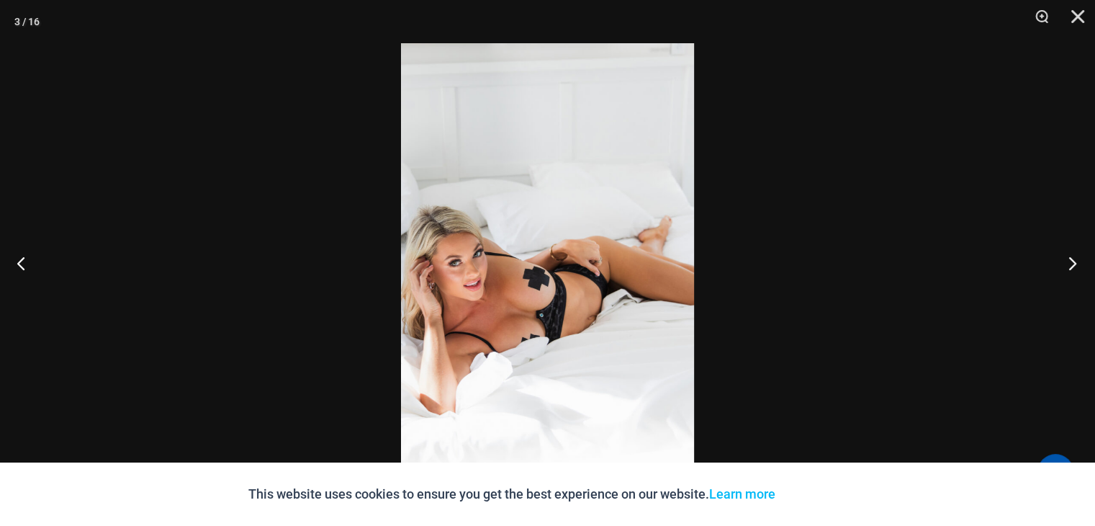
click at [1073, 266] on button "Next" at bounding box center [1068, 263] width 54 height 72
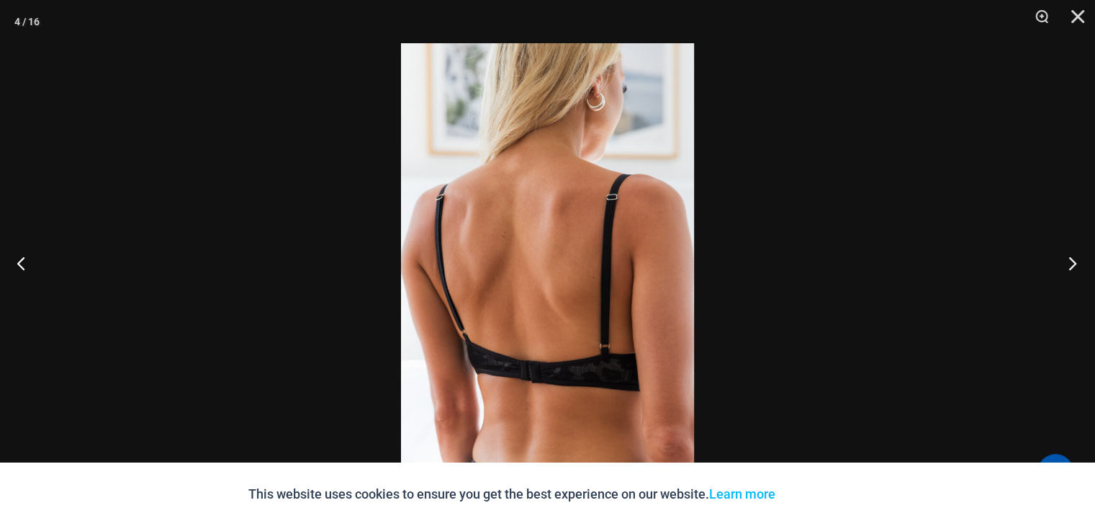
click at [1073, 266] on button "Next" at bounding box center [1068, 263] width 54 height 72
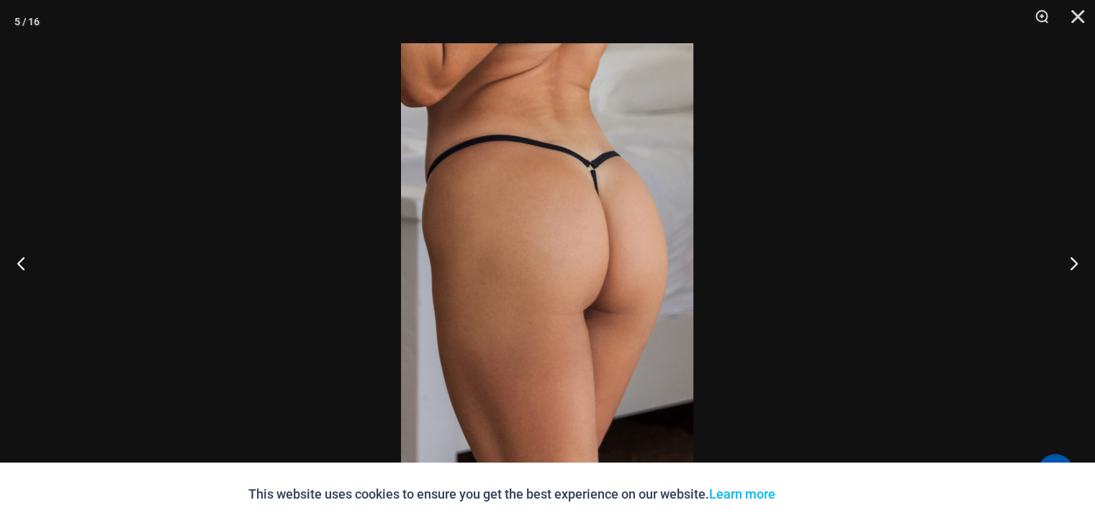
click at [497, 109] on div at bounding box center [547, 263] width 1095 height 526
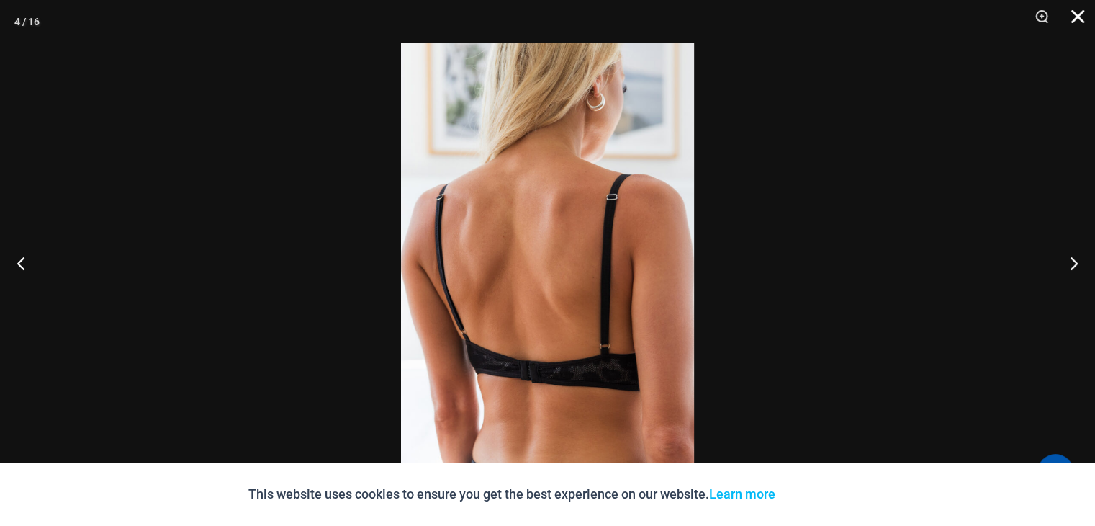
click at [1075, 19] on button "Close" at bounding box center [1073, 21] width 36 height 43
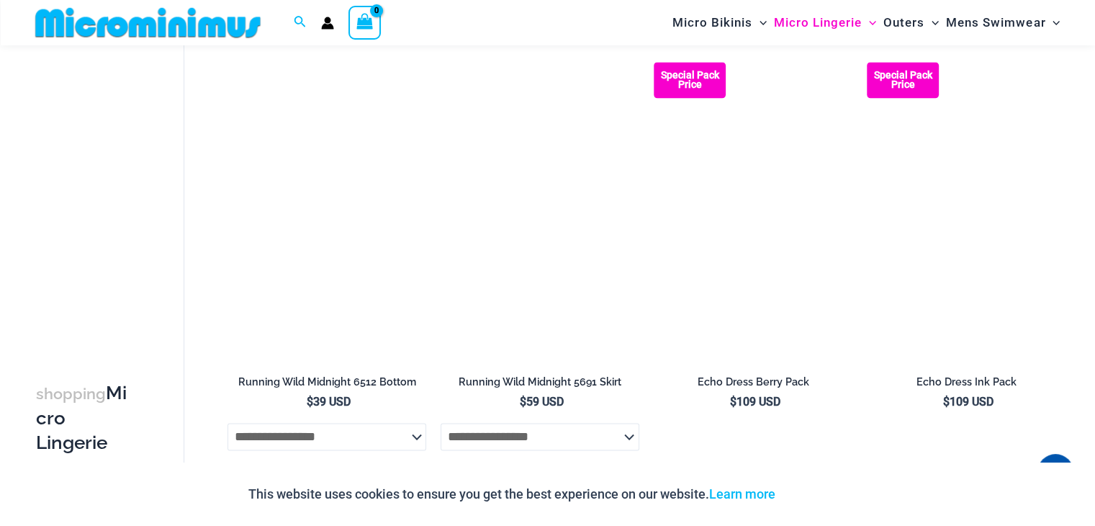
scroll to position [1927, 0]
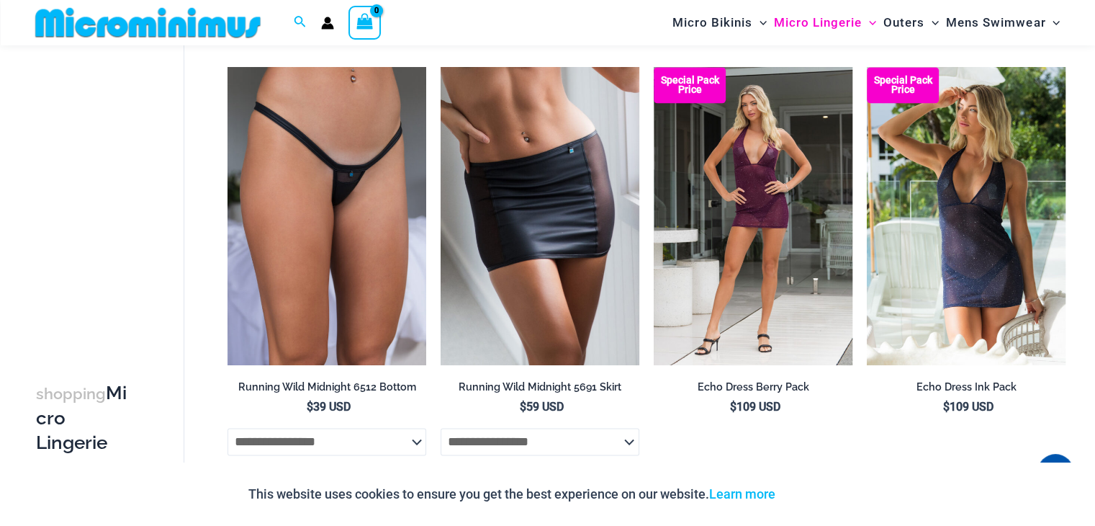
click at [1094, 279] on html "Skip to content Search for: Search Search No products in the cart. No products …" at bounding box center [547, 146] width 1095 height 4147
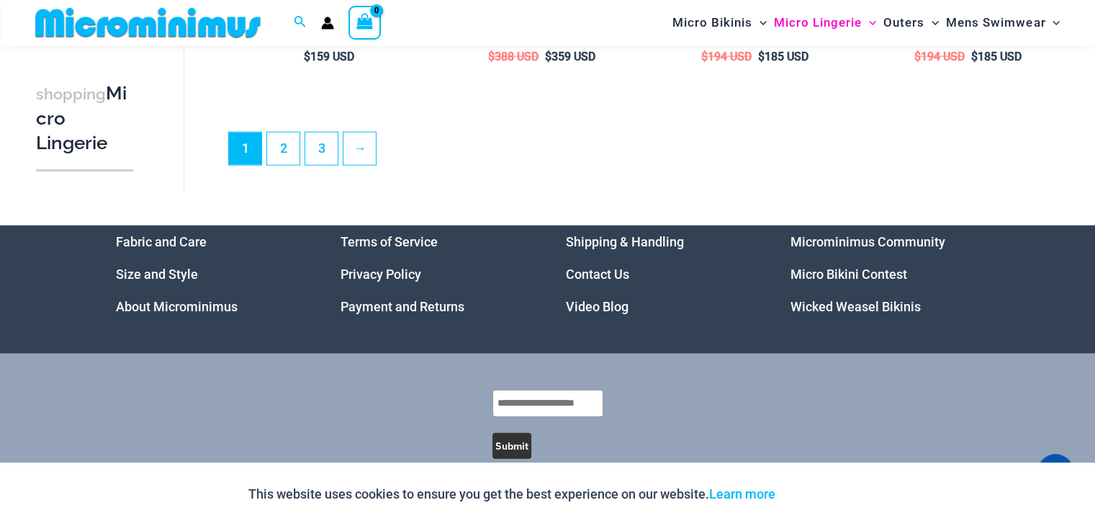
scroll to position [3629, 0]
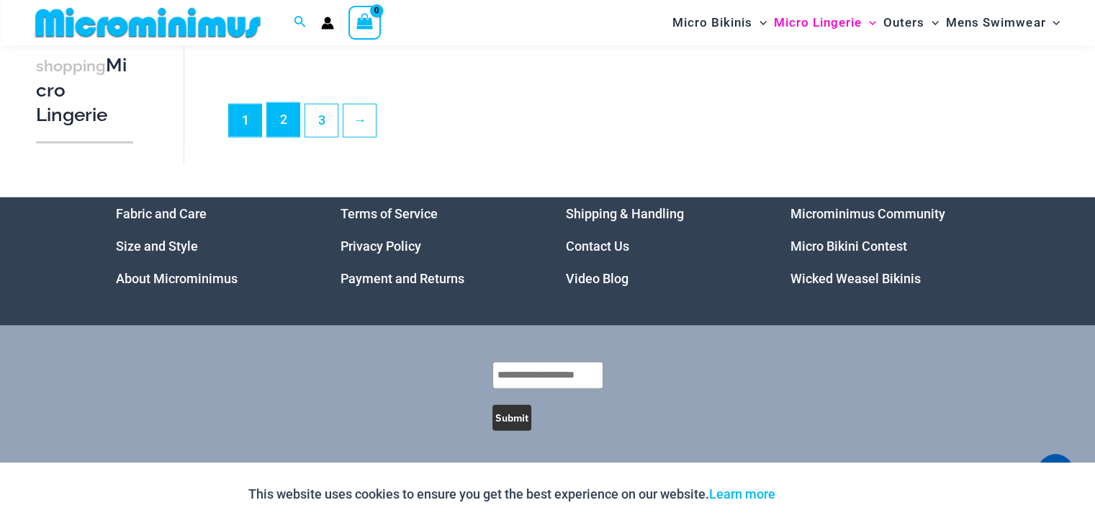
click at [279, 117] on link "2" at bounding box center [283, 120] width 32 height 34
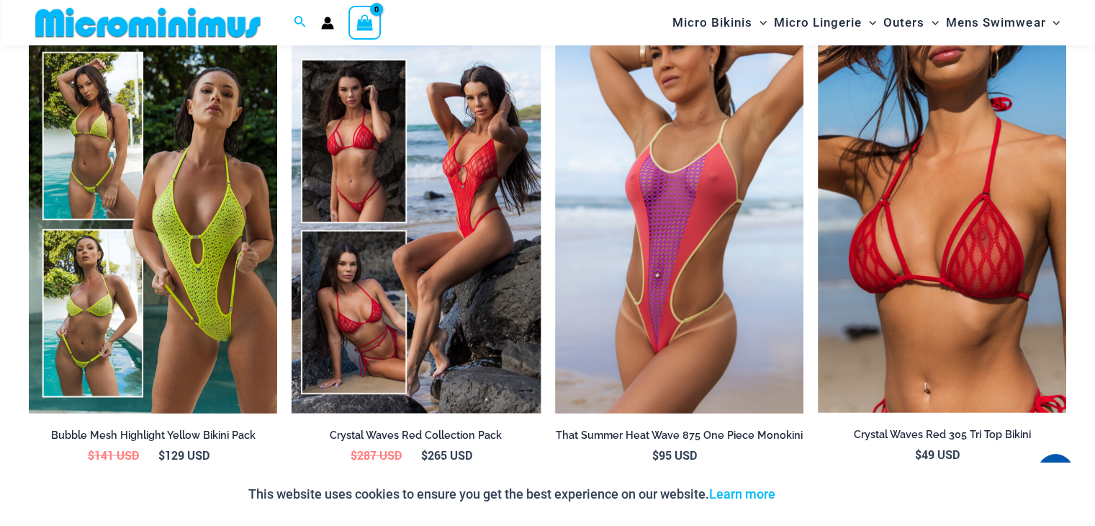
scroll to position [2723, 0]
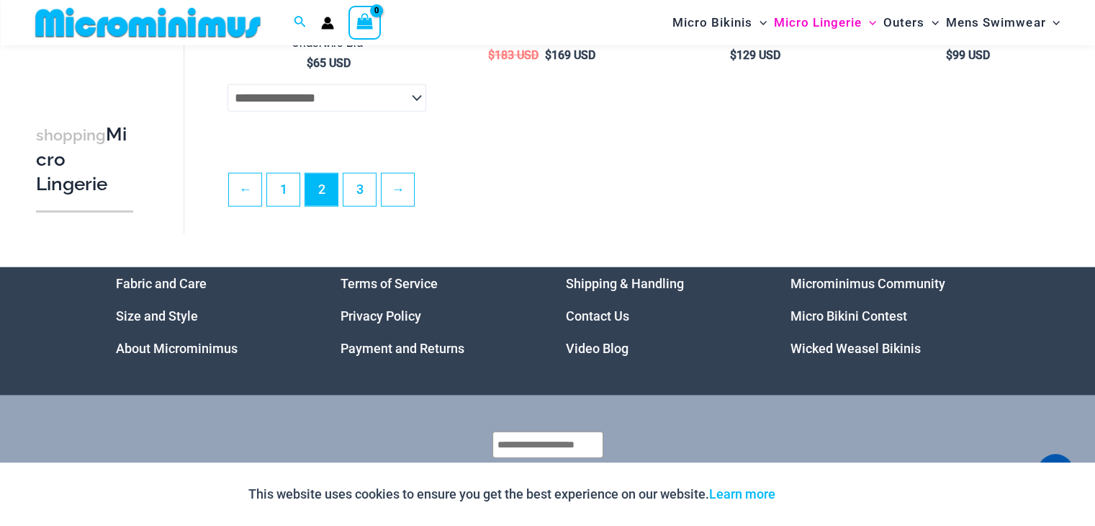
scroll to position [3603, 0]
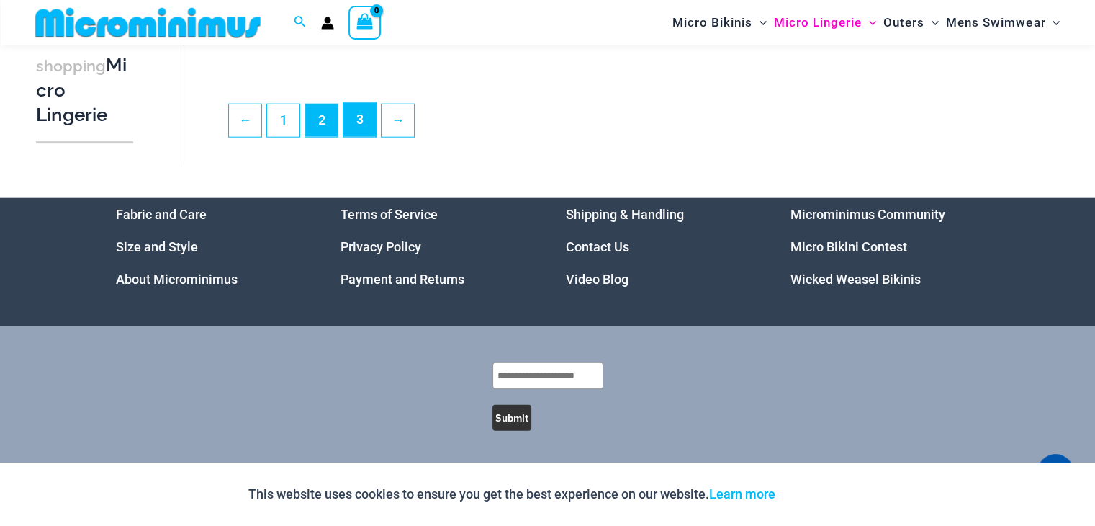
click at [359, 127] on link "3" at bounding box center [359, 120] width 32 height 34
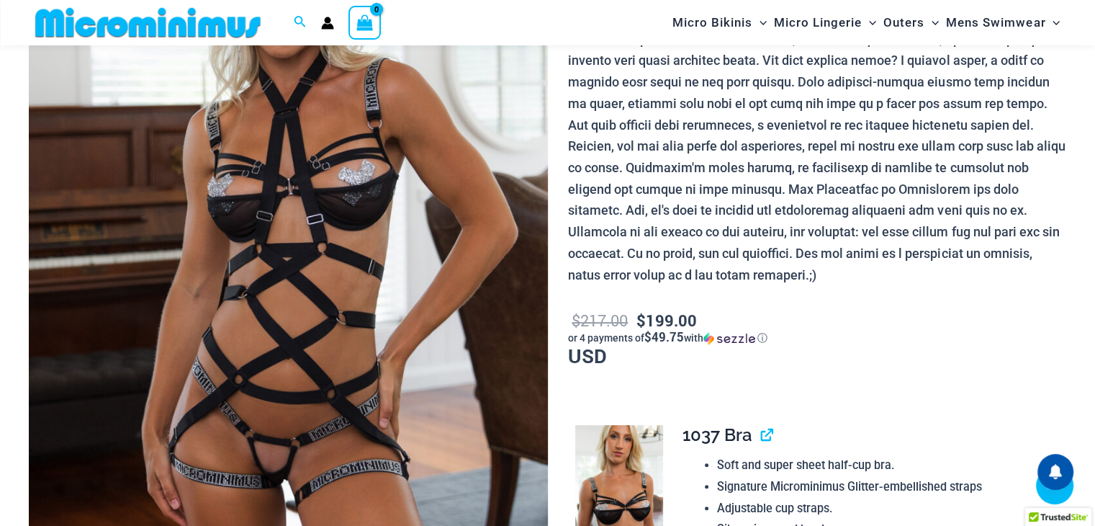
scroll to position [281, 0]
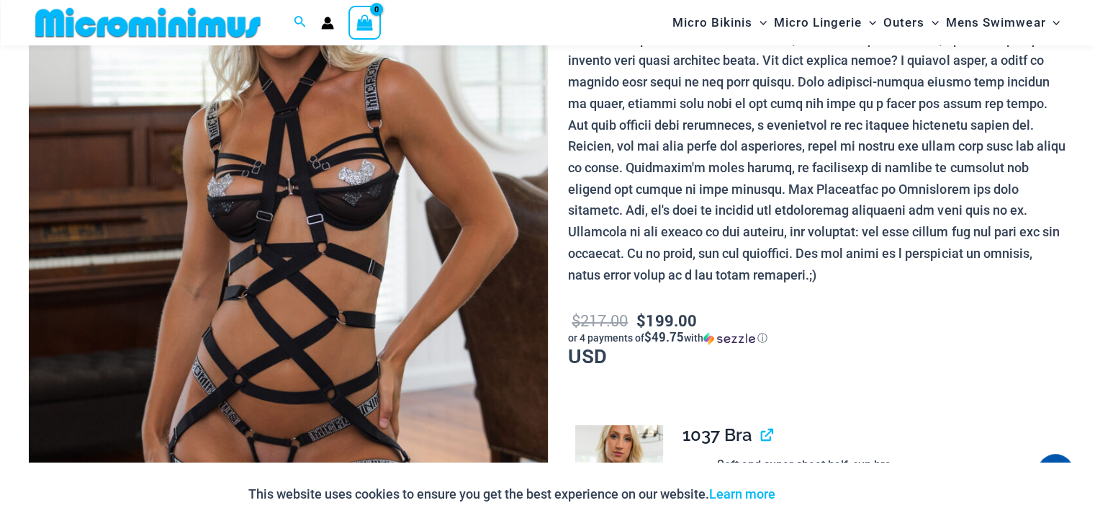
click at [409, 199] on img at bounding box center [288, 239] width 519 height 778
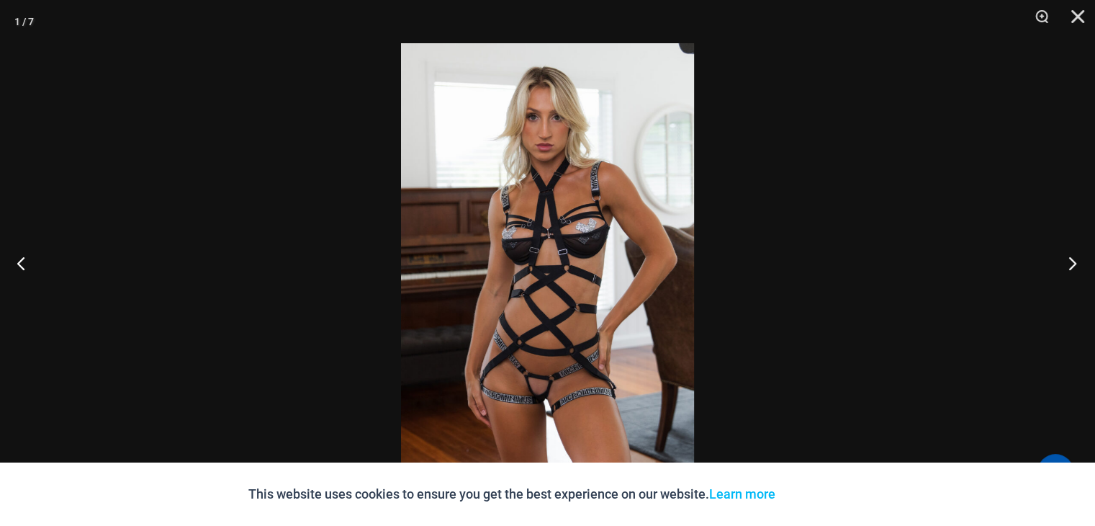
click at [1067, 262] on button "Next" at bounding box center [1068, 263] width 54 height 72
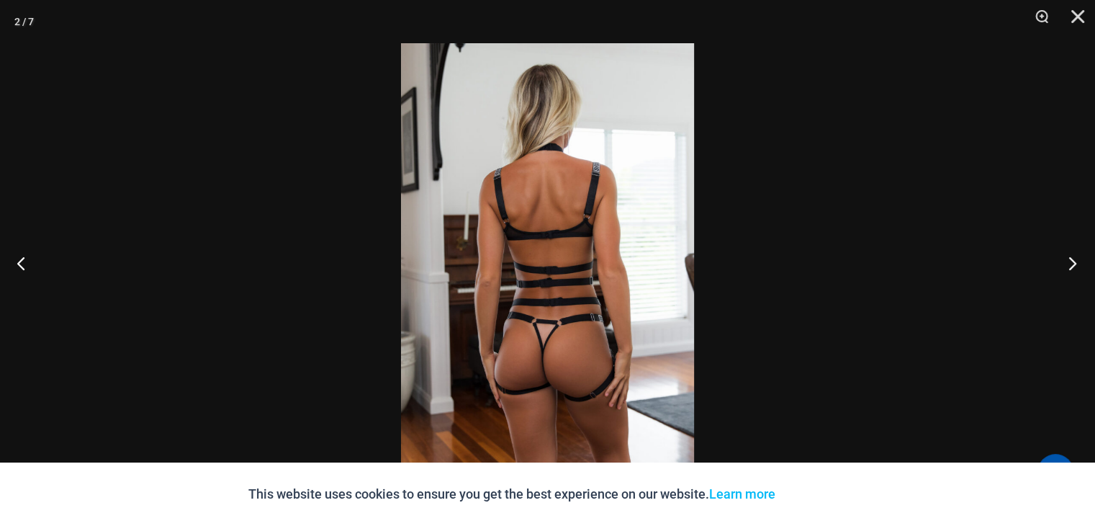
click at [1067, 262] on button "Next" at bounding box center [1068, 263] width 54 height 72
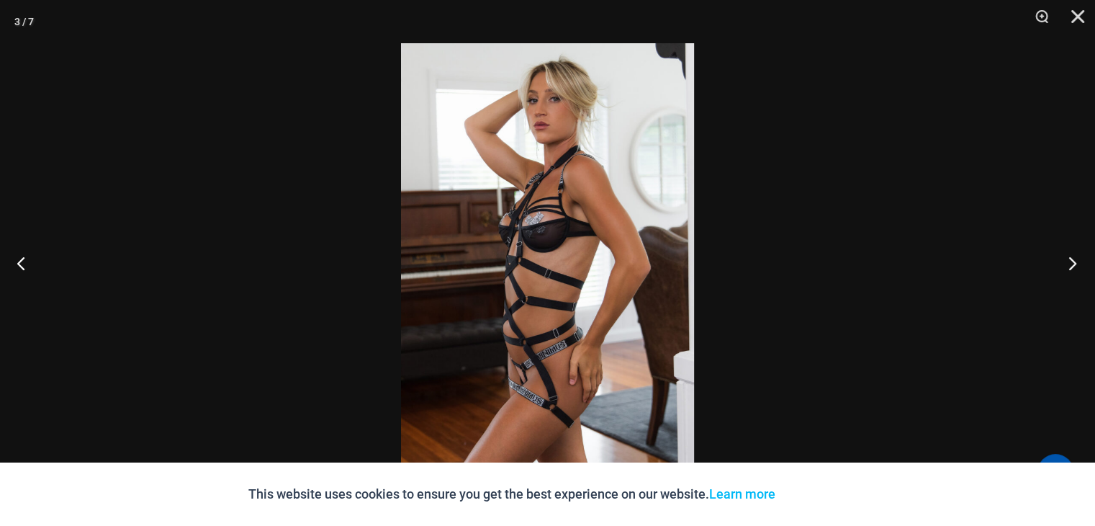
click at [1067, 262] on button "Next" at bounding box center [1068, 263] width 54 height 72
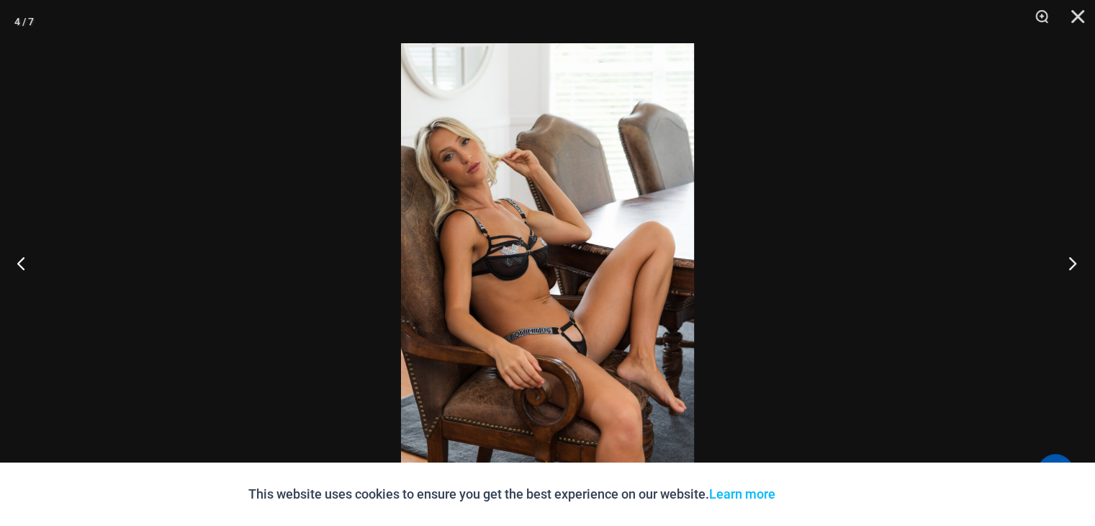
click at [1067, 262] on button "Next" at bounding box center [1068, 263] width 54 height 72
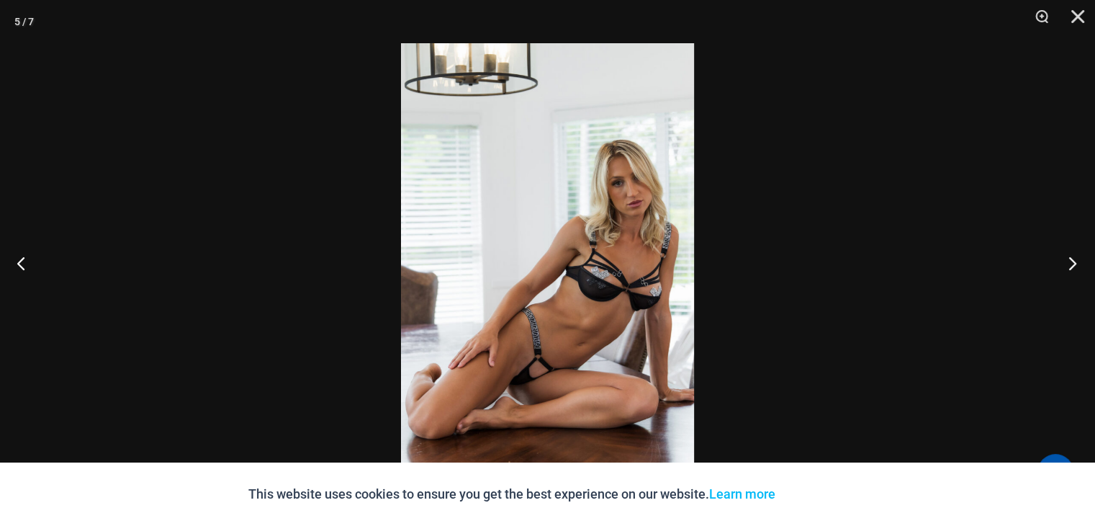
click at [1067, 262] on button "Next" at bounding box center [1068, 263] width 54 height 72
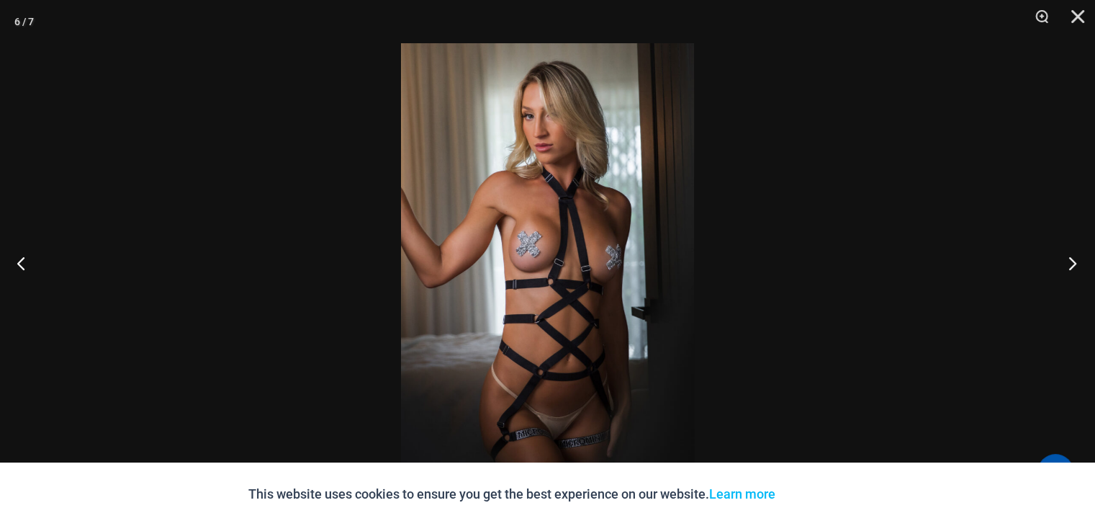
click at [1067, 262] on button "Next" at bounding box center [1068, 263] width 54 height 72
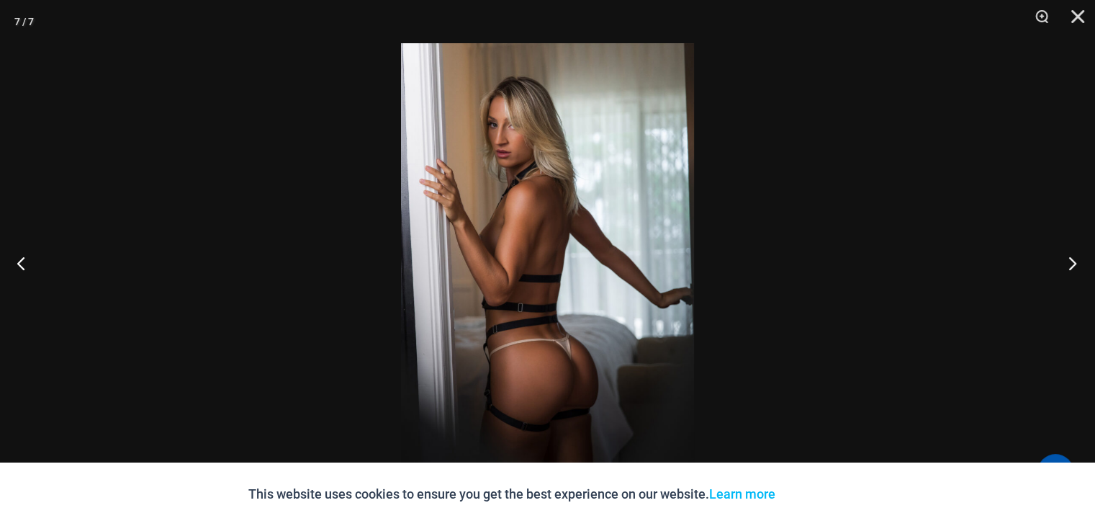
click at [1067, 262] on button "Next" at bounding box center [1068, 263] width 54 height 72
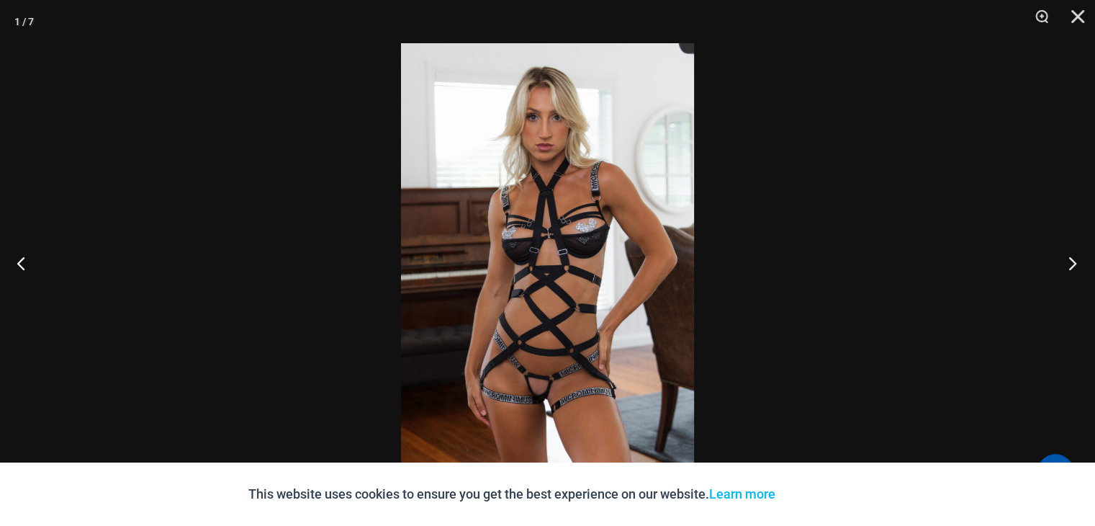
click at [1067, 262] on button "Next" at bounding box center [1068, 263] width 54 height 72
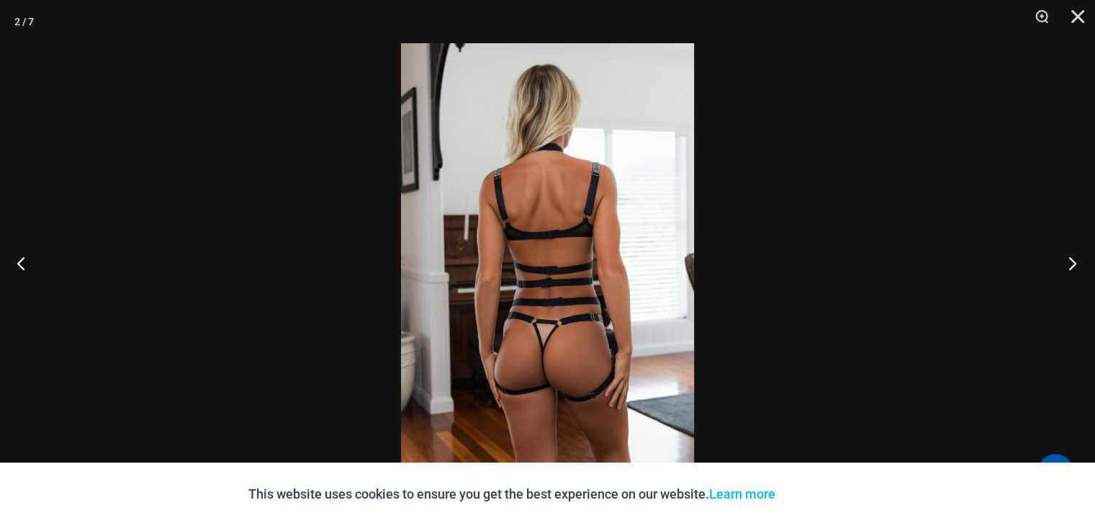
click at [1067, 262] on button "Next" at bounding box center [1068, 263] width 54 height 72
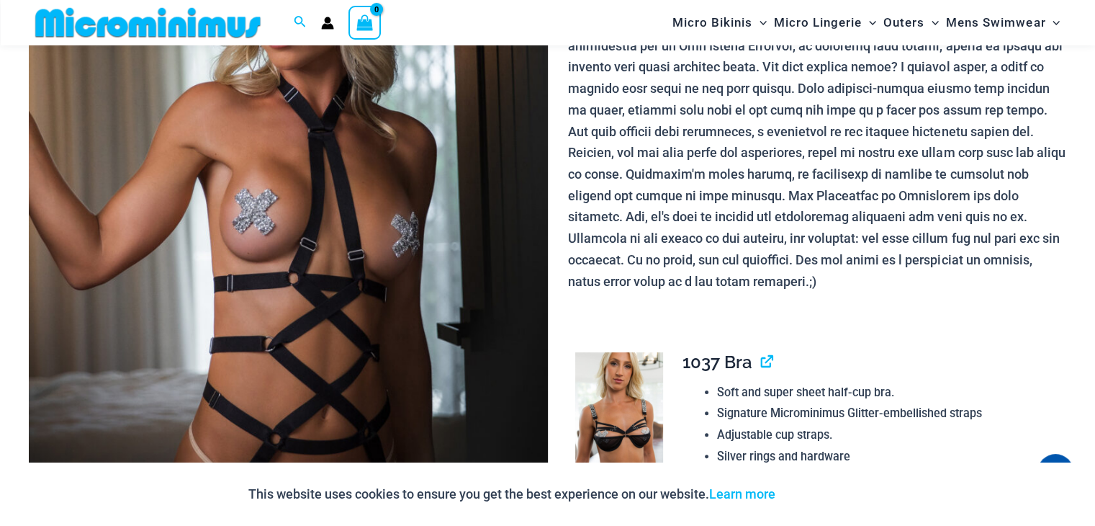
scroll to position [289, 0]
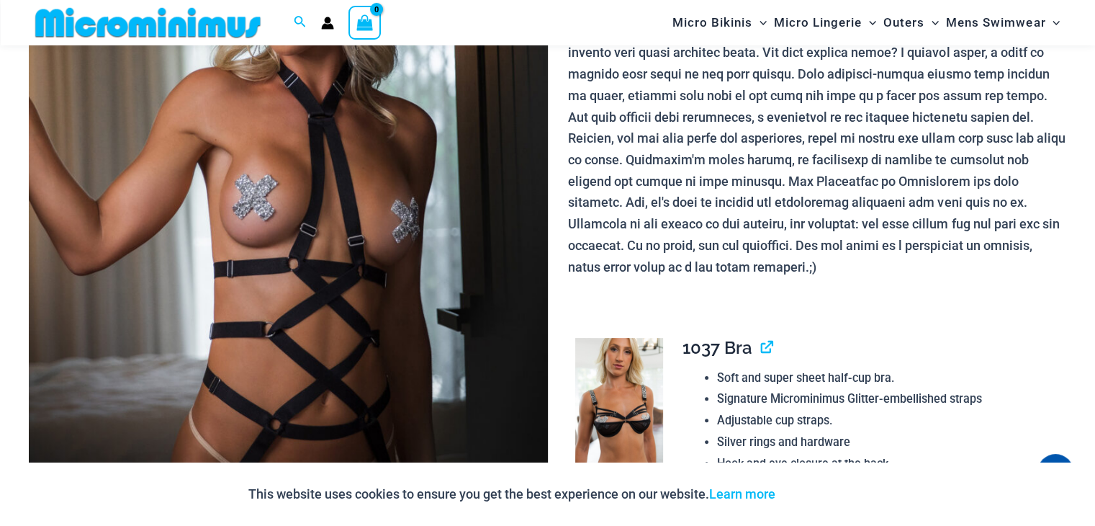
click at [333, 213] on img at bounding box center [288, 231] width 519 height 778
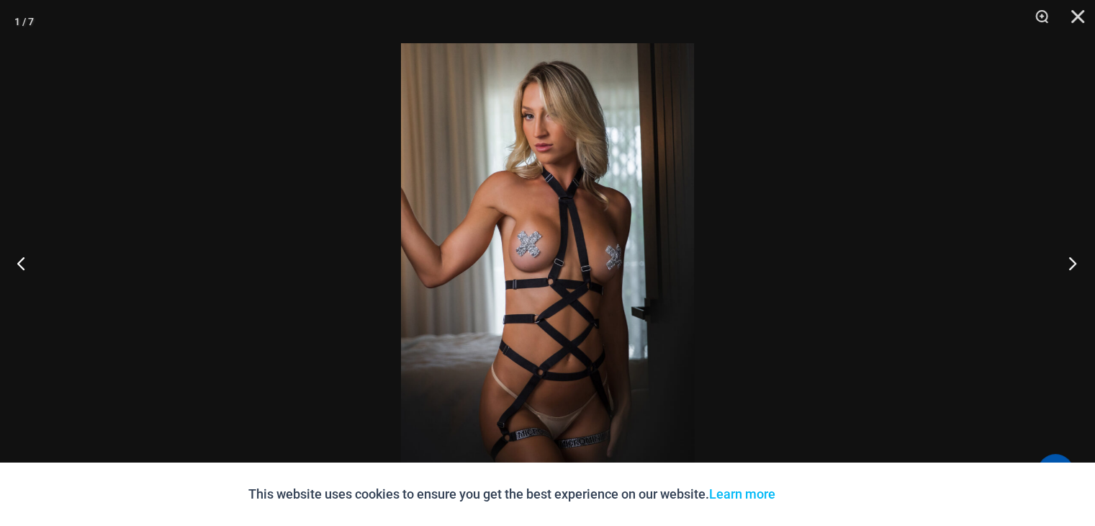
click at [1075, 268] on button "Next" at bounding box center [1068, 263] width 54 height 72
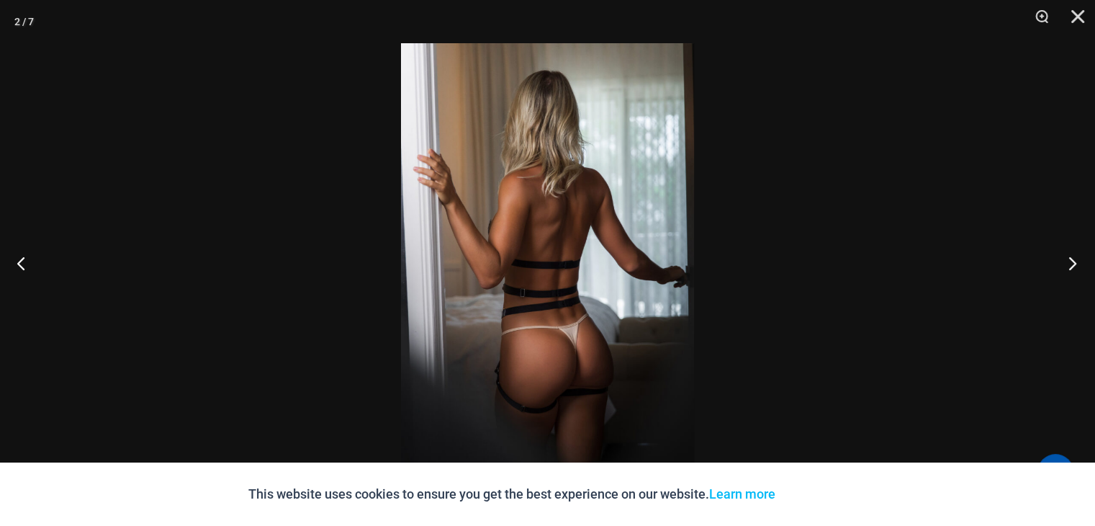
click at [1075, 268] on button "Next" at bounding box center [1068, 263] width 54 height 72
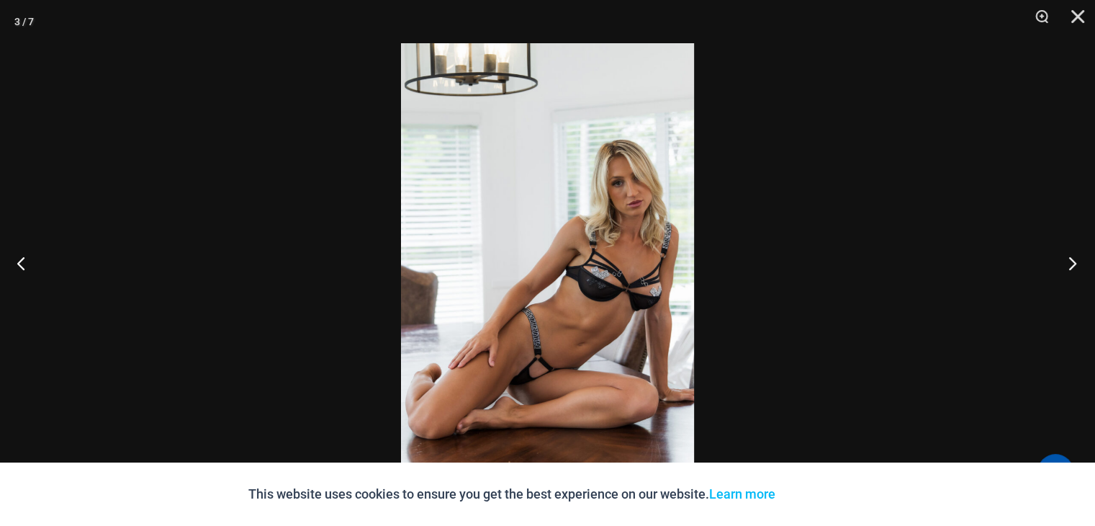
click at [1075, 274] on button "Next" at bounding box center [1068, 263] width 54 height 72
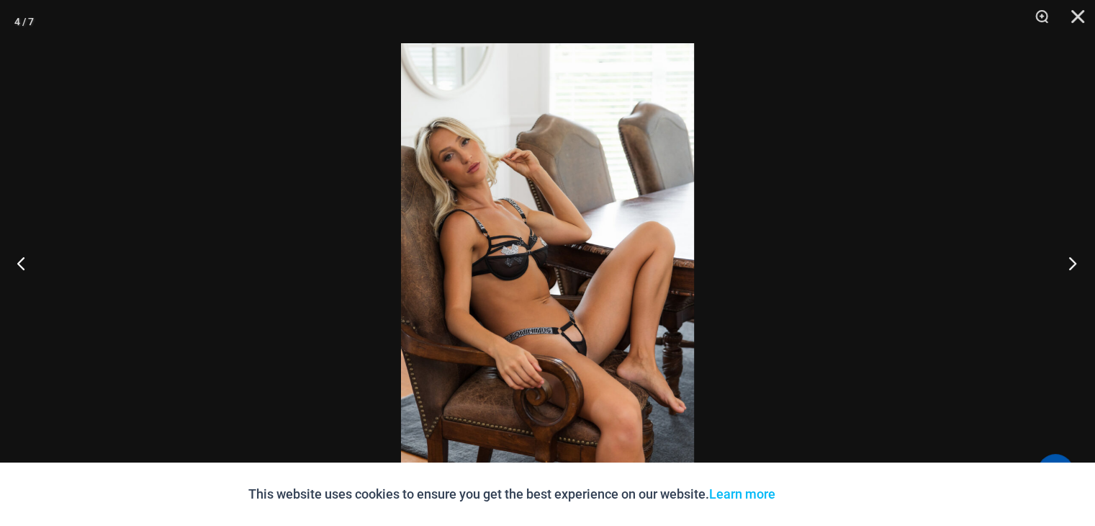
click at [1075, 274] on button "Next" at bounding box center [1068, 263] width 54 height 72
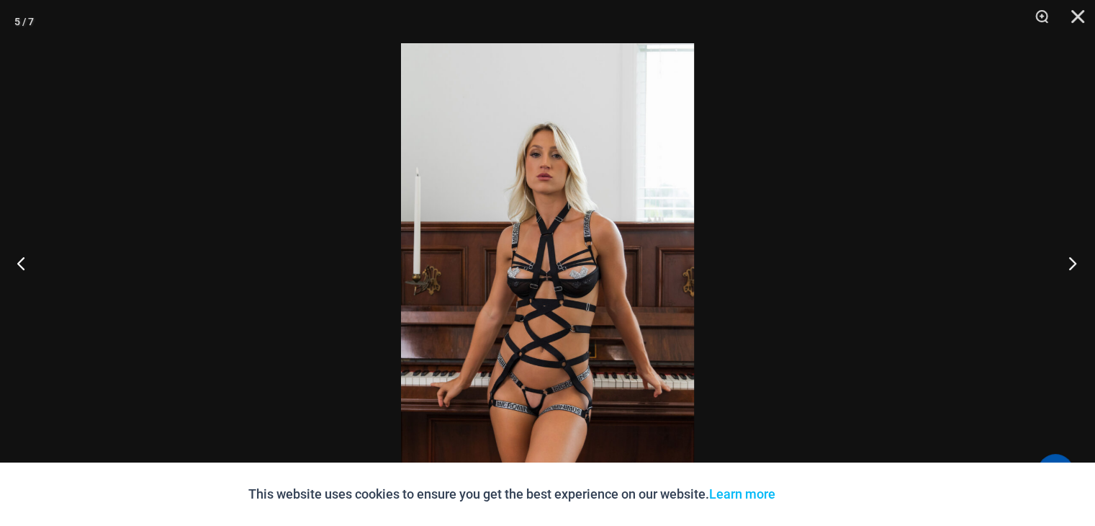
click at [1075, 274] on button "Next" at bounding box center [1068, 263] width 54 height 72
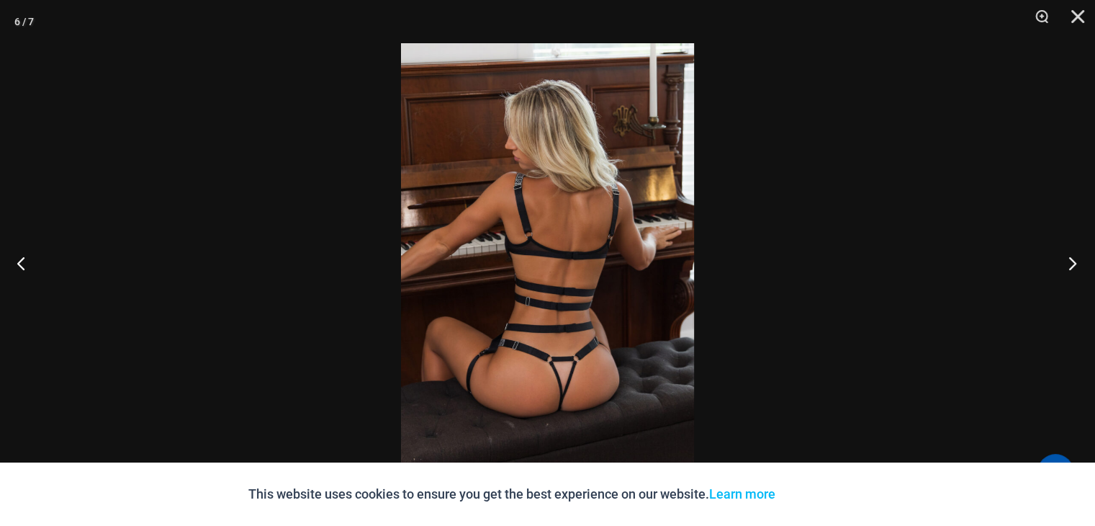
click at [1075, 274] on button "Next" at bounding box center [1068, 263] width 54 height 72
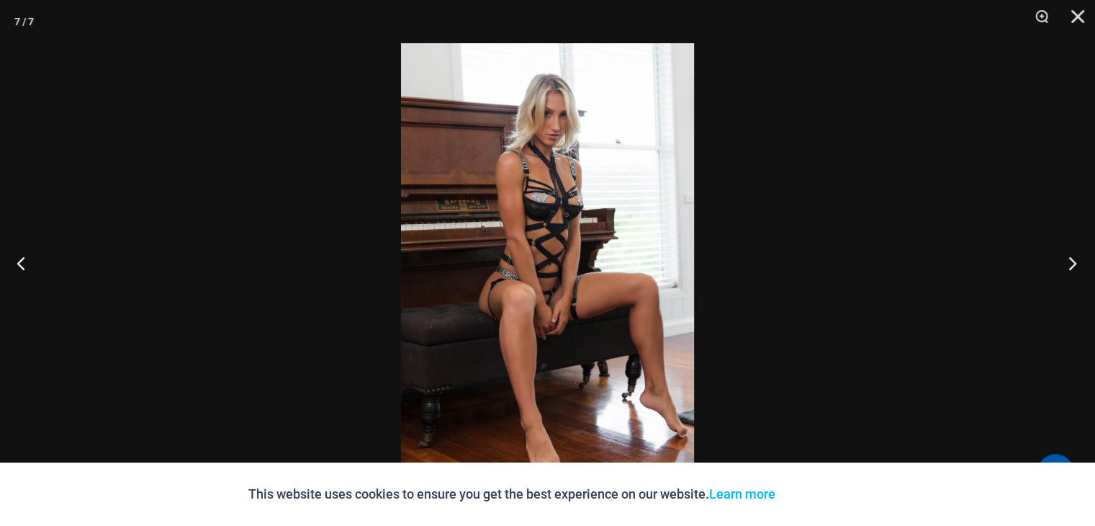
click at [1075, 284] on button "Next" at bounding box center [1068, 263] width 54 height 72
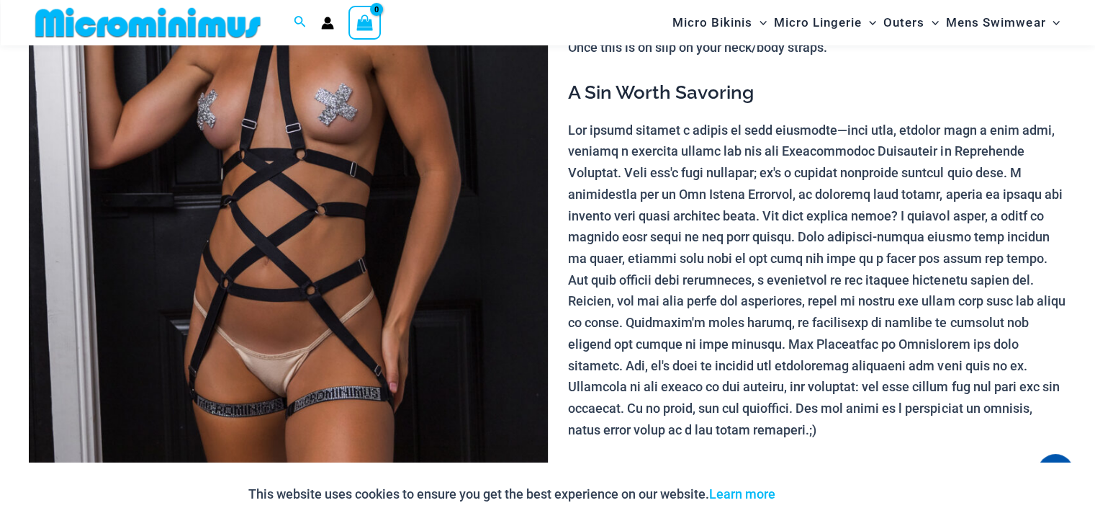
scroll to position [333, 0]
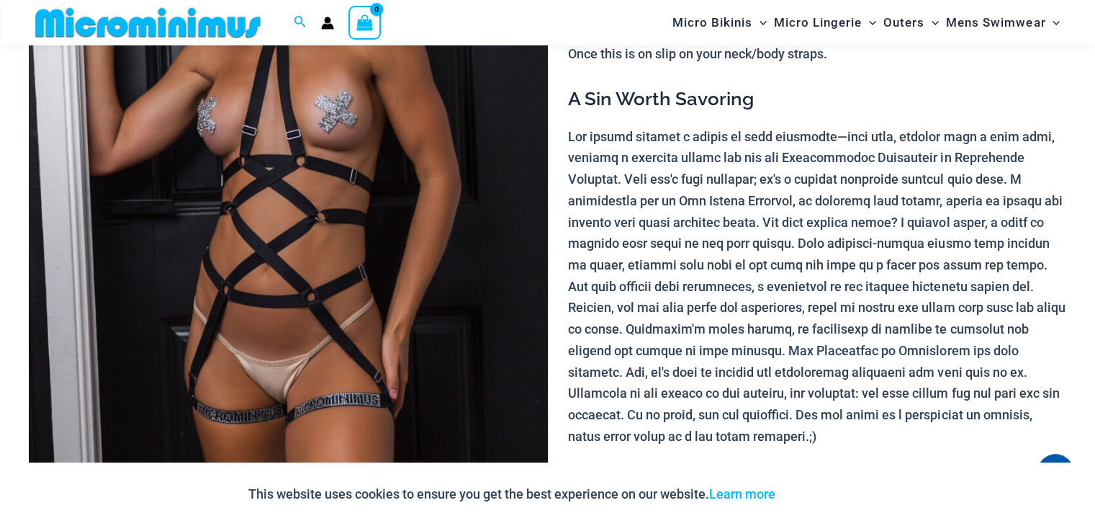
click at [281, 171] on img at bounding box center [288, 187] width 519 height 778
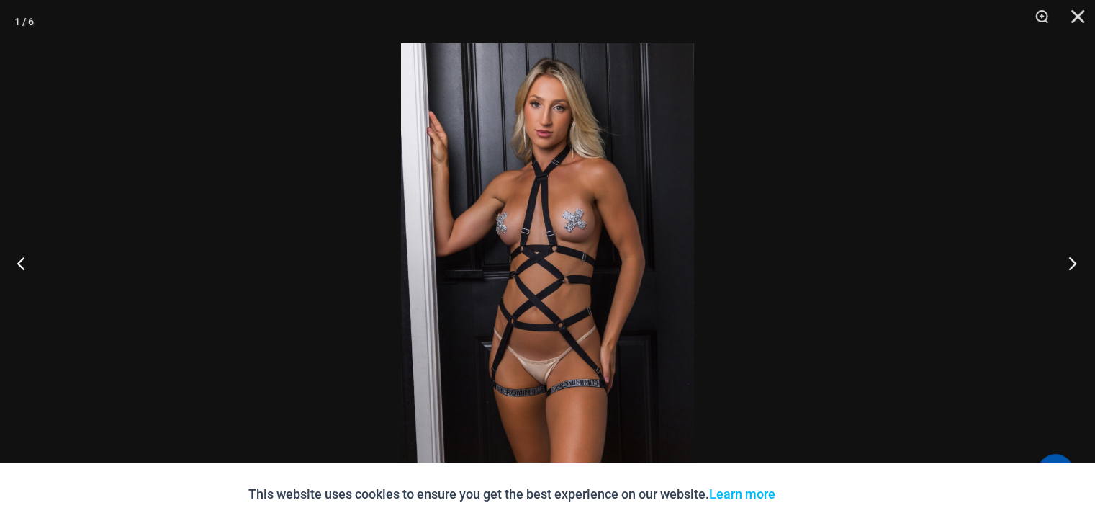
click at [1071, 266] on button "Next" at bounding box center [1068, 263] width 54 height 72
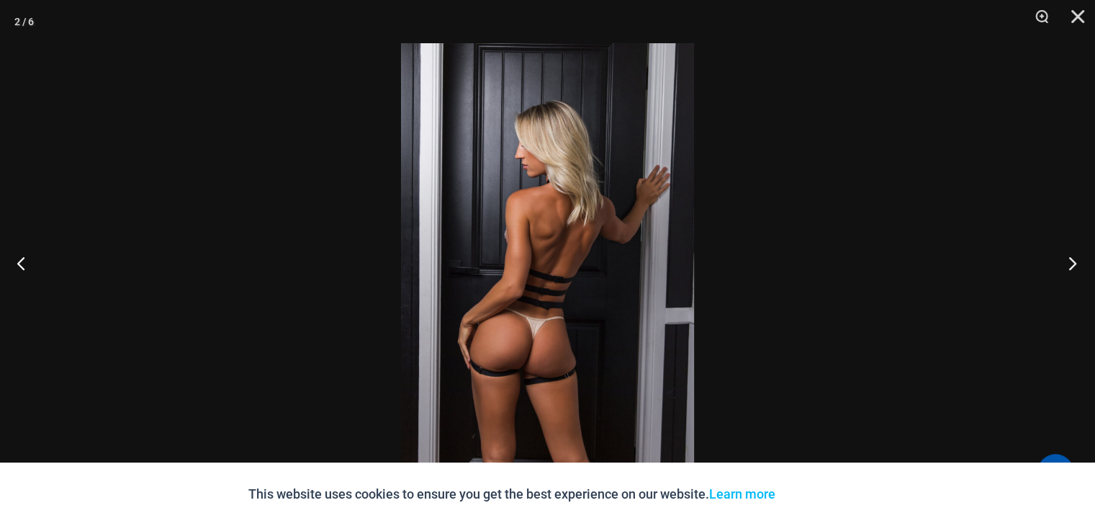
click at [1071, 266] on button "Next" at bounding box center [1068, 263] width 54 height 72
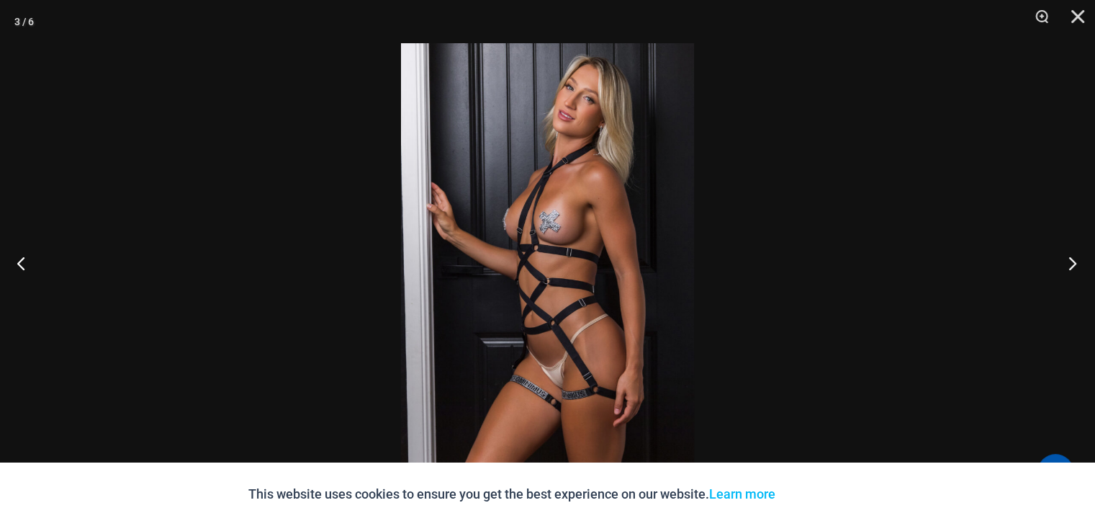
click at [1071, 266] on button "Next" at bounding box center [1068, 263] width 54 height 72
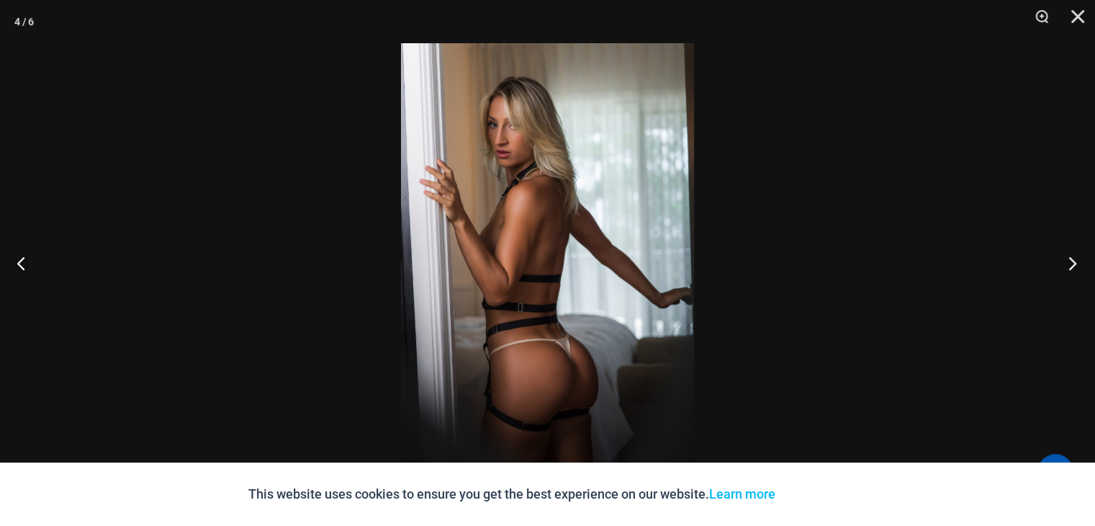
click at [1071, 266] on button "Next" at bounding box center [1068, 263] width 54 height 72
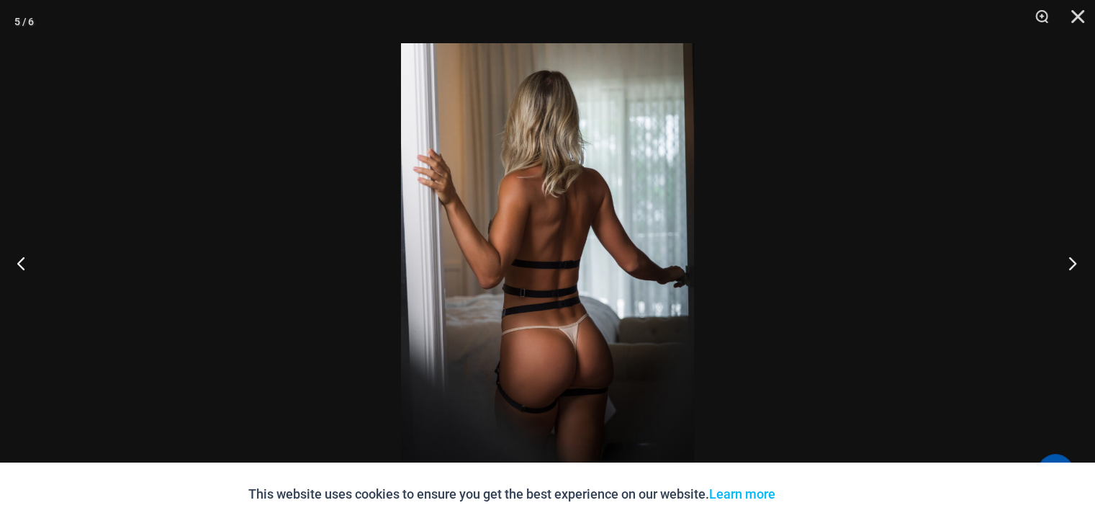
click at [1071, 266] on button "Next" at bounding box center [1068, 263] width 54 height 72
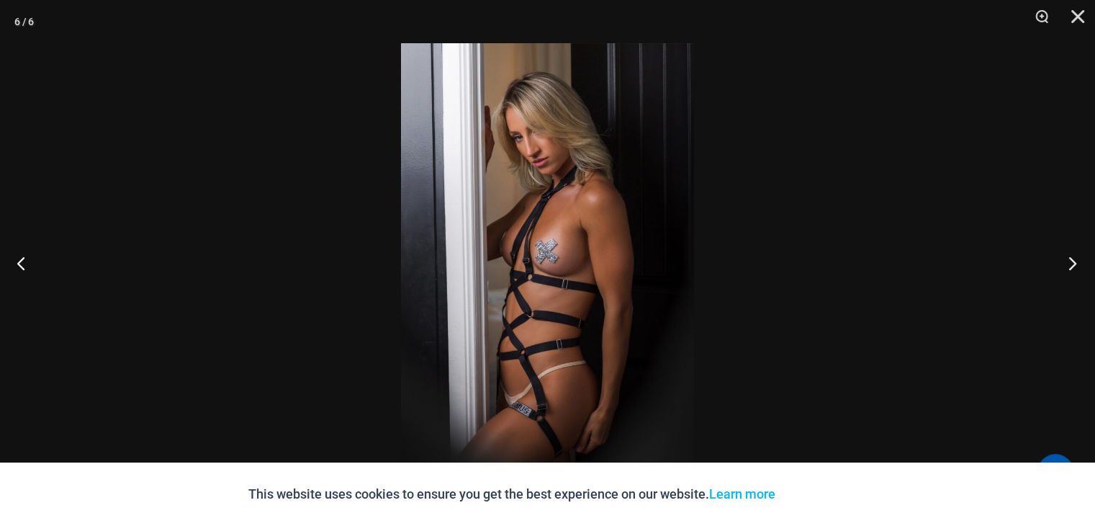
click at [1071, 266] on button "Next" at bounding box center [1068, 263] width 54 height 72
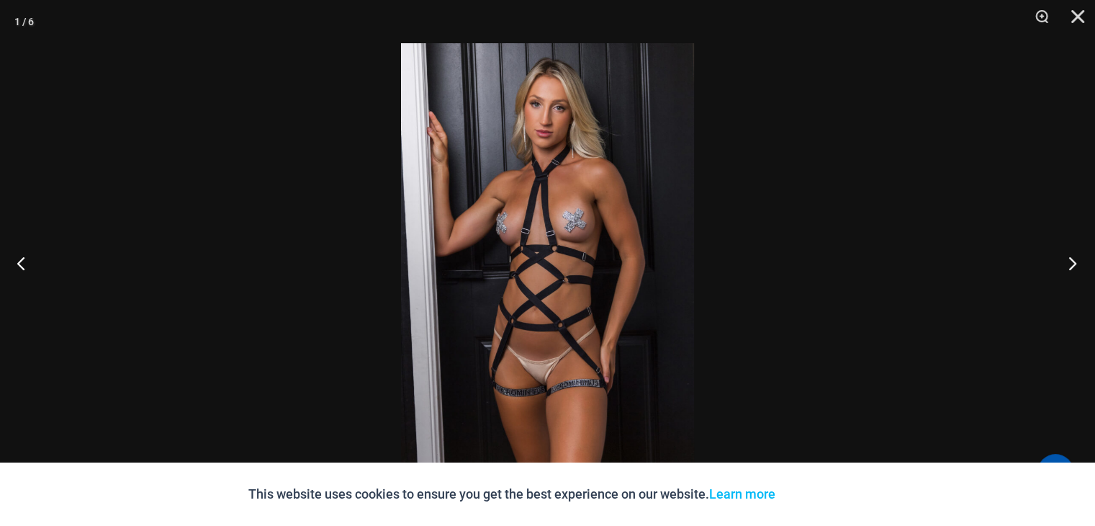
click at [1071, 266] on button "Next" at bounding box center [1068, 263] width 54 height 72
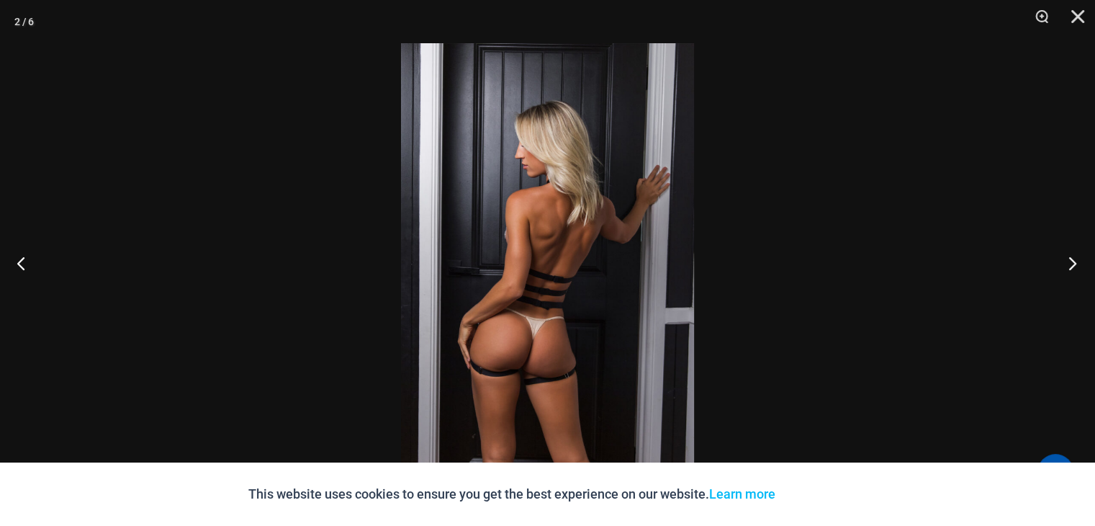
click at [1071, 266] on button "Next" at bounding box center [1068, 263] width 54 height 72
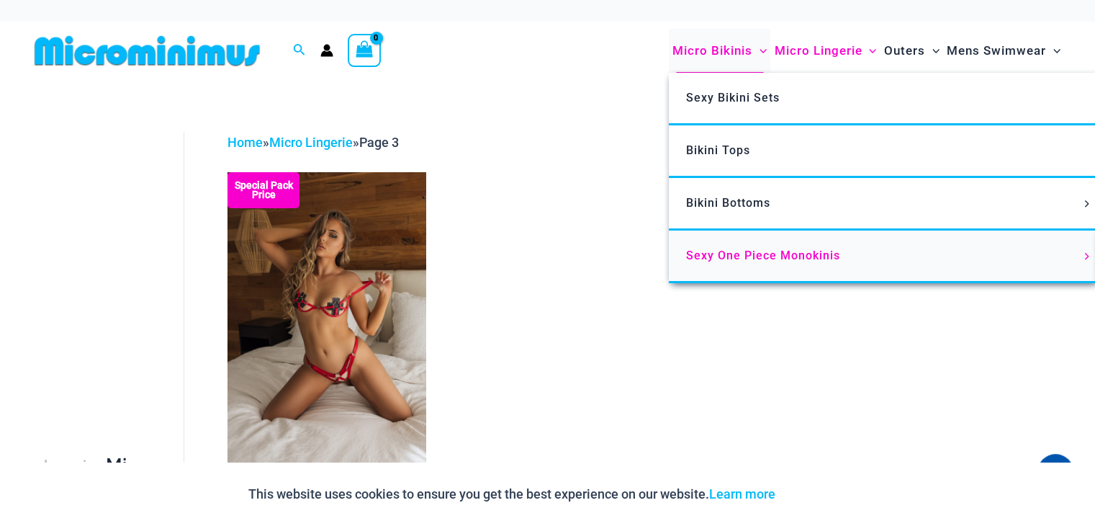
click at [737, 258] on span "Sexy One Piece Monokinis" at bounding box center [763, 255] width 154 height 14
